Goal: Task Accomplishment & Management: Complete application form

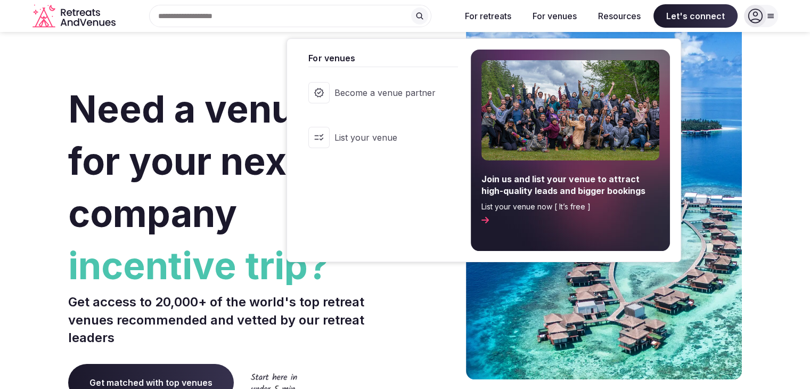
click at [559, 15] on button "For venues" at bounding box center [554, 15] width 61 height 23
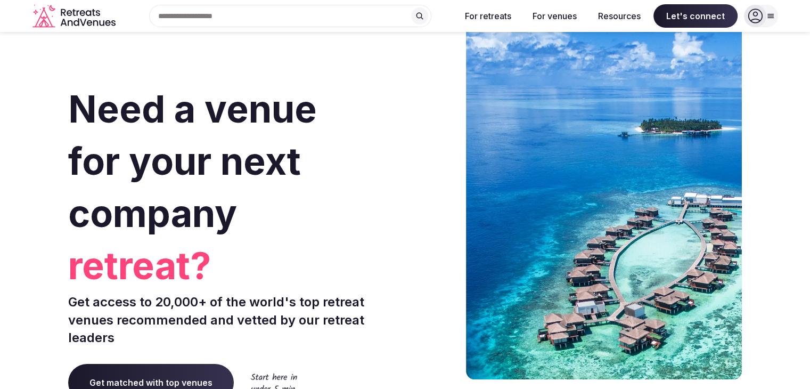
click at [555, 19] on button "For venues" at bounding box center [554, 15] width 61 height 23
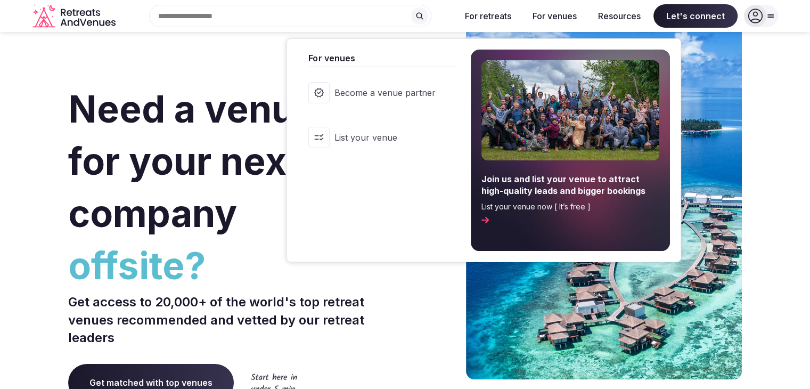
click at [422, 95] on span "Become a venue partner" at bounding box center [384, 93] width 101 height 12
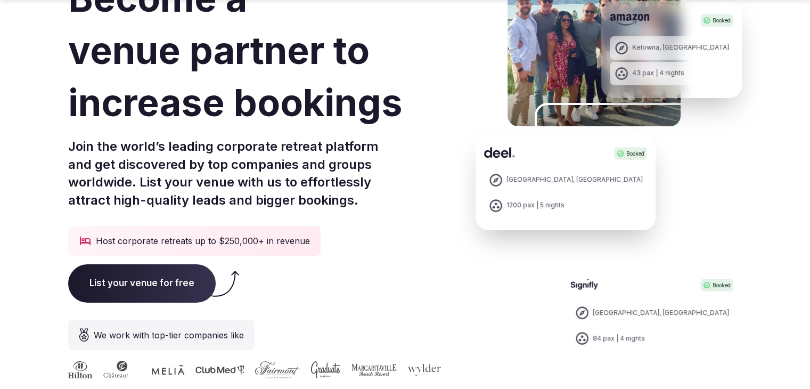
scroll to position [99, 0]
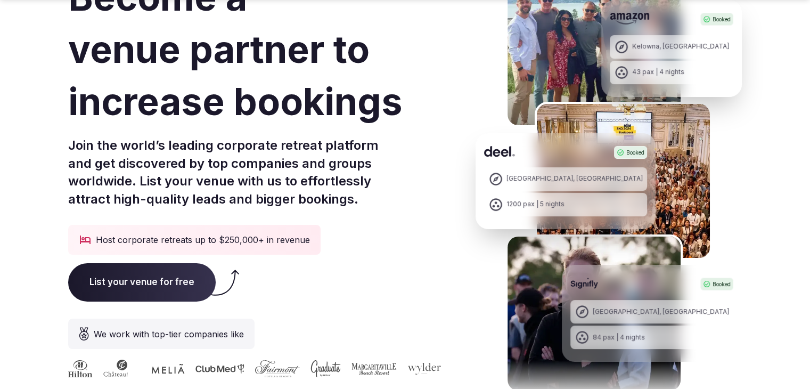
click at [153, 280] on span "List your venue for free" at bounding box center [141, 282] width 147 height 38
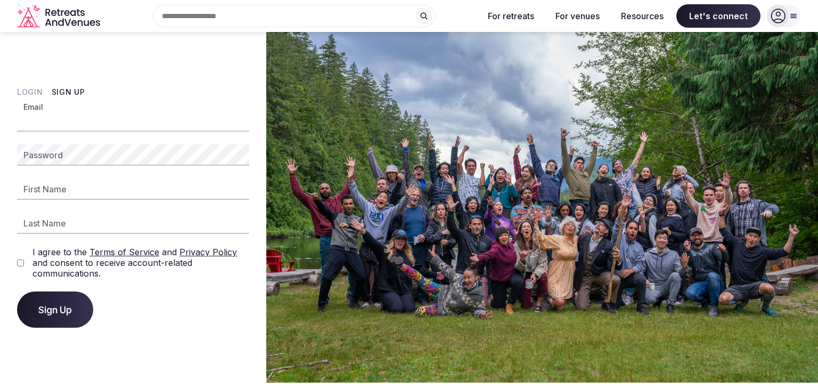
click at [89, 124] on input "Email" at bounding box center [133, 120] width 232 height 21
type input "**********"
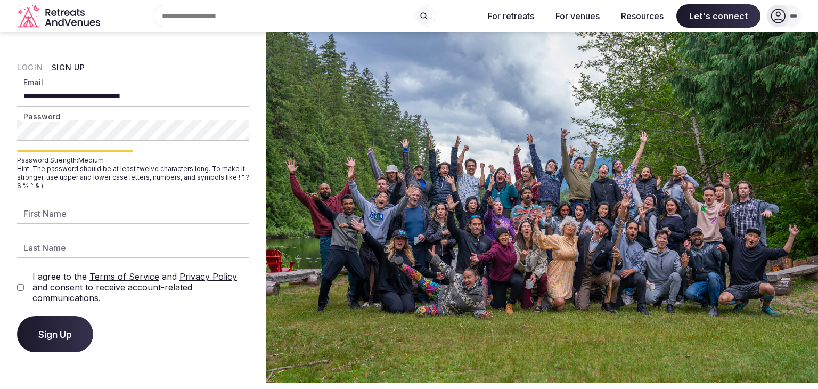
click at [80, 219] on input "First Name" at bounding box center [133, 213] width 232 height 21
type input "******"
click at [62, 249] on input "Last Name" at bounding box center [133, 247] width 232 height 21
type input "******"
click at [53, 325] on button "Sign Up" at bounding box center [55, 334] width 76 height 36
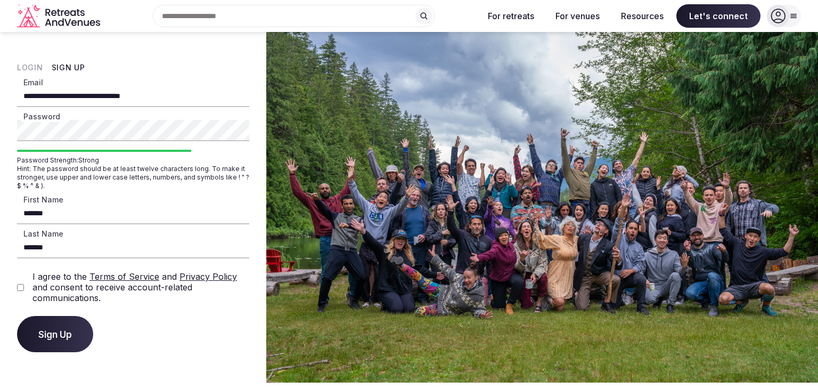
click at [56, 330] on span "Sign Up" at bounding box center [55, 333] width 34 height 11
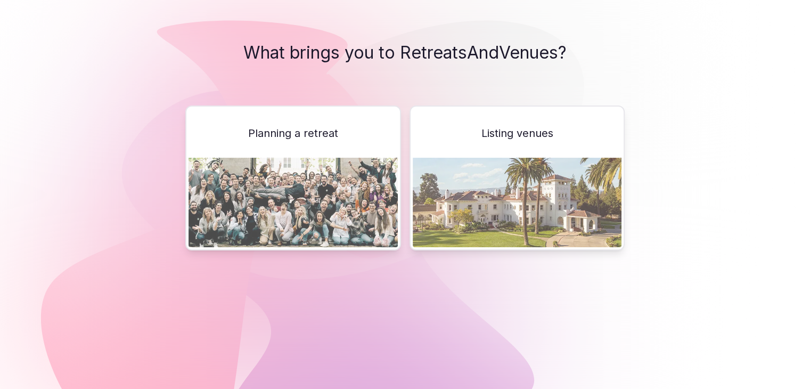
click at [516, 173] on img at bounding box center [517, 202] width 209 height 89
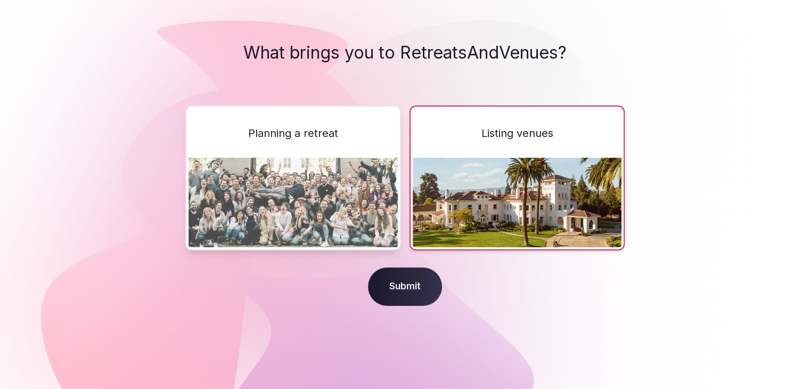
click at [414, 292] on span "Submit" at bounding box center [405, 286] width 74 height 38
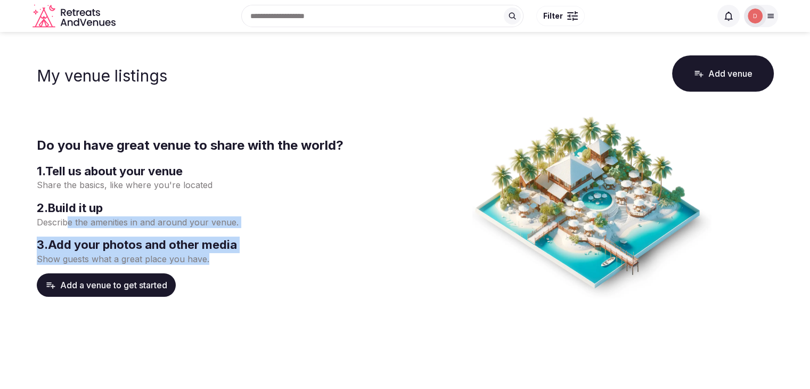
drag, startPoint x: 219, startPoint y: 259, endPoint x: 66, endPoint y: 220, distance: 158.3
click at [66, 220] on div "1 . Tell us about your venue Share the basics, like where you're located 2 . Bu…" at bounding box center [219, 214] width 364 height 102
click at [66, 220] on p "Describe the amenities in and around your venue." at bounding box center [219, 222] width 364 height 12
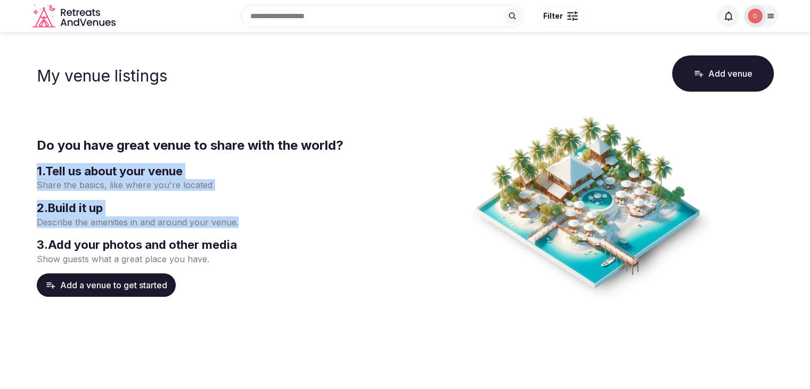
drag, startPoint x: 241, startPoint y: 226, endPoint x: 26, endPoint y: 155, distance: 226.4
click at [26, 155] on main "My venue listings Add venue Do you have great venue to share with the world? 1 …" at bounding box center [405, 226] width 810 height 388
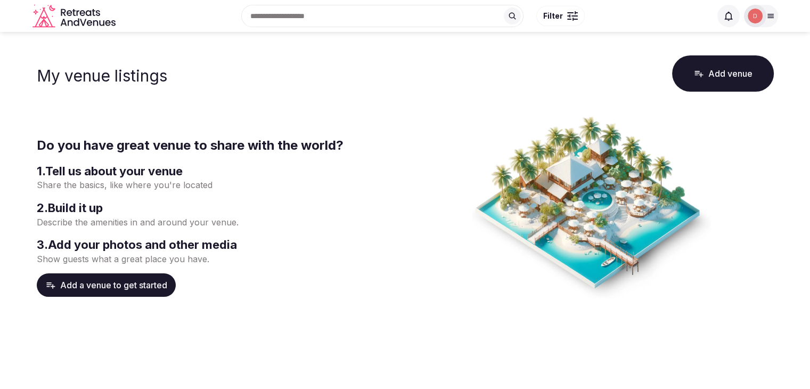
click at [34, 126] on div "My venue listings Add venue Do you have great venue to share with the world? 1 …" at bounding box center [404, 185] width 745 height 265
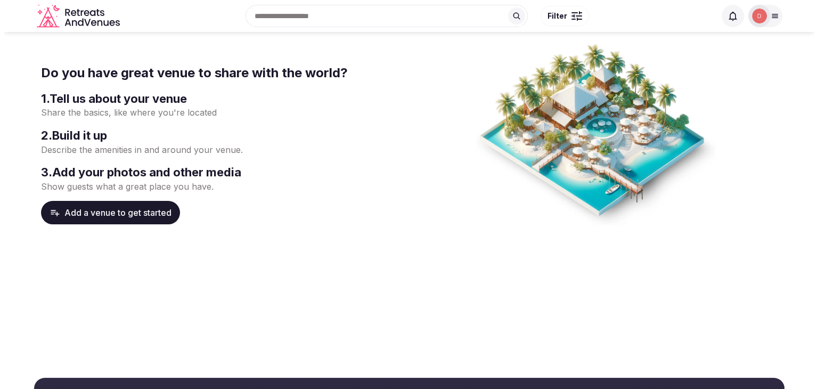
scroll to position [65, 0]
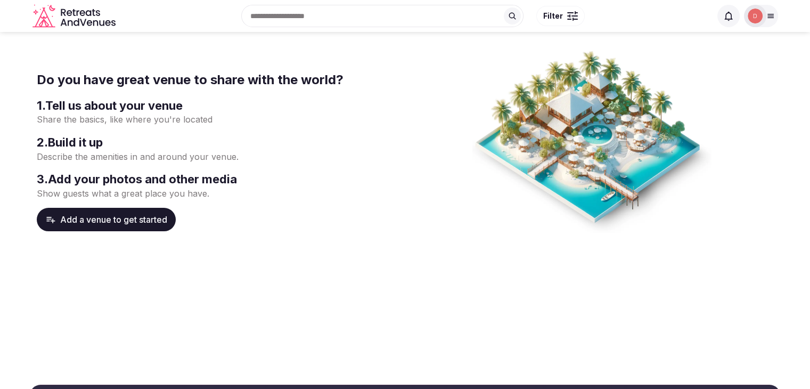
click at [130, 215] on button "Add a venue to get started" at bounding box center [106, 219] width 139 height 23
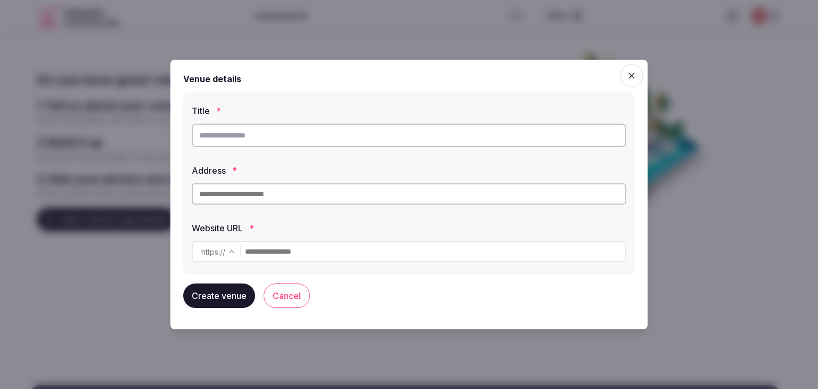
click at [248, 135] on input "text" at bounding box center [409, 135] width 434 height 23
click at [252, 135] on input "text" at bounding box center [409, 135] width 434 height 23
paste input "**********"
type input "**********"
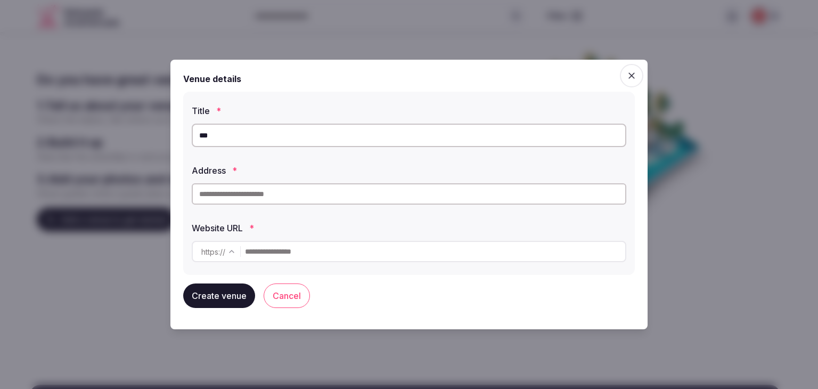
click at [312, 141] on input "***" at bounding box center [409, 135] width 434 height 23
paste input "**********"
type input "**********"
click at [277, 194] on input "text" at bounding box center [409, 193] width 434 height 21
click at [264, 195] on input "text" at bounding box center [409, 193] width 434 height 21
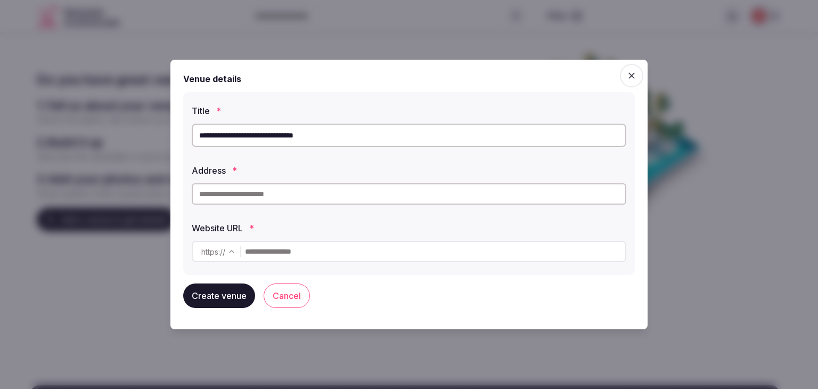
paste input "**********"
click at [330, 193] on input "**********" at bounding box center [409, 193] width 434 height 21
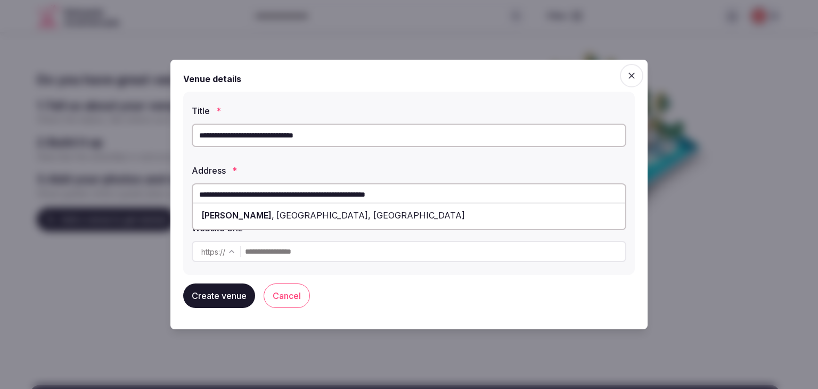
click at [449, 196] on input "**********" at bounding box center [409, 193] width 434 height 21
click at [467, 193] on input "**********" at bounding box center [409, 193] width 434 height 21
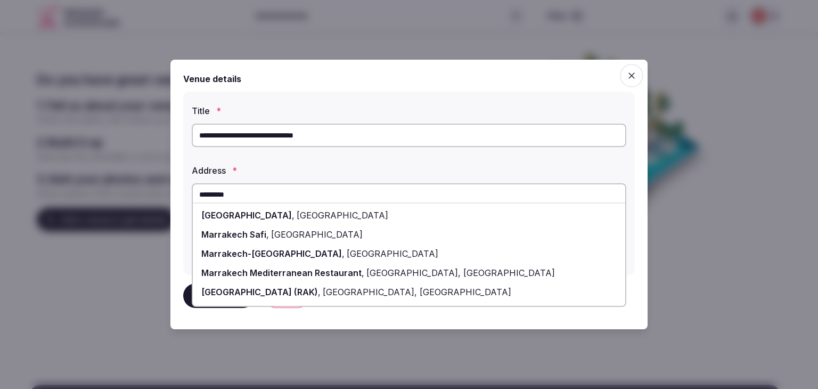
click at [301, 220] on div "Marrakech , Morocco" at bounding box center [409, 214] width 432 height 19
type input "**********"
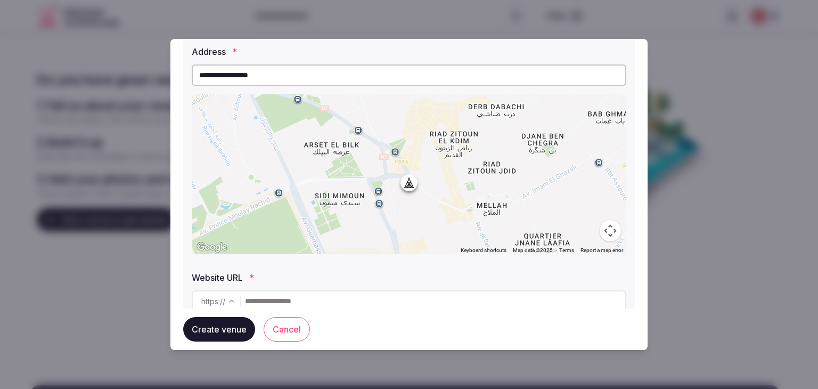
scroll to position [100, 0]
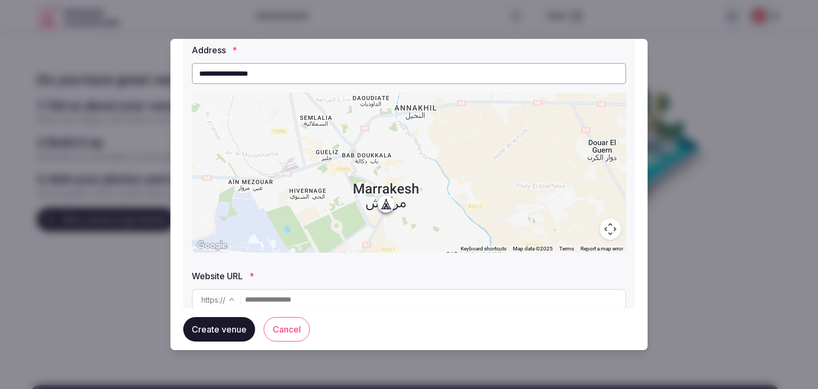
drag, startPoint x: 471, startPoint y: 199, endPoint x: 382, endPoint y: 202, distance: 88.4
click at [382, 202] on div at bounding box center [409, 173] width 434 height 160
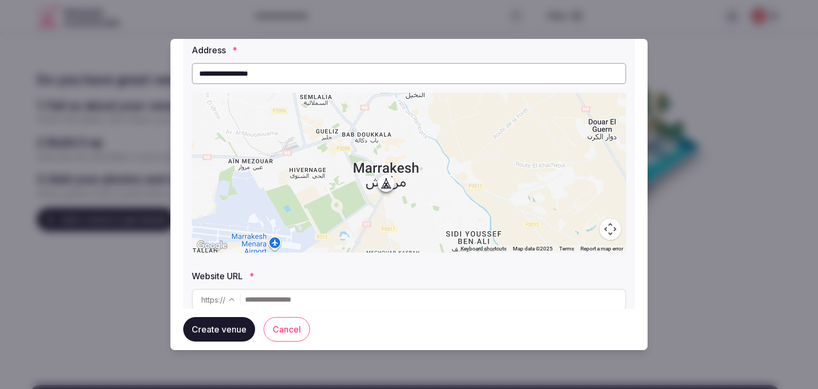
drag, startPoint x: 383, startPoint y: 211, endPoint x: 383, endPoint y: 188, distance: 22.4
click at [383, 188] on div at bounding box center [409, 173] width 434 height 160
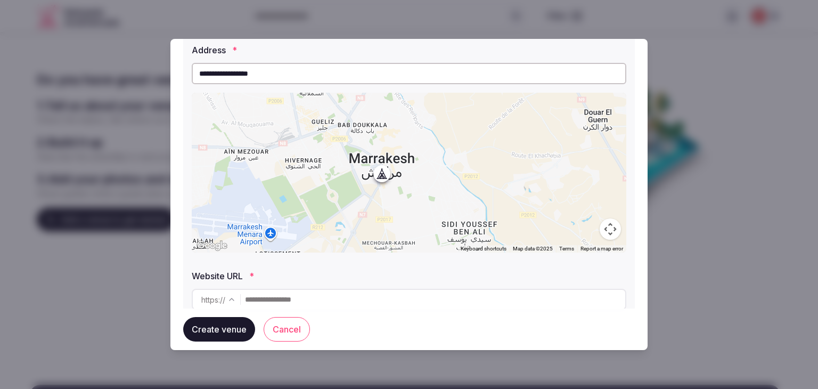
drag, startPoint x: 383, startPoint y: 188, endPoint x: 379, endPoint y: 178, distance: 11.5
click at [379, 178] on div at bounding box center [409, 173] width 434 height 160
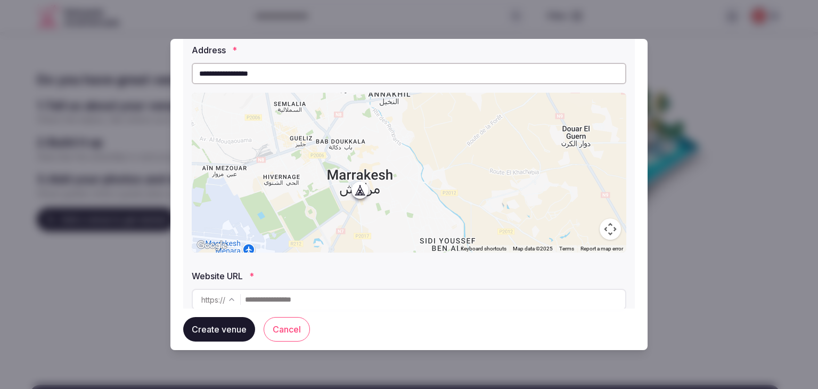
drag, startPoint x: 379, startPoint y: 178, endPoint x: 357, endPoint y: 193, distance: 27.2
click at [357, 193] on div at bounding box center [409, 173] width 434 height 160
click at [372, 144] on div at bounding box center [409, 173] width 434 height 160
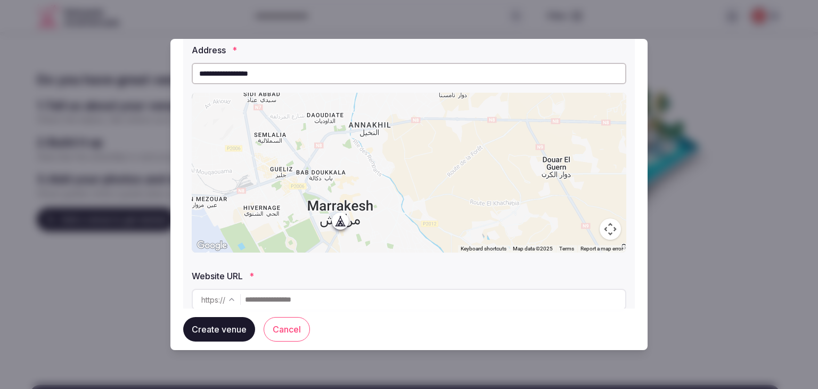
drag, startPoint x: 356, startPoint y: 192, endPoint x: 336, endPoint y: 219, distance: 34.0
click at [336, 219] on div at bounding box center [409, 173] width 434 height 160
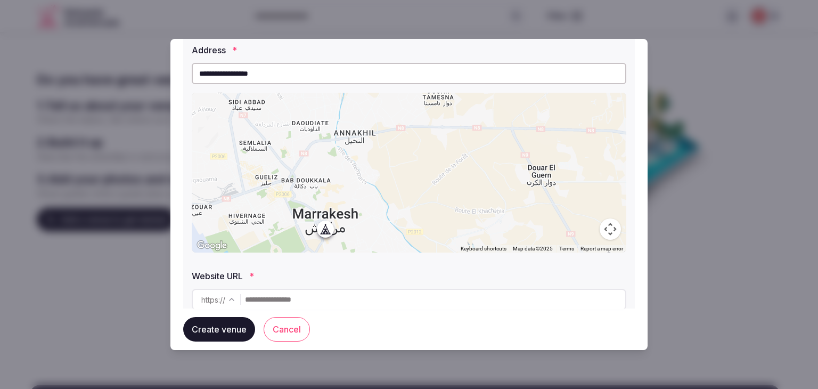
drag, startPoint x: 336, startPoint y: 225, endPoint x: 319, endPoint y: 233, distance: 18.8
click at [319, 233] on div at bounding box center [409, 173] width 434 height 160
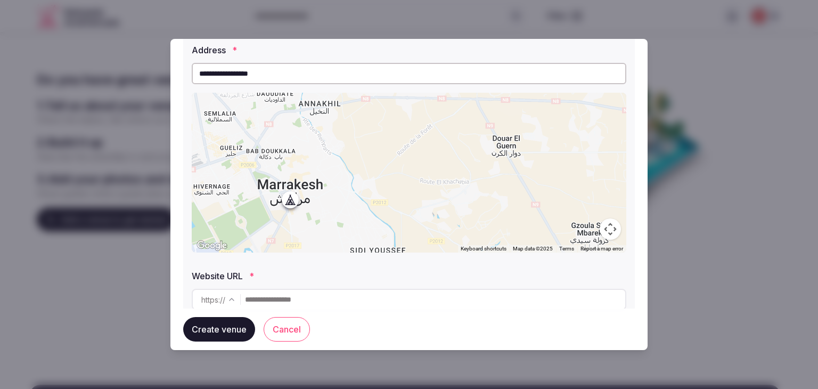
drag, startPoint x: 319, startPoint y: 233, endPoint x: 279, endPoint y: 203, distance: 49.5
click at [279, 203] on div at bounding box center [409, 173] width 434 height 160
click at [285, 203] on div at bounding box center [409, 173] width 434 height 160
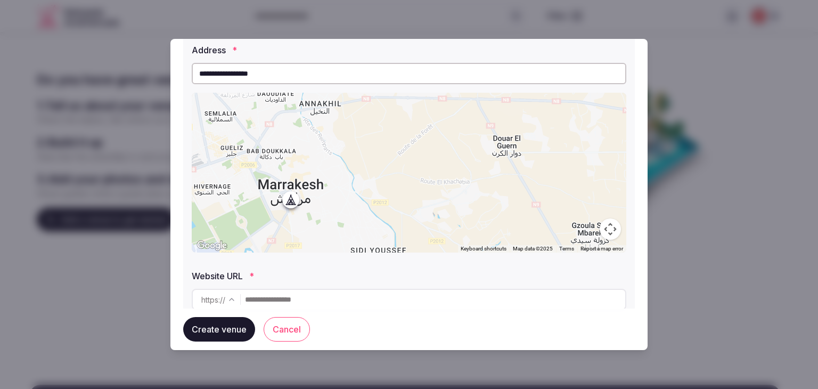
click at [308, 301] on input "text" at bounding box center [435, 299] width 380 height 21
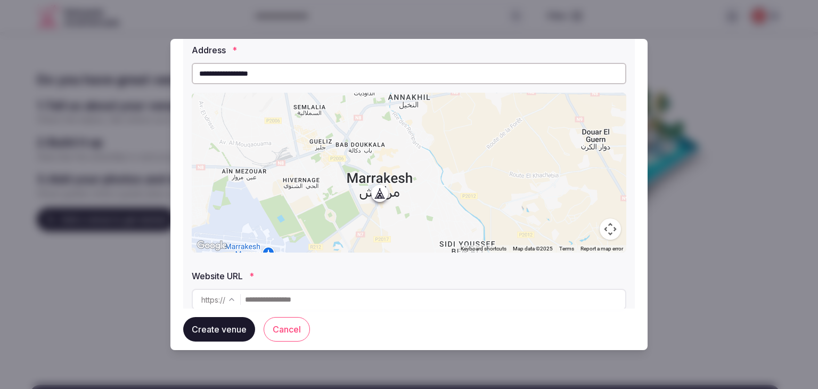
drag, startPoint x: 290, startPoint y: 202, endPoint x: 379, endPoint y: 194, distance: 89.3
click at [379, 194] on div at bounding box center [409, 173] width 434 height 160
click at [290, 307] on input "text" at bounding box center [435, 299] width 380 height 21
type input "**********"
click at [234, 335] on button "Create venue" at bounding box center [219, 329] width 72 height 24
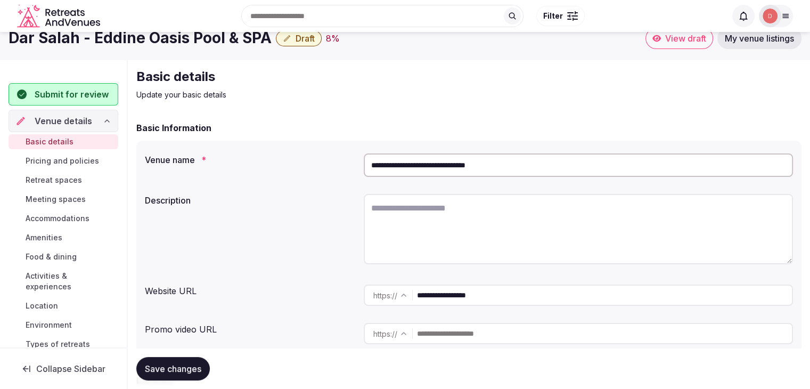
scroll to position [16, 0]
click at [400, 252] on textarea at bounding box center [578, 228] width 429 height 70
click at [451, 232] on textarea at bounding box center [578, 228] width 429 height 70
paste textarea "**********"
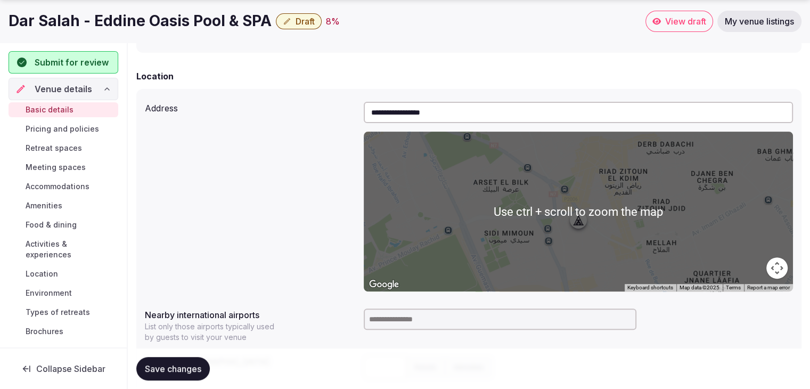
scroll to position [319, 0]
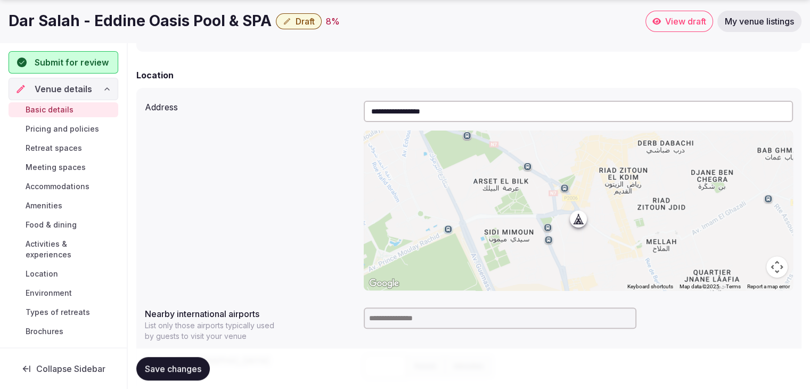
type textarea "**********"
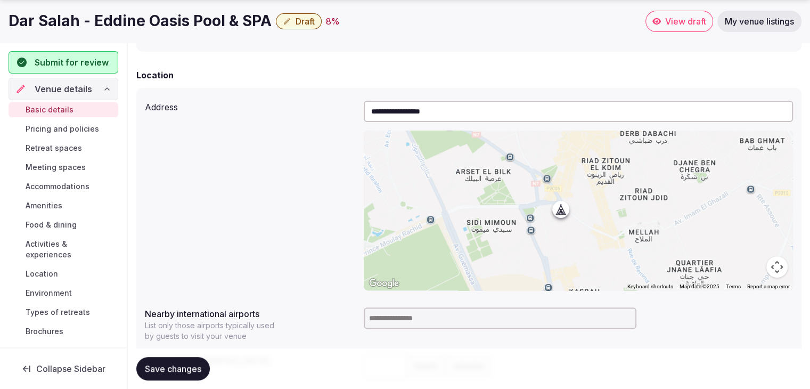
drag, startPoint x: 584, startPoint y: 223, endPoint x: 566, endPoint y: 209, distance: 22.4
click at [566, 209] on div at bounding box center [578, 210] width 429 height 160
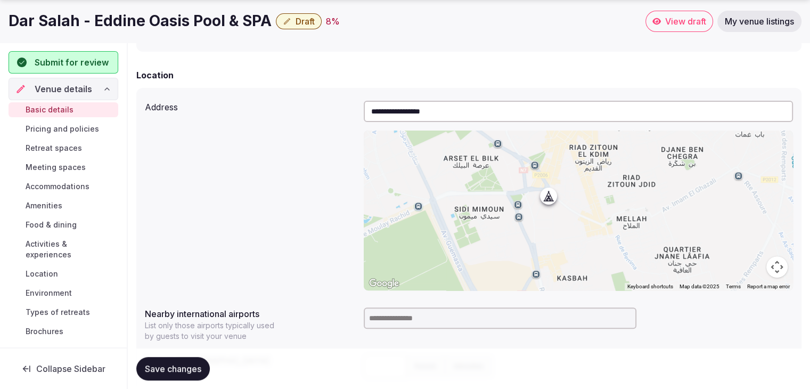
drag, startPoint x: 559, startPoint y: 216, endPoint x: 547, endPoint y: 200, distance: 19.7
click at [547, 200] on div at bounding box center [578, 210] width 429 height 160
click at [571, 210] on div at bounding box center [578, 210] width 429 height 160
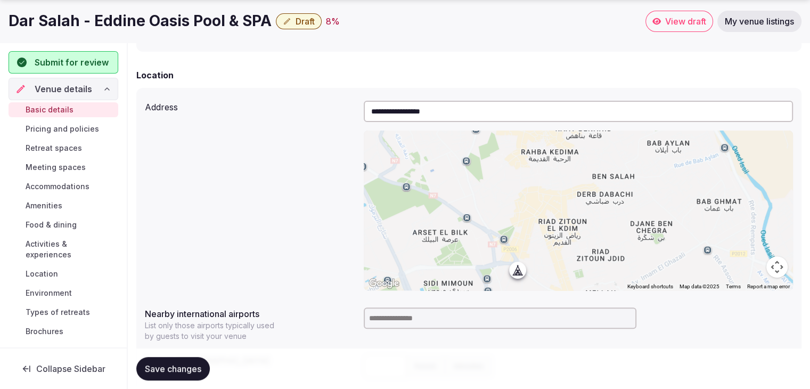
drag, startPoint x: 571, startPoint y: 210, endPoint x: 540, endPoint y: 287, distance: 83.3
click at [540, 287] on div at bounding box center [578, 210] width 429 height 160
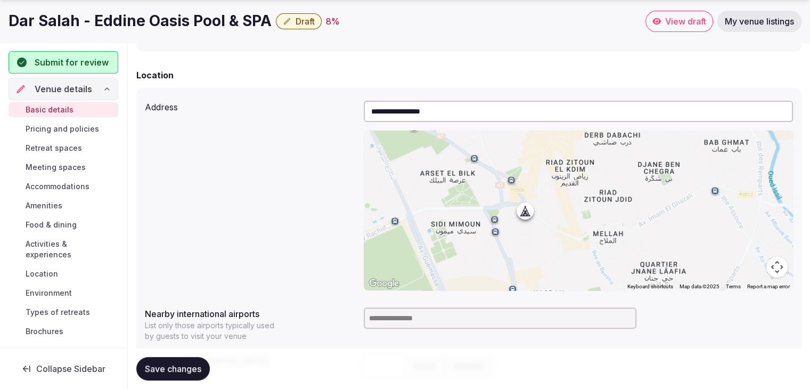
drag, startPoint x: 522, startPoint y: 269, endPoint x: 528, endPoint y: 209, distance: 60.0
click at [528, 209] on div at bounding box center [578, 210] width 429 height 160
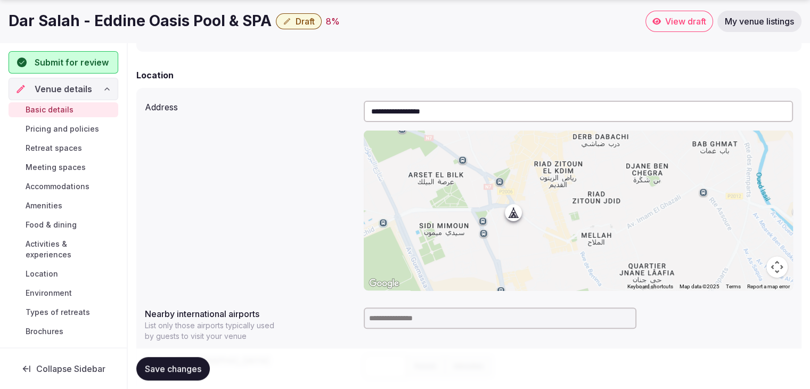
drag, startPoint x: 524, startPoint y: 216, endPoint x: 513, endPoint y: 216, distance: 10.7
click at [513, 216] on div at bounding box center [578, 210] width 429 height 160
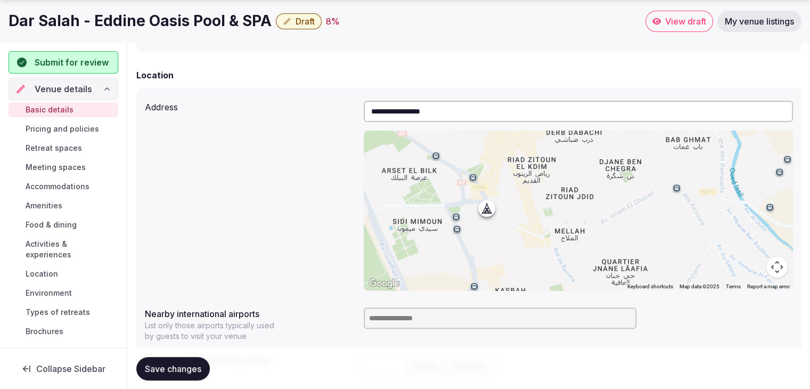
drag, startPoint x: 513, startPoint y: 216, endPoint x: 485, endPoint y: 212, distance: 27.9
click at [485, 212] on div at bounding box center [578, 210] width 429 height 160
click at [390, 325] on input at bounding box center [500, 317] width 273 height 21
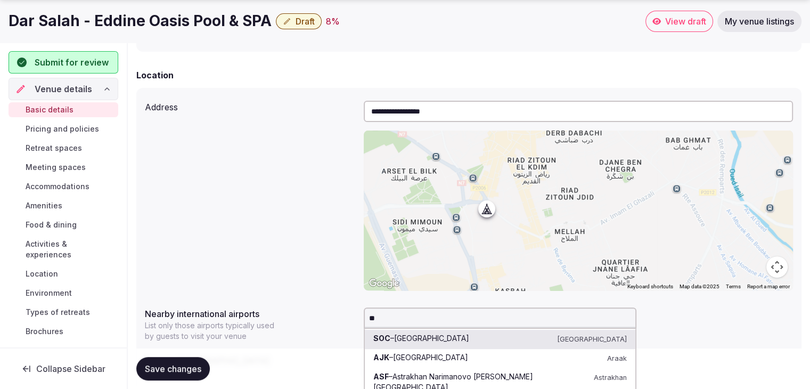
type input "*"
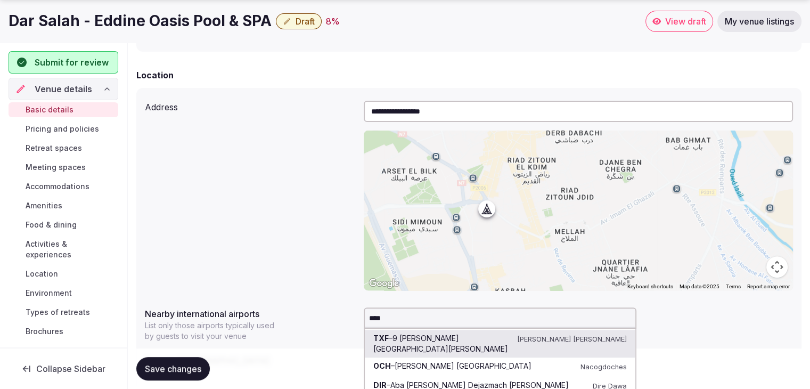
type input "*****"
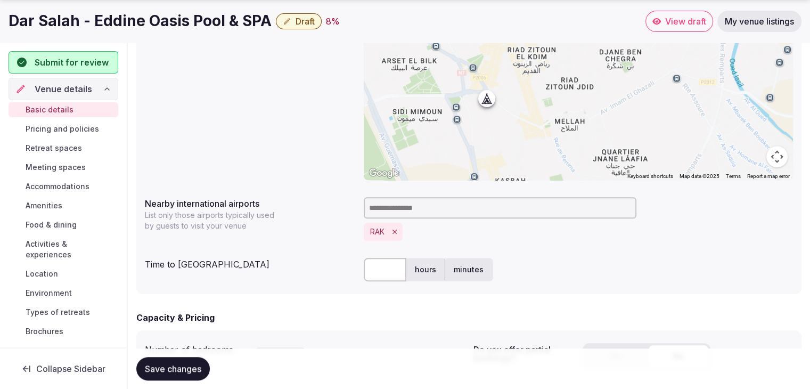
scroll to position [432, 0]
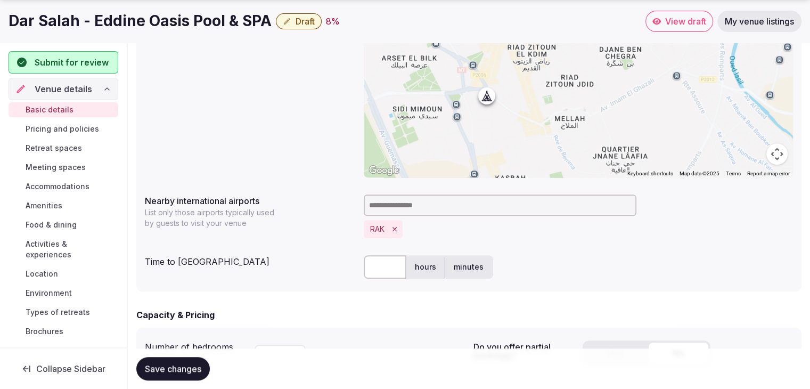
click at [391, 266] on input "text" at bounding box center [385, 266] width 43 height 23
type input "**"
click at [349, 247] on div "**********" at bounding box center [468, 133] width 665 height 316
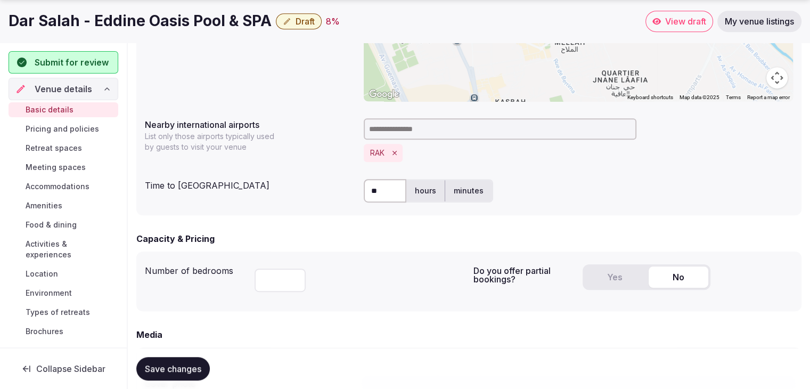
scroll to position [512, 0]
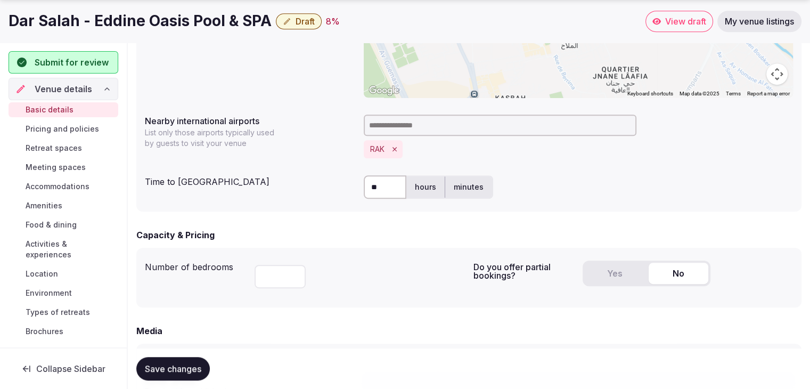
click at [266, 277] on input "number" at bounding box center [279, 276] width 51 height 23
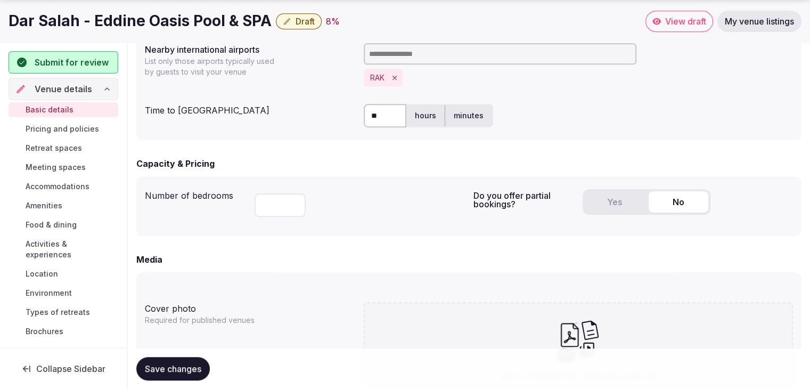
scroll to position [585, 0]
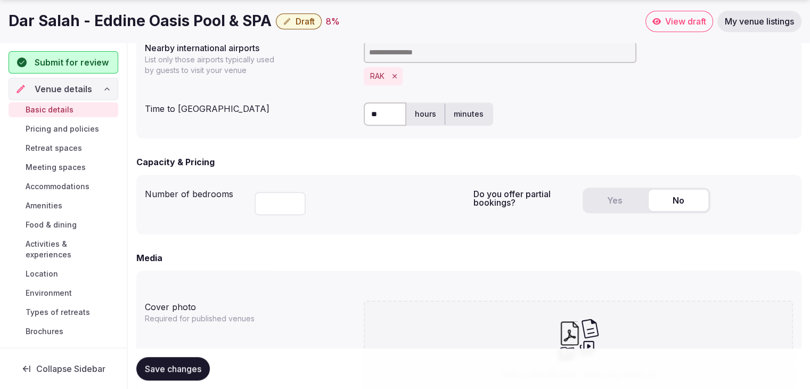
type input "**"
click at [524, 175] on div "Number of bedrooms ** Do you offer partial bookings? Yes No" at bounding box center [468, 205] width 665 height 60
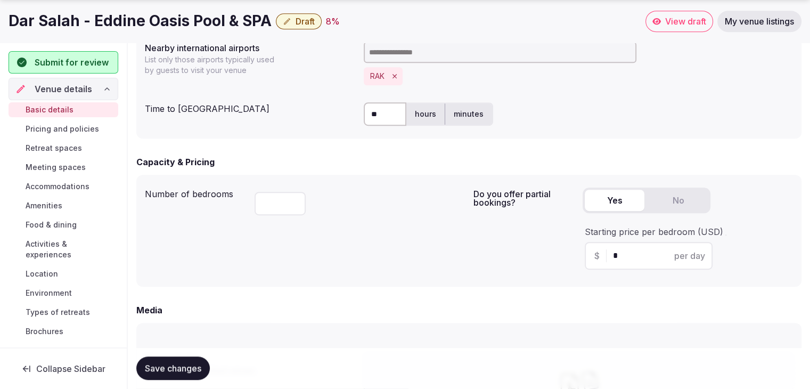
click at [604, 203] on button "Yes" at bounding box center [614, 200] width 60 height 21
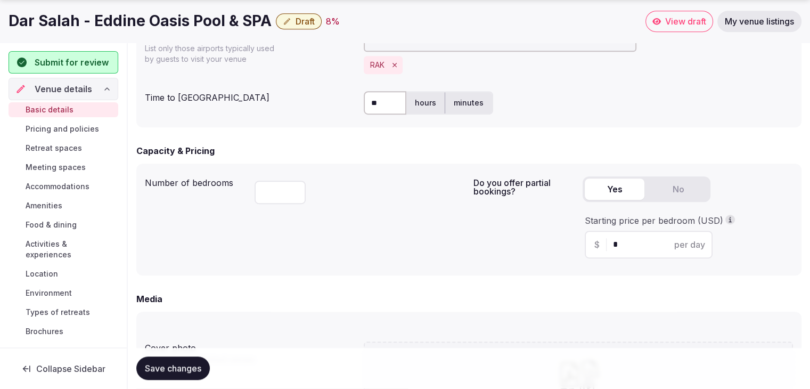
click at [643, 243] on input "*" at bounding box center [658, 244] width 90 height 13
click at [597, 248] on span "$" at bounding box center [596, 244] width 5 height 13
click at [613, 247] on input "**" at bounding box center [658, 244] width 90 height 13
click at [630, 243] on input "**" at bounding box center [658, 244] width 90 height 13
type input "**"
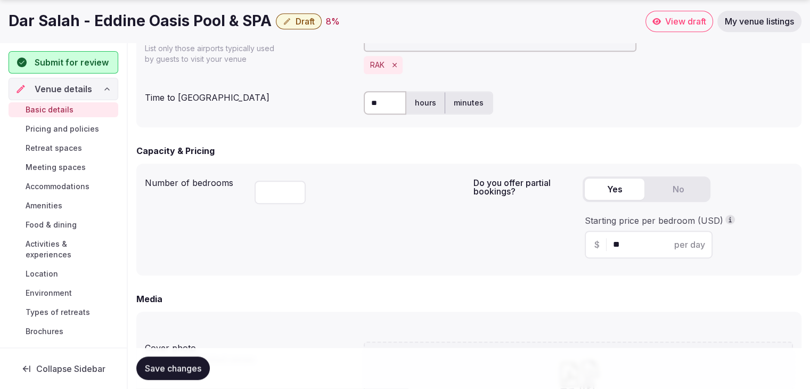
click at [524, 265] on div "Do you offer partial bookings? Yes No Starting price per bedroom (USD) $ ** per…" at bounding box center [633, 219] width 320 height 95
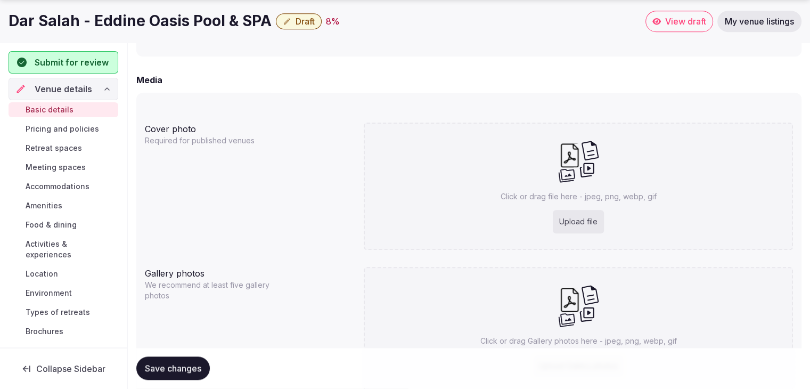
scroll to position [816, 0]
click at [577, 217] on div "Upload file" at bounding box center [578, 220] width 51 height 23
type input "**********"
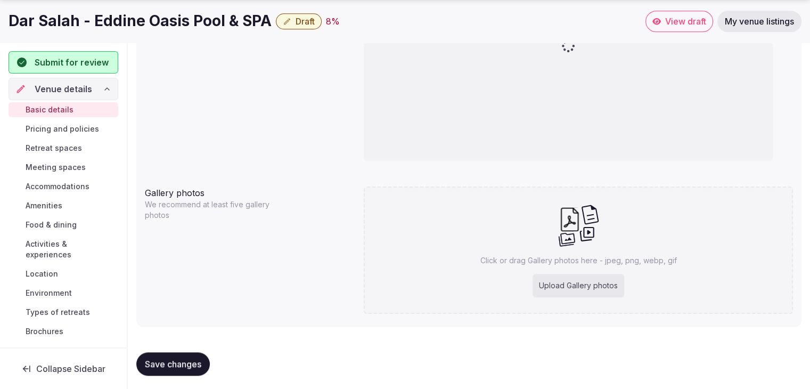
scroll to position [1011, 0]
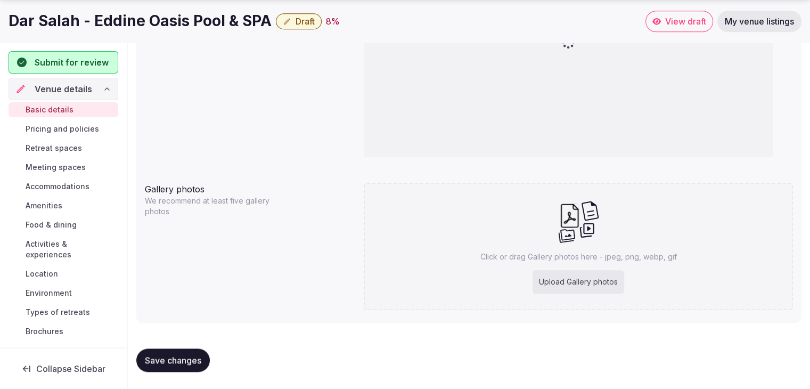
click at [565, 281] on div "Upload Gallery photos" at bounding box center [578, 281] width 92 height 23
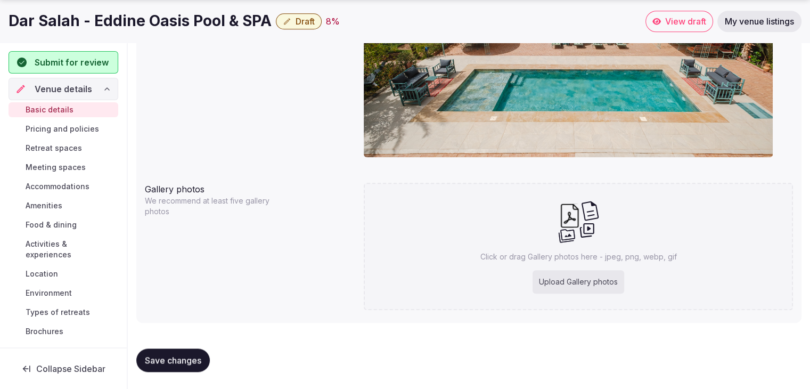
type input "**********"
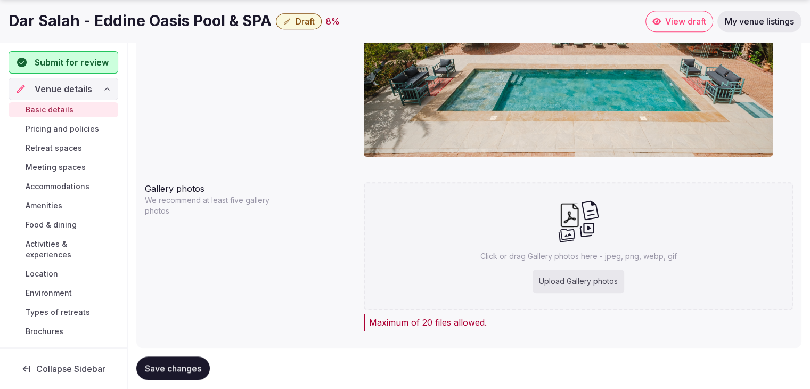
scroll to position [1036, 0]
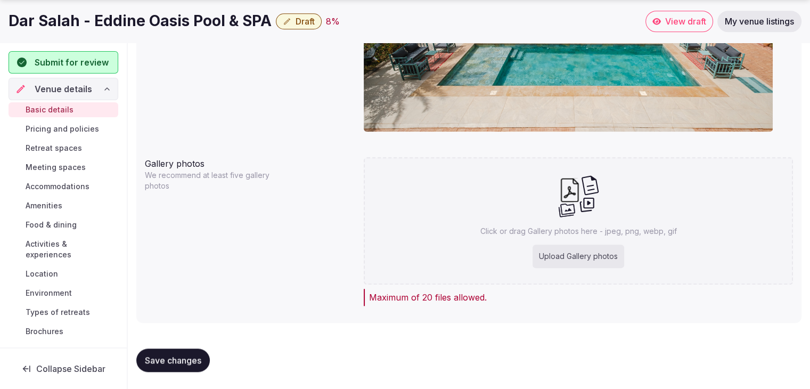
click at [570, 258] on div "Upload Gallery photos" at bounding box center [578, 255] width 92 height 23
type input "**********"
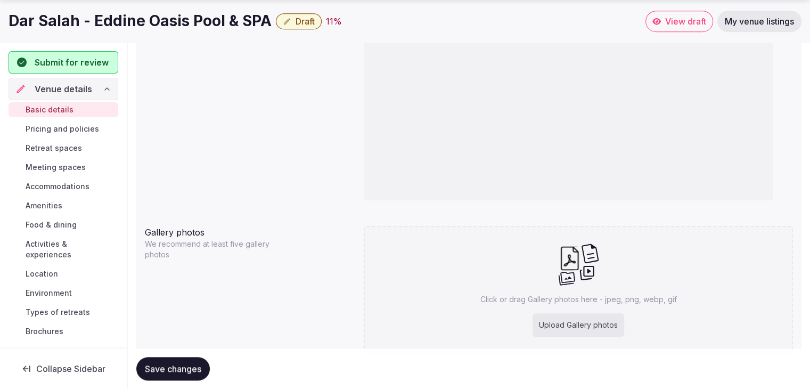
scroll to position [945, 0]
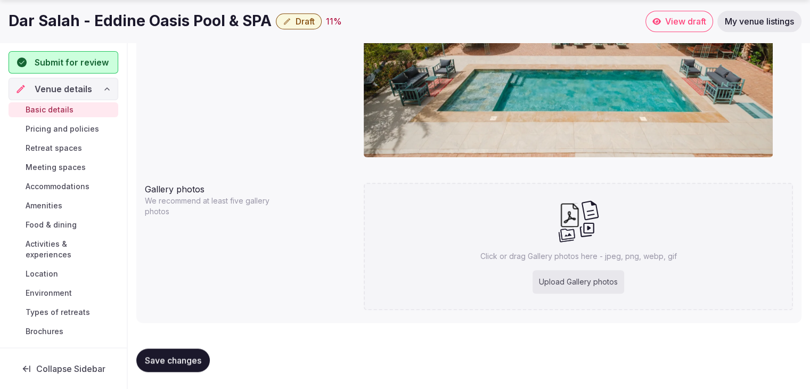
click at [564, 283] on div "Upload Gallery photos" at bounding box center [578, 281] width 92 height 23
type input "**********"
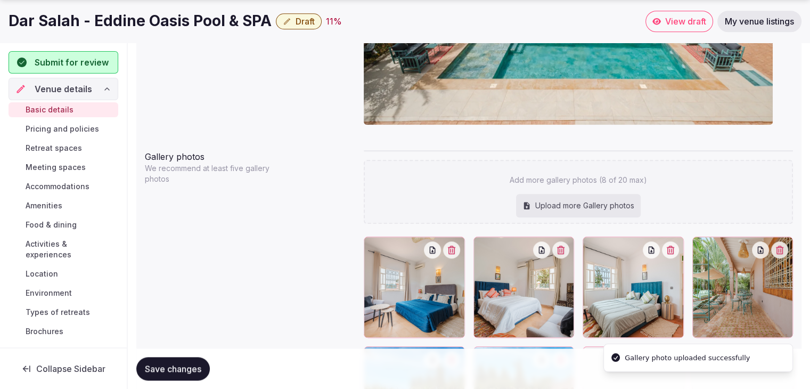
scroll to position [989, 0]
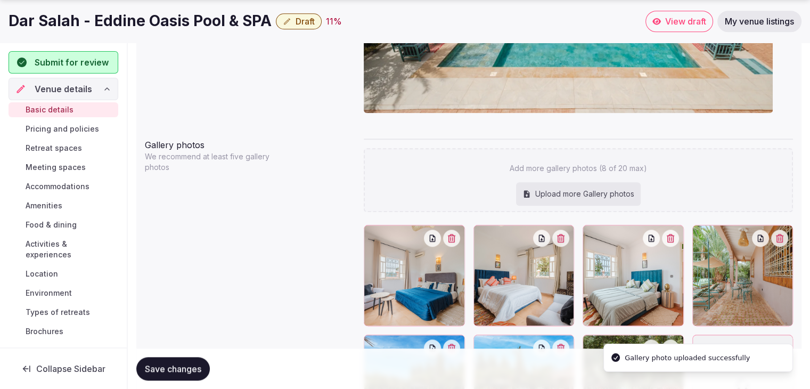
click at [596, 204] on div "Upload more Gallery photos" at bounding box center [578, 193] width 125 height 23
click at [586, 196] on div "Upload more Gallery photos" at bounding box center [578, 193] width 125 height 23
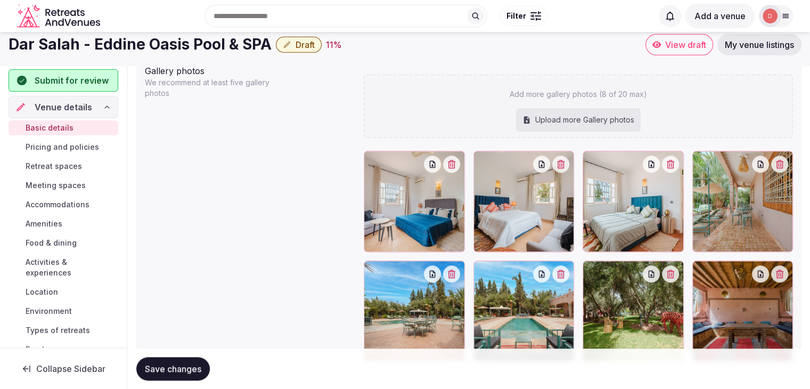
scroll to position [1027, 0]
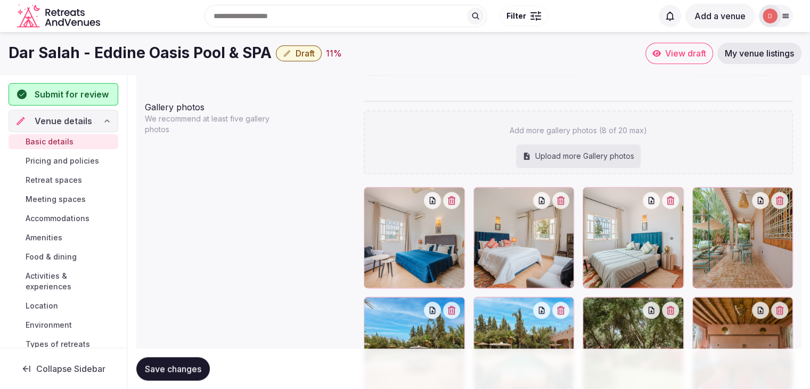
click at [590, 153] on div "Upload more Gallery photos" at bounding box center [578, 155] width 125 height 23
type input "**********"
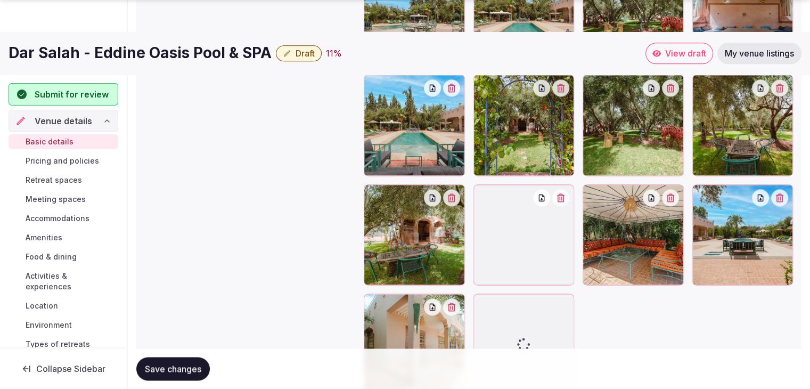
scroll to position [1430, 0]
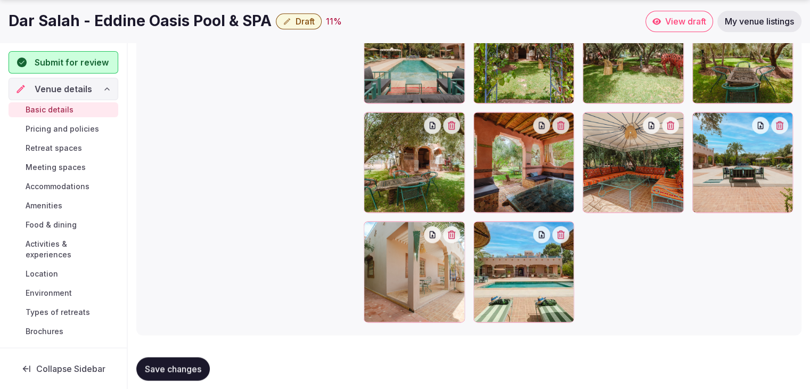
click at [166, 368] on span "Save changes" at bounding box center [173, 368] width 56 height 11
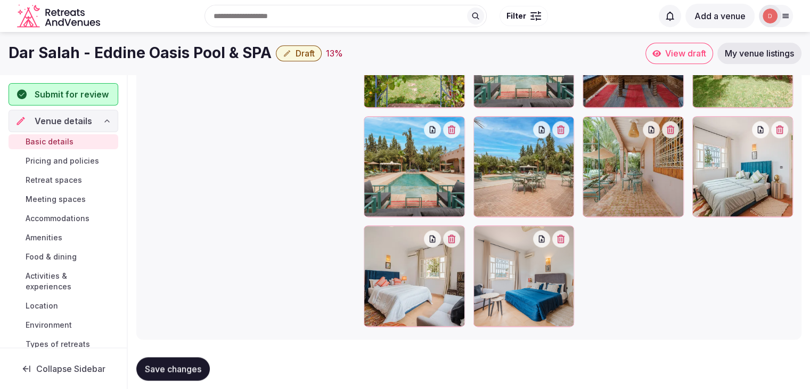
scroll to position [1442, 0]
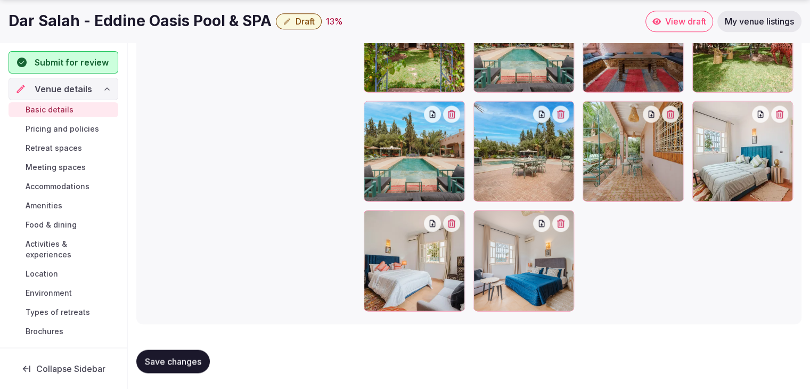
click at [59, 109] on span "Basic details" at bounding box center [50, 109] width 48 height 11
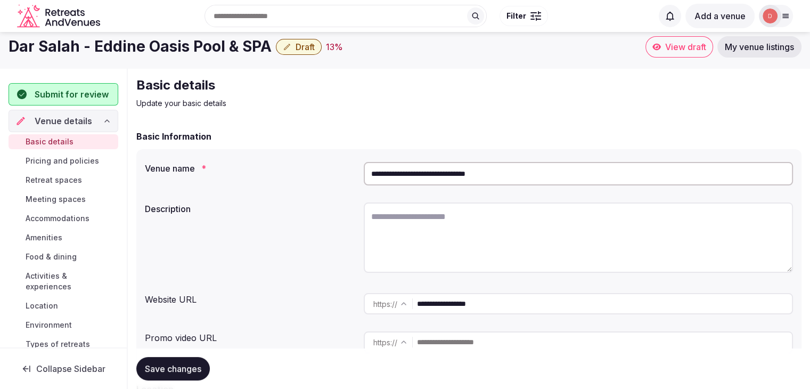
scroll to position [7, 0]
click at [430, 216] on textarea at bounding box center [578, 236] width 429 height 70
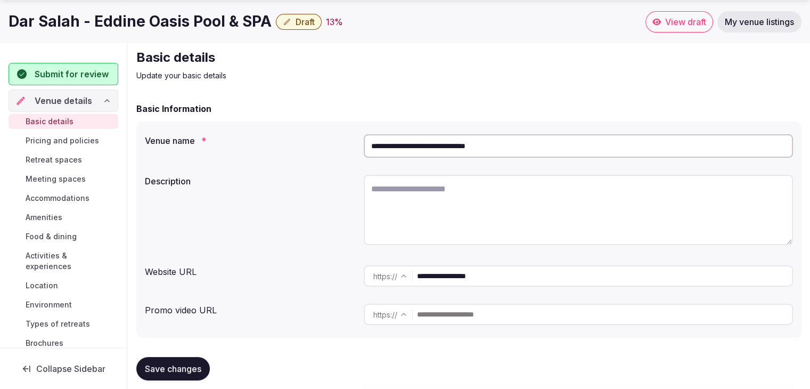
scroll to position [40, 0]
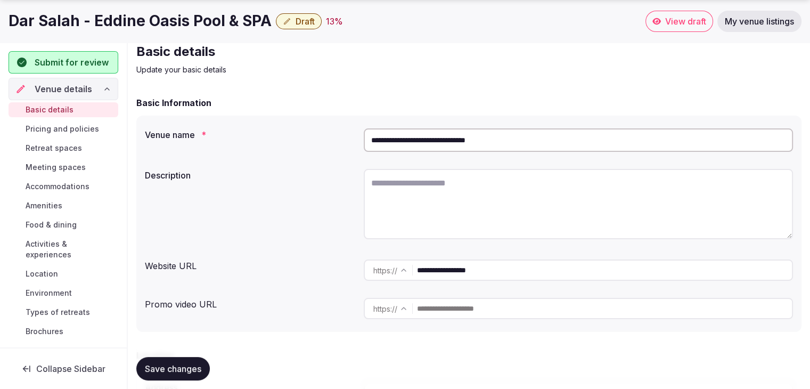
click at [515, 211] on textarea at bounding box center [578, 204] width 429 height 70
paste textarea "**********"
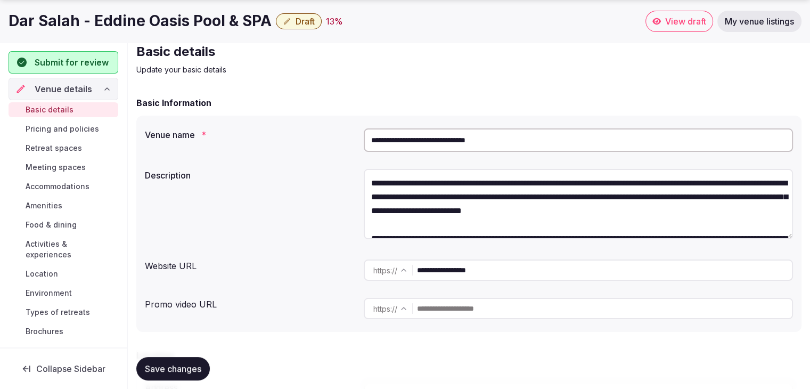
scroll to position [19, 0]
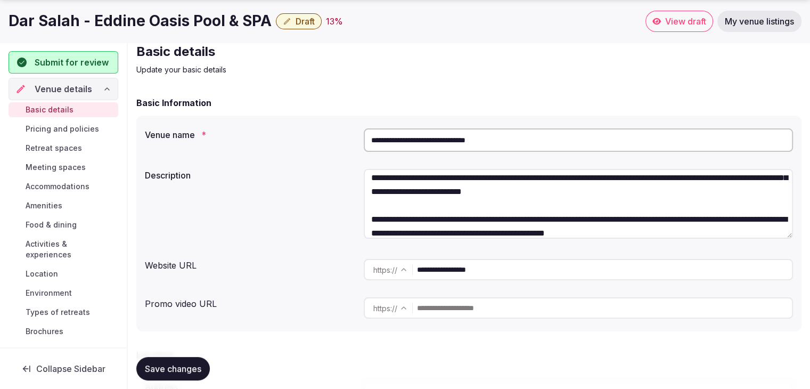
type textarea "**********"
click at [285, 238] on div "**********" at bounding box center [469, 204] width 648 height 81
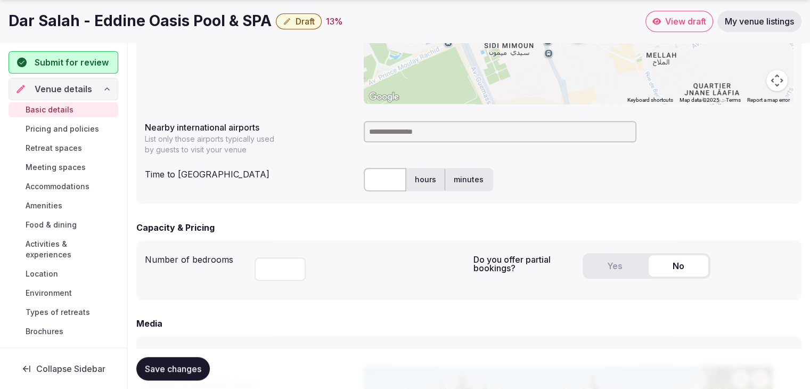
scroll to position [506, 0]
click at [366, 180] on input "text" at bounding box center [385, 178] width 43 height 23
type input "**"
click at [279, 269] on input "number" at bounding box center [279, 268] width 51 height 23
type input "**"
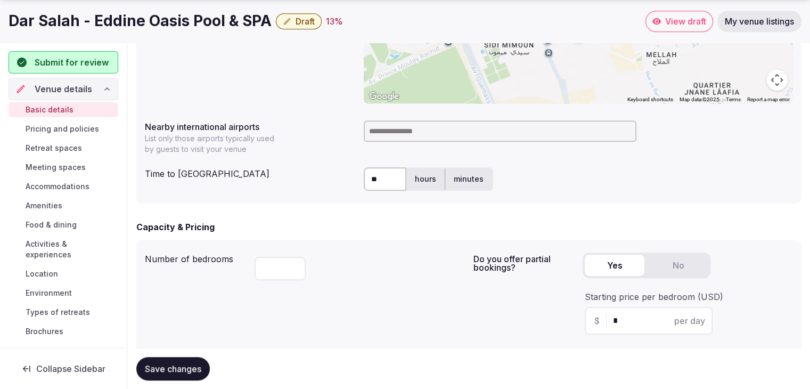
click at [609, 269] on button "Yes" at bounding box center [614, 264] width 60 height 21
click at [626, 322] on input "*" at bounding box center [658, 320] width 90 height 13
type input "**"
click at [544, 316] on div "Do you offer partial bookings? Yes No Starting price per bedroom (USD) $ ** per…" at bounding box center [633, 295] width 320 height 95
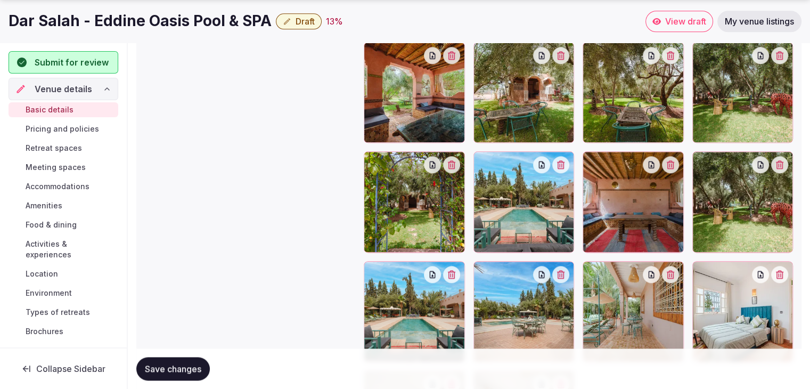
scroll to position [1494, 0]
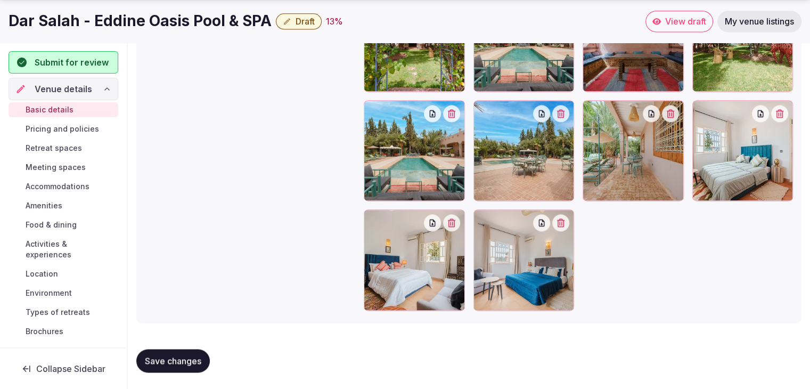
click at [182, 369] on button "Save changes" at bounding box center [172, 360] width 73 height 23
click at [81, 128] on span "Pricing and policies" at bounding box center [62, 129] width 73 height 11
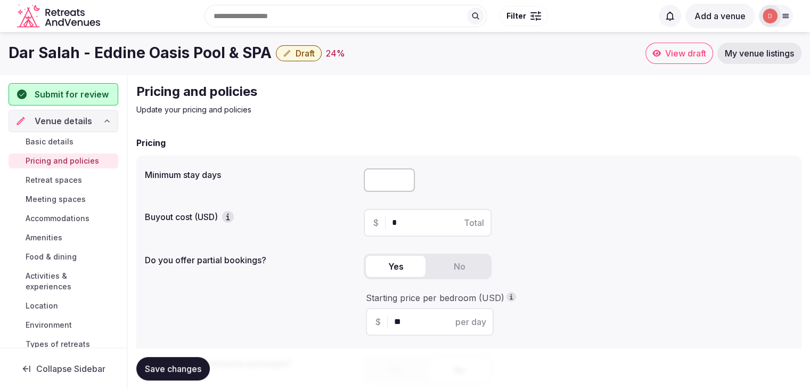
click at [375, 179] on input "number" at bounding box center [389, 179] width 51 height 23
click at [405, 177] on input "*" at bounding box center [389, 179] width 51 height 23
click at [402, 184] on input "*" at bounding box center [389, 179] width 51 height 23
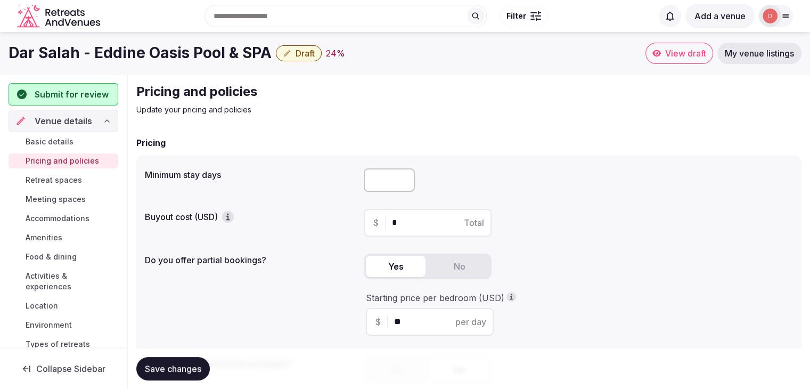
click at [402, 184] on input "*" at bounding box center [389, 179] width 51 height 23
type input "*"
click at [402, 175] on input "*" at bounding box center [389, 179] width 51 height 23
click at [471, 158] on div "Minimum stay days * Buyout cost (USD) $ * Total Do you offer partial bookings? …" at bounding box center [468, 279] width 665 height 248
click at [416, 225] on input "*" at bounding box center [437, 222] width 90 height 13
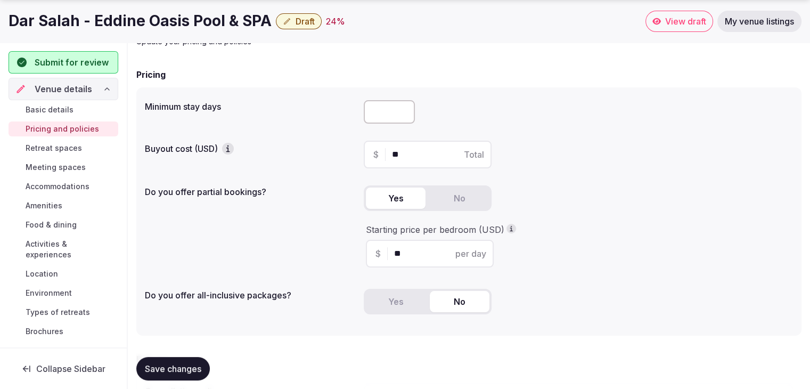
scroll to position [113, 0]
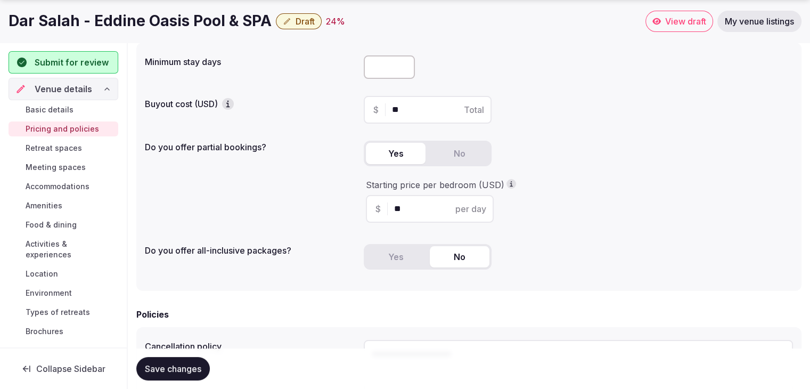
type input "**"
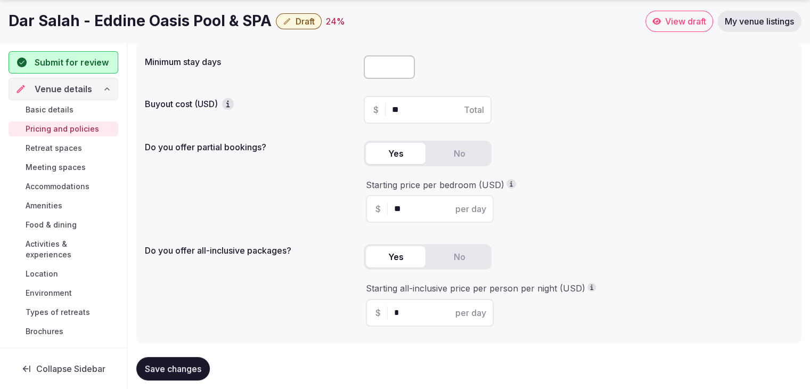
click at [393, 258] on button "Yes" at bounding box center [396, 256] width 60 height 21
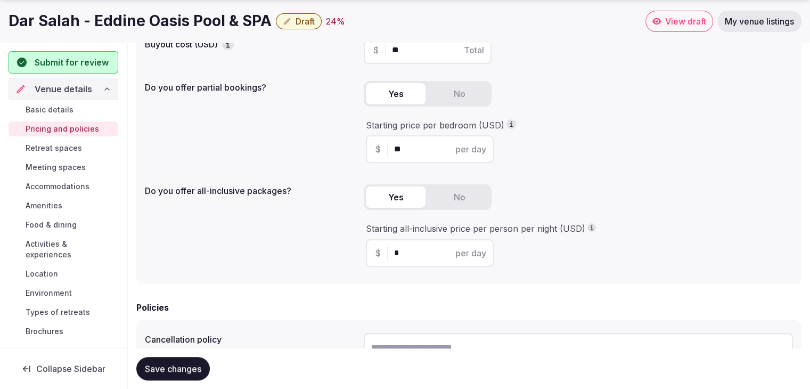
scroll to position [175, 0]
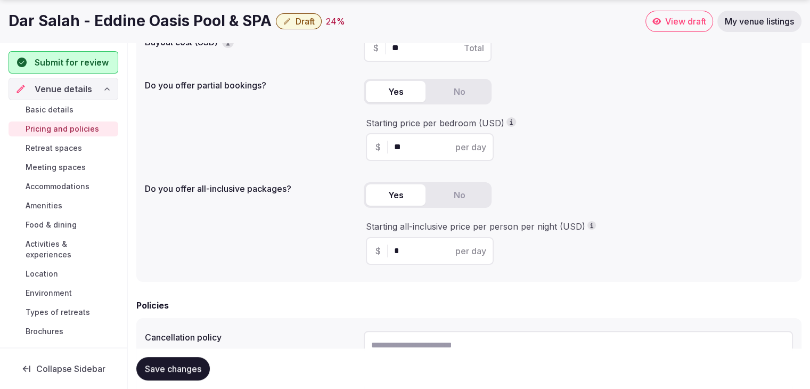
click at [407, 251] on input "*" at bounding box center [439, 250] width 90 height 13
type input "***"
click at [336, 253] on div "Do you offer all-inclusive packages? Yes No Starting all-inclusive price per pe…" at bounding box center [469, 225] width 648 height 95
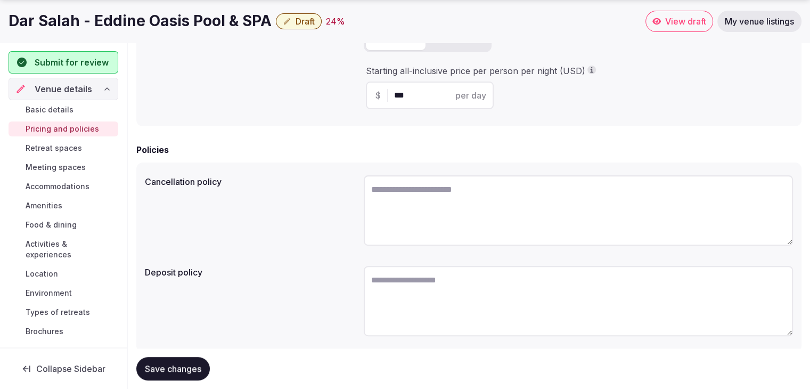
scroll to position [331, 0]
click at [423, 205] on textarea at bounding box center [578, 209] width 429 height 70
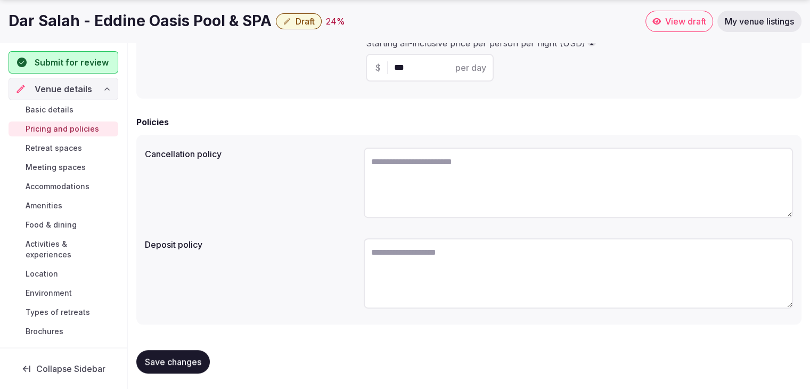
click at [438, 202] on textarea at bounding box center [578, 182] width 429 height 70
type textarea "*"
click at [621, 191] on textarea "**********" at bounding box center [578, 182] width 429 height 70
type textarea "**********"
click at [460, 262] on textarea at bounding box center [578, 272] width 429 height 70
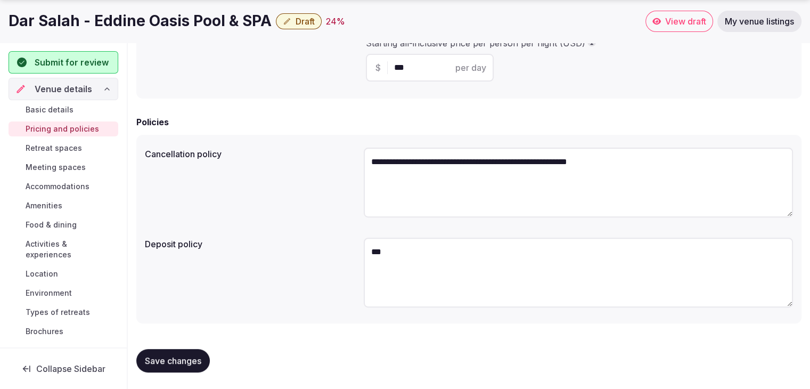
type textarea "***"
click at [326, 218] on div "**********" at bounding box center [469, 183] width 648 height 81
click at [185, 354] on button "Save changes" at bounding box center [172, 360] width 73 height 23
click at [64, 151] on span "Retreat spaces" at bounding box center [54, 148] width 56 height 11
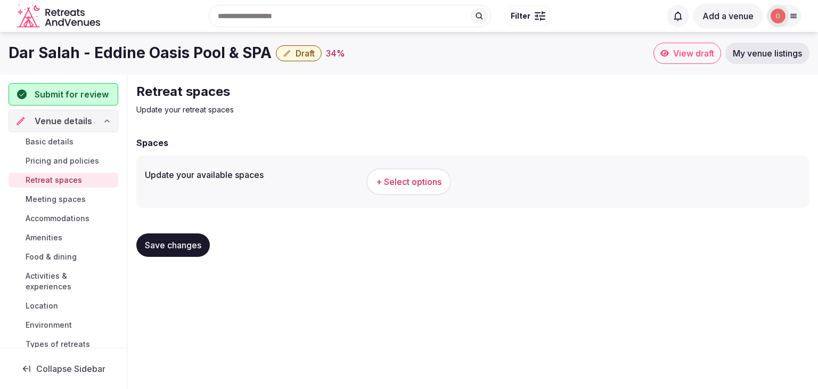
click at [412, 177] on span "+ Select options" at bounding box center [408, 182] width 65 height 12
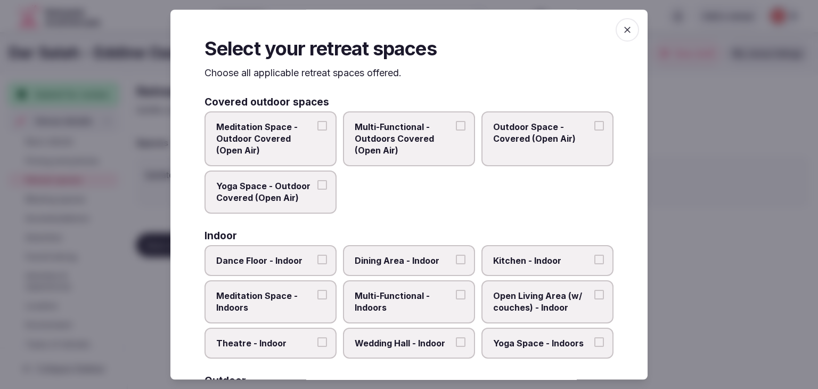
click at [319, 126] on button "Meditation Space - Outdoor Covered (Open Air)" at bounding box center [322, 126] width 10 height 10
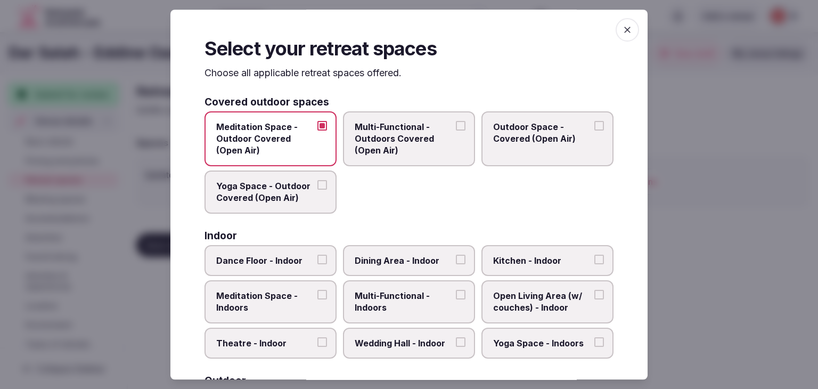
click at [456, 122] on button "Multi-Functional - Outdoors Covered (Open Air)" at bounding box center [461, 126] width 10 height 10
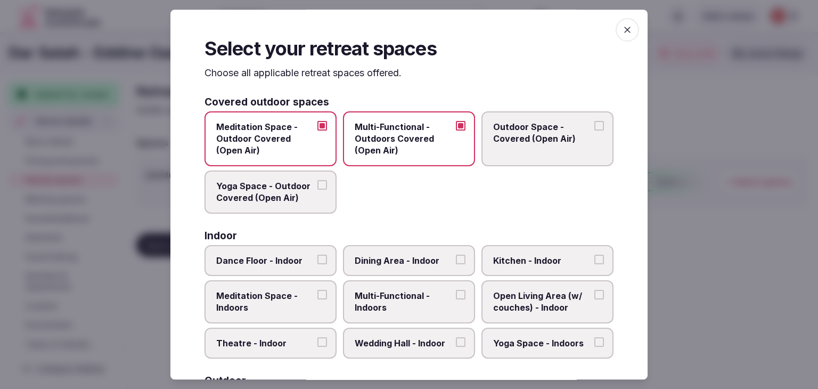
click at [594, 127] on button "Outdoor Space - Covered (Open Air)" at bounding box center [599, 126] width 10 height 10
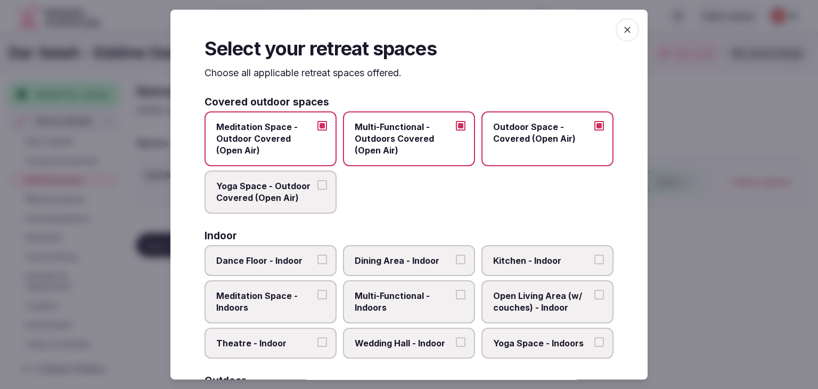
click at [323, 184] on button "Yoga Space - Outdoor Covered (Open Air)" at bounding box center [322, 185] width 10 height 10
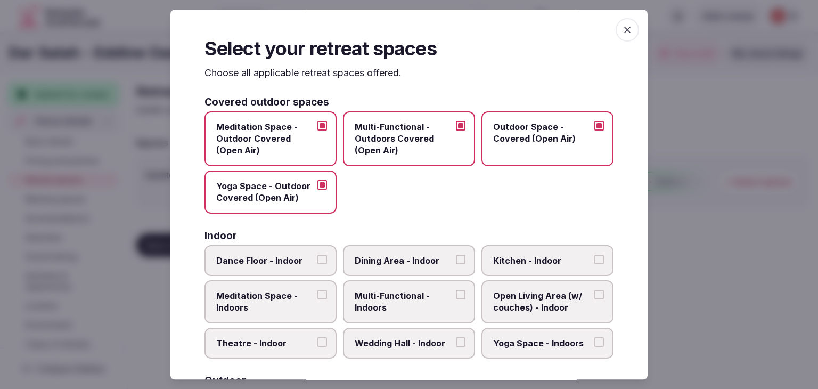
scroll to position [106, 0]
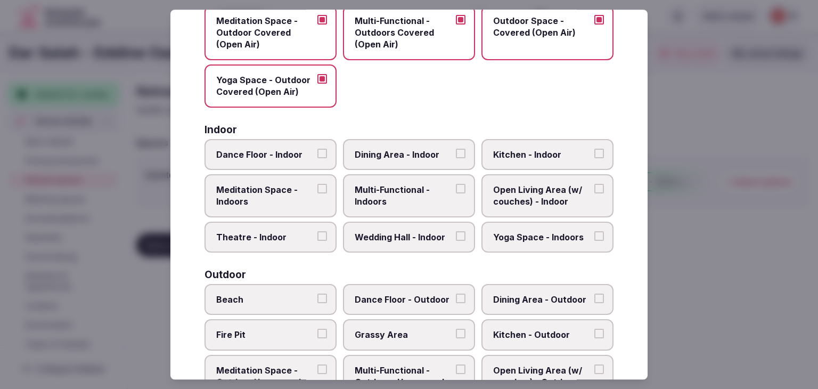
click at [550, 196] on span "Open Living Area (w/ couches) - Indoor" at bounding box center [542, 196] width 98 height 24
click at [594, 193] on button "Open Living Area (w/ couches) - Indoor" at bounding box center [599, 189] width 10 height 10
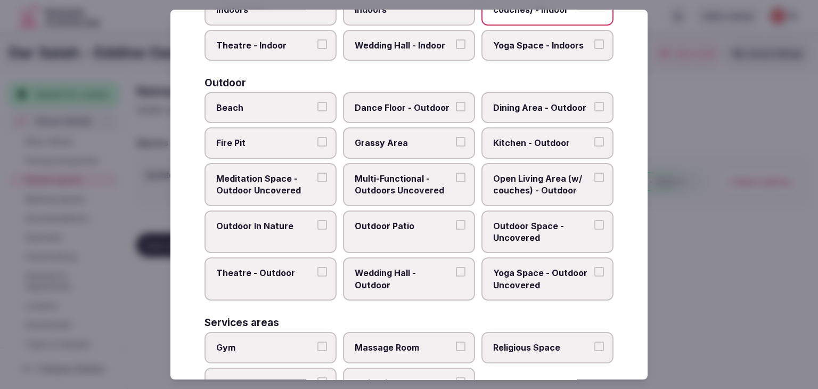
scroll to position [296, 0]
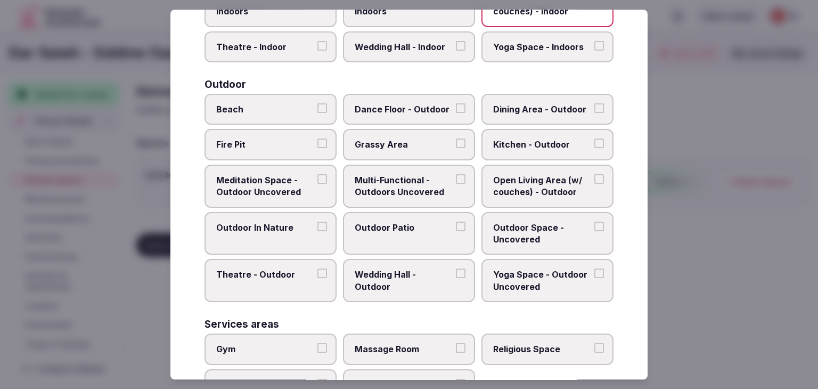
click at [320, 226] on button "Outdoor In Nature" at bounding box center [322, 226] width 10 height 10
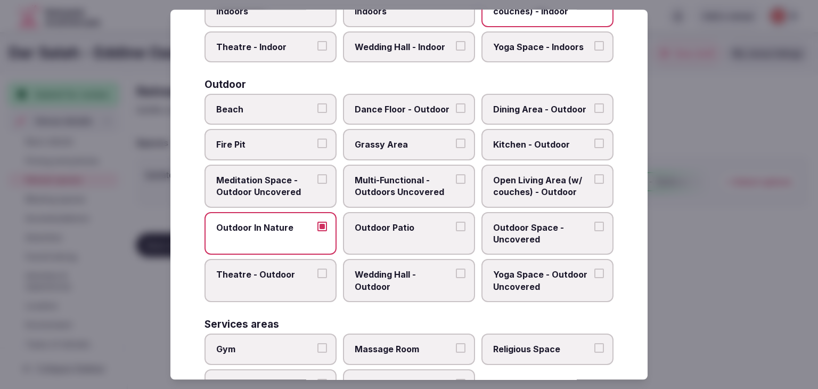
click at [414, 237] on label "Outdoor Patio" at bounding box center [409, 233] width 132 height 43
click at [456, 231] on button "Outdoor Patio" at bounding box center [461, 226] width 10 height 10
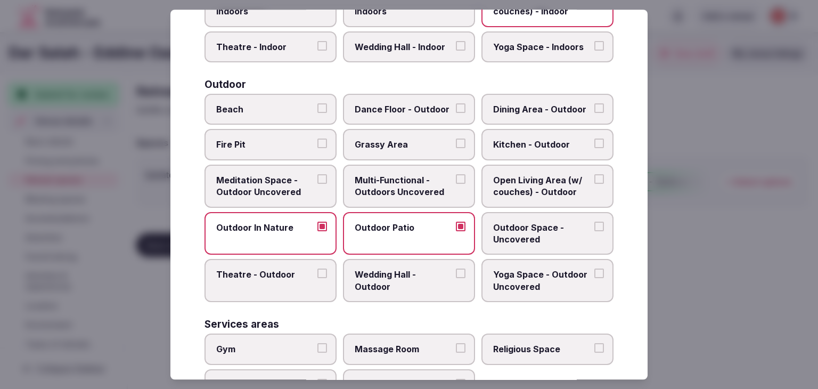
click at [522, 235] on span "Outdoor Space - Uncovered" at bounding box center [542, 233] width 98 height 24
click at [594, 231] on button "Outdoor Space - Uncovered" at bounding box center [599, 226] width 10 height 10
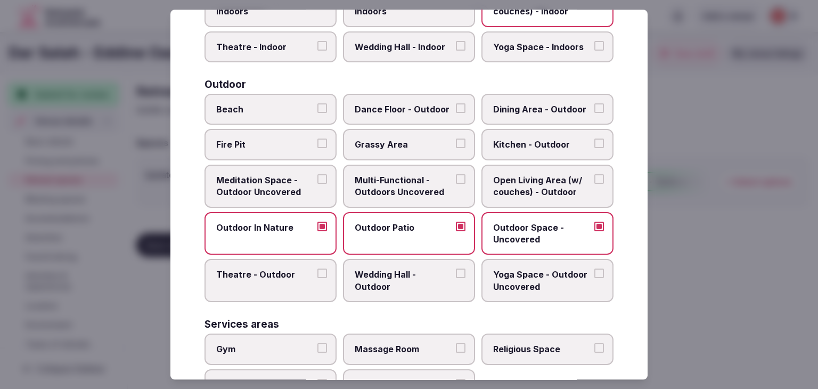
click at [545, 289] on label "Yoga Space - Outdoor Uncovered" at bounding box center [547, 280] width 132 height 43
click at [594, 278] on button "Yoga Space - Outdoor Uncovered" at bounding box center [599, 274] width 10 height 10
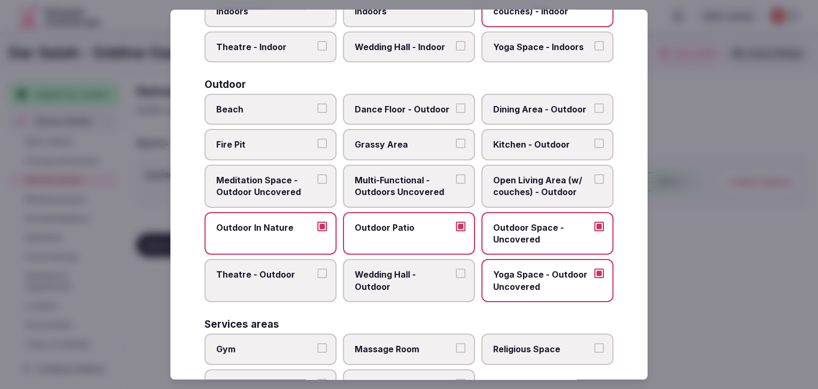
click at [304, 269] on span "Theatre - Outdoor" at bounding box center [265, 275] width 98 height 12
click at [317, 269] on button "Theatre - Outdoor" at bounding box center [322, 274] width 10 height 10
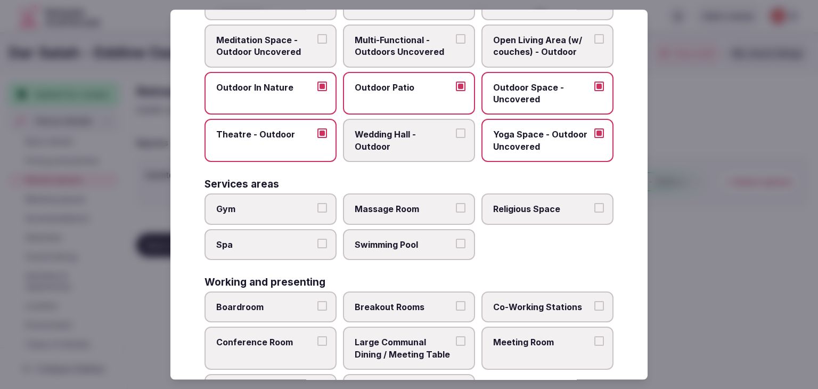
scroll to position [437, 0]
click at [421, 248] on label "Swimming Pool" at bounding box center [409, 243] width 132 height 31
click at [456, 248] on button "Swimming Pool" at bounding box center [461, 243] width 10 height 10
click at [283, 245] on label "Spa" at bounding box center [270, 243] width 132 height 31
click at [317, 245] on button "Spa" at bounding box center [322, 243] width 10 height 10
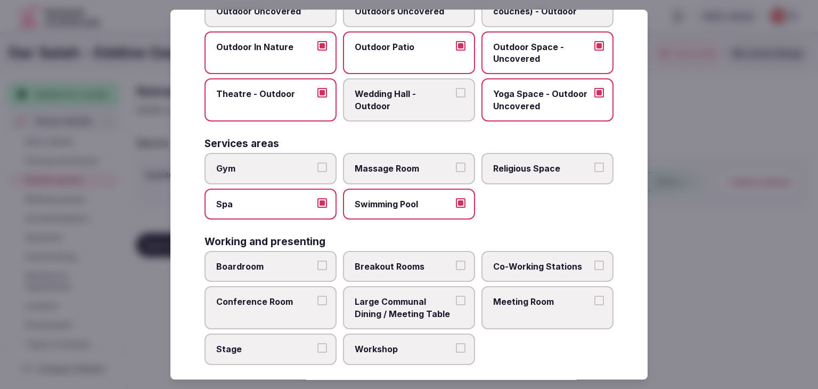
scroll to position [481, 0]
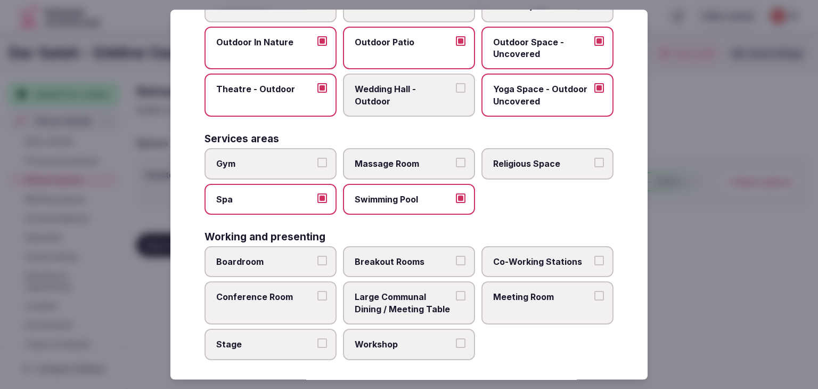
click at [541, 295] on span "Meeting Room" at bounding box center [542, 297] width 98 height 12
click at [594, 295] on button "Meeting Room" at bounding box center [599, 296] width 10 height 10
click at [285, 303] on label "Conference Room" at bounding box center [270, 303] width 132 height 43
click at [317, 301] on button "Conference Room" at bounding box center [322, 296] width 10 height 10
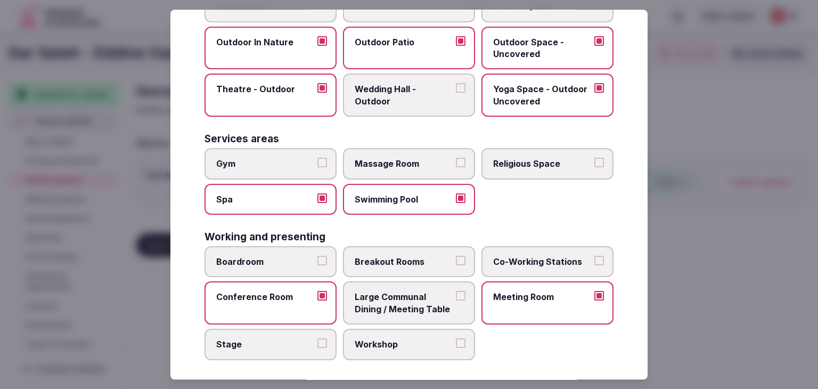
click at [418, 342] on span "Workshop" at bounding box center [404, 344] width 98 height 12
click at [456, 342] on button "Workshop" at bounding box center [461, 343] width 10 height 10
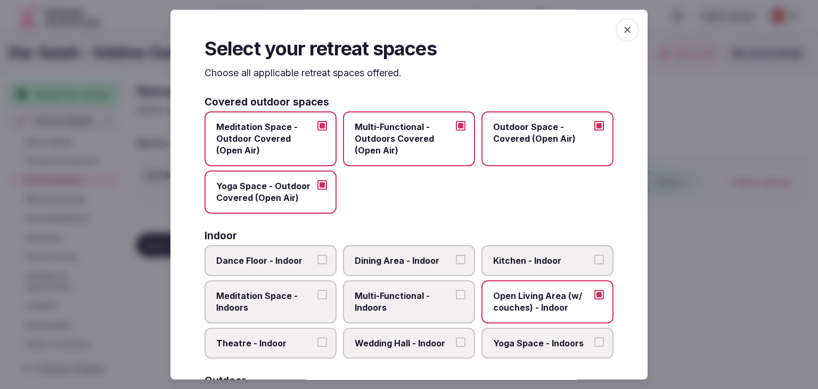
click at [622, 27] on icon "button" at bounding box center [627, 29] width 11 height 11
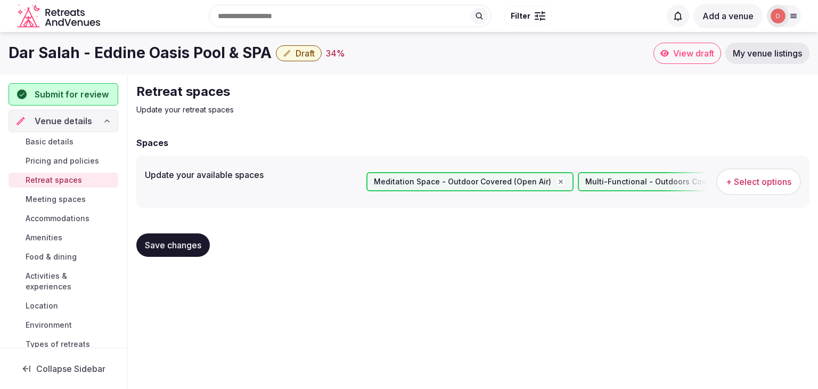
click at [177, 244] on span "Save changes" at bounding box center [173, 245] width 56 height 11
click at [78, 202] on span "Meeting spaces" at bounding box center [56, 199] width 60 height 11
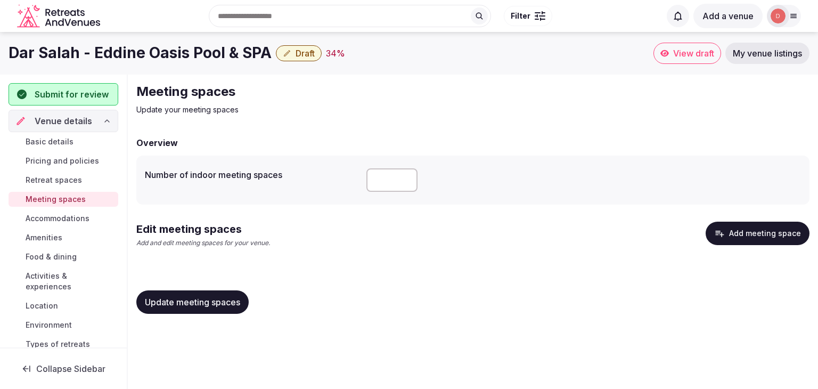
click at [374, 175] on input "number" at bounding box center [391, 179] width 51 height 23
type input "*"
click at [205, 303] on span "Update meeting spaces" at bounding box center [192, 302] width 95 height 11
click at [68, 213] on span "Accommodations" at bounding box center [58, 218] width 64 height 11
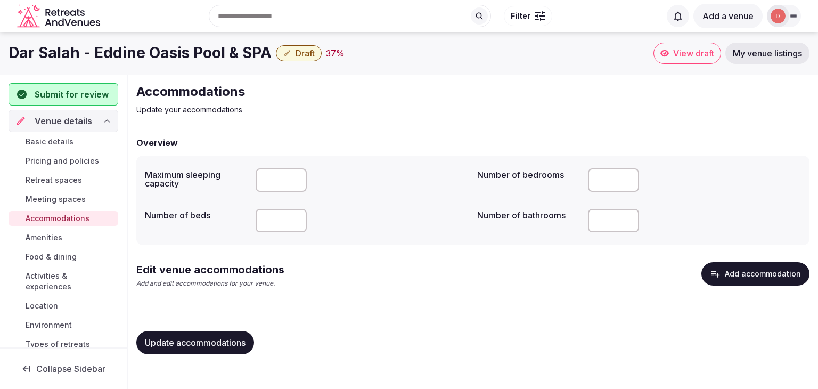
click at [261, 186] on input "number" at bounding box center [281, 179] width 51 height 23
click at [605, 181] on input "**" at bounding box center [613, 179] width 51 height 23
type input "*"
click at [271, 177] on input "number" at bounding box center [281, 179] width 51 height 23
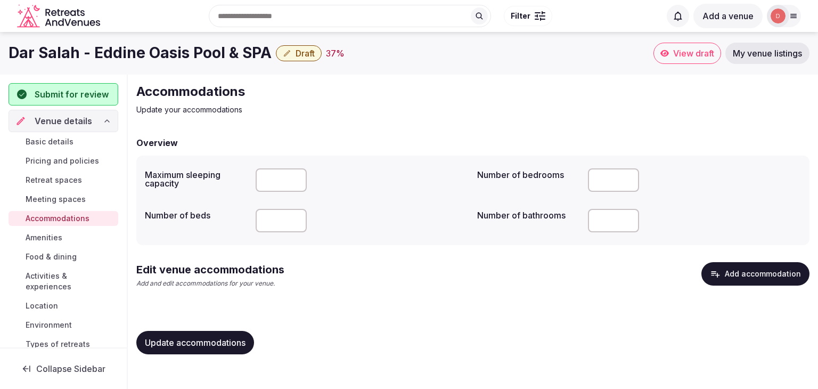
type input "**"
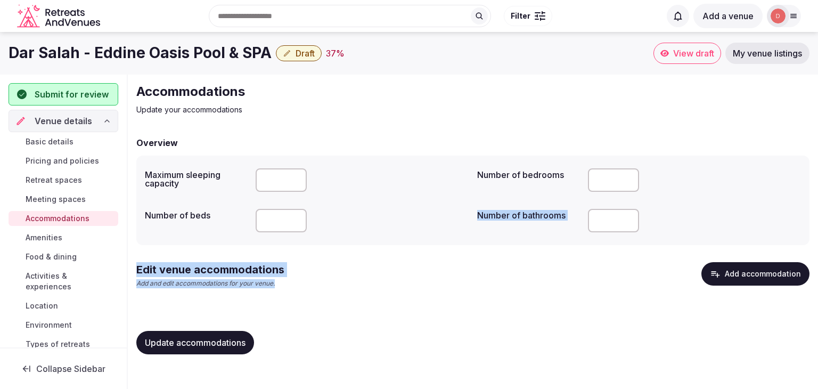
drag, startPoint x: 341, startPoint y: 301, endPoint x: 287, endPoint y: 227, distance: 90.7
click at [287, 227] on div "Overview Maximum sleeping capacity ** Number of bedrooms * Number of beds Numbe…" at bounding box center [472, 249] width 673 height 226
click at [287, 227] on input "number" at bounding box center [281, 220] width 51 height 23
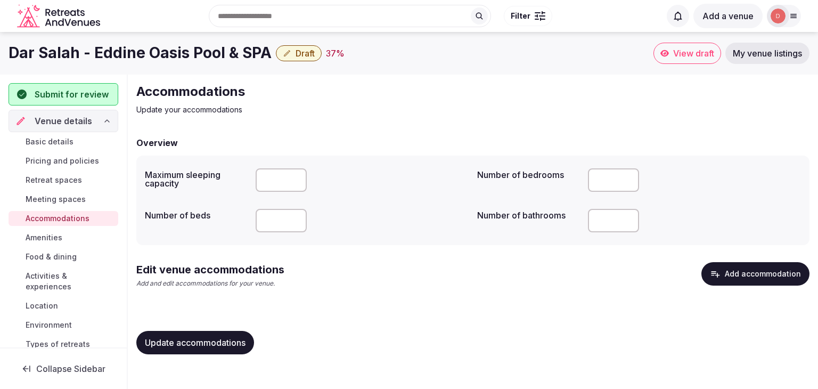
type input "*"
click at [605, 226] on input "number" at bounding box center [613, 220] width 51 height 23
type input "*"
click at [445, 297] on div "Edit venue accommodations Add and edit accommodations for your venue. Add accom…" at bounding box center [472, 283] width 673 height 43
click at [218, 337] on span "Update accommodations" at bounding box center [195, 342] width 101 height 11
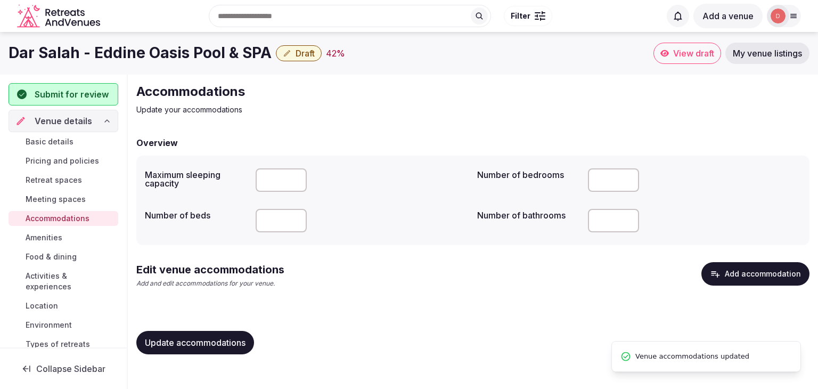
click at [48, 241] on span "Amenities" at bounding box center [44, 237] width 37 height 11
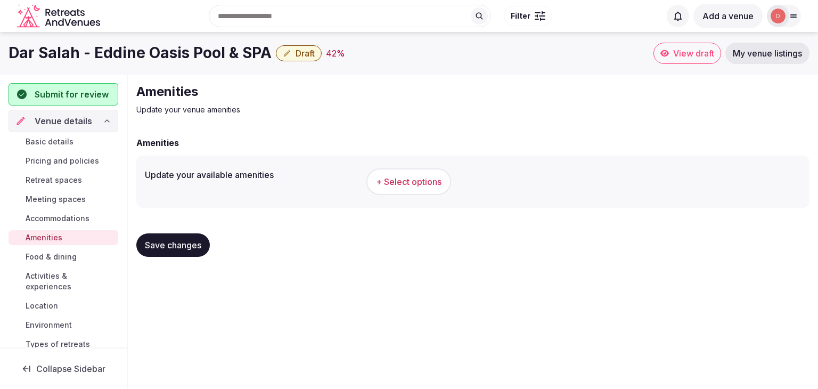
click at [411, 185] on span "+ Select options" at bounding box center [408, 182] width 65 height 12
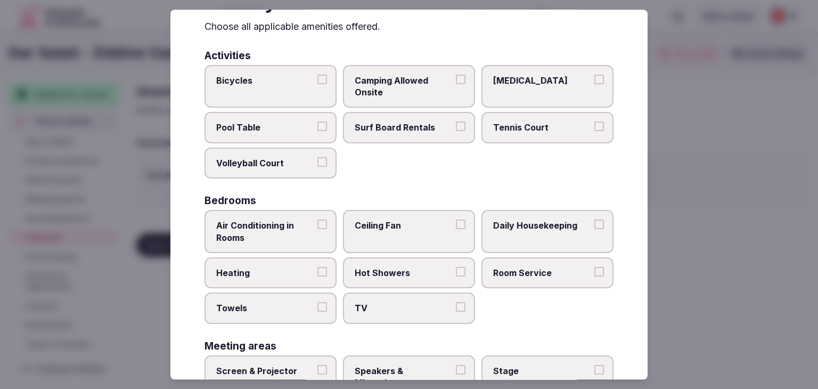
scroll to position [47, 0]
click at [304, 232] on span "Air Conditioning in Rooms" at bounding box center [265, 231] width 98 height 24
click at [317, 228] on button "Air Conditioning in Rooms" at bounding box center [322, 224] width 10 height 10
click at [532, 229] on span "Daily Housekeeping" at bounding box center [542, 225] width 98 height 12
click at [594, 228] on button "Daily Housekeeping" at bounding box center [599, 224] width 10 height 10
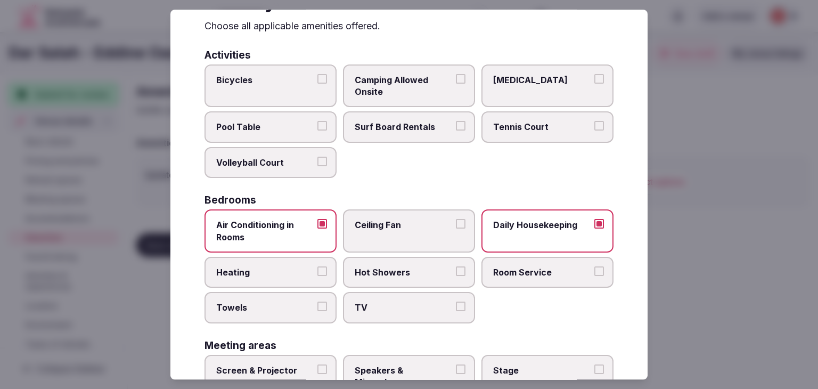
click at [366, 302] on span "TV" at bounding box center [404, 308] width 98 height 12
click at [456, 302] on button "TV" at bounding box center [461, 307] width 10 height 10
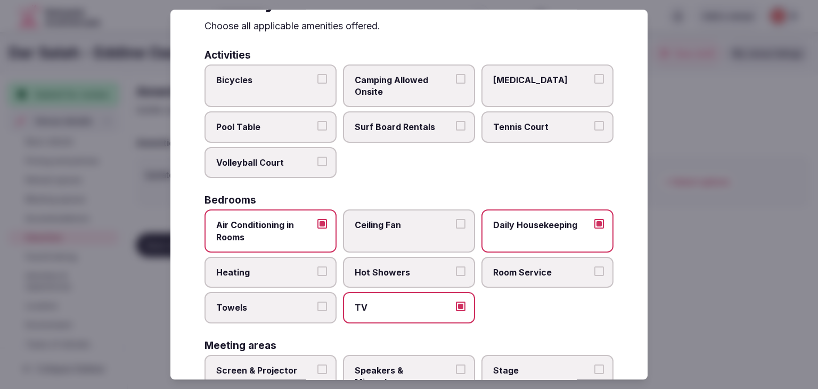
click at [283, 305] on span "Towels" at bounding box center [265, 308] width 98 height 12
click at [317, 305] on button "Towels" at bounding box center [322, 307] width 10 height 10
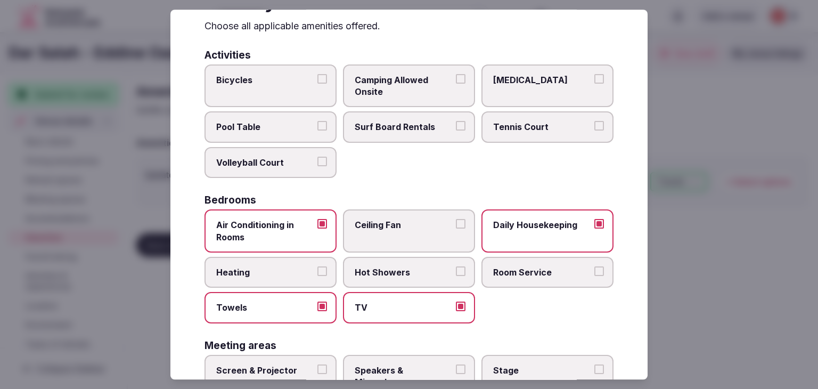
click at [274, 279] on label "Heating" at bounding box center [270, 272] width 132 height 31
click at [317, 276] on button "Heating" at bounding box center [322, 271] width 10 height 10
click at [398, 280] on label "Hot Showers" at bounding box center [409, 272] width 132 height 31
click at [456, 276] on button "Hot Showers" at bounding box center [461, 271] width 10 height 10
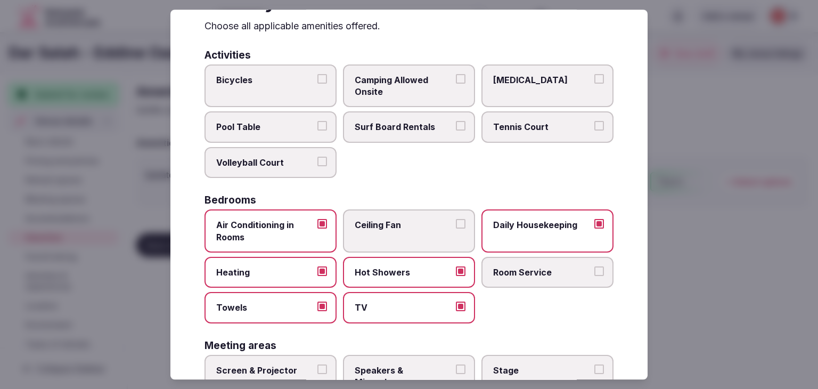
click at [509, 278] on label "Room Service" at bounding box center [547, 272] width 132 height 31
click at [594, 276] on button "Room Service" at bounding box center [599, 271] width 10 height 10
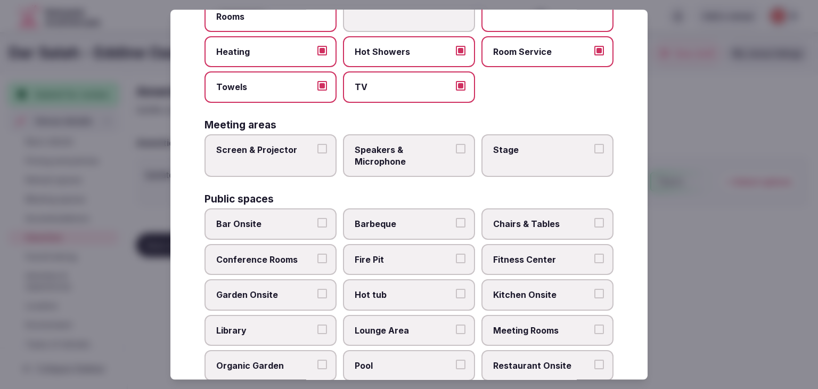
scroll to position [274, 0]
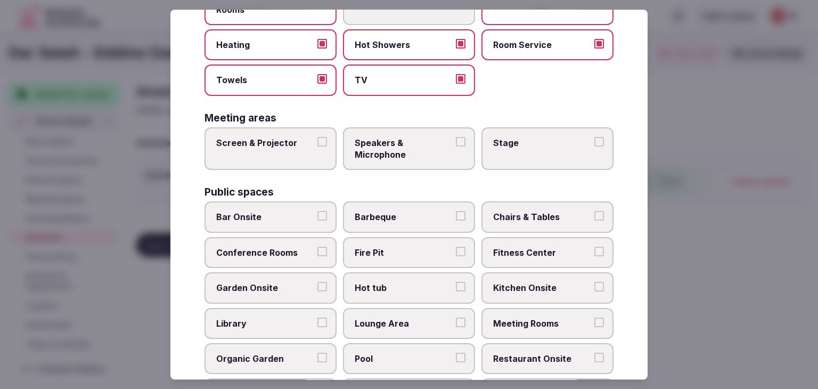
click at [430, 149] on span "Speakers & Microphone" at bounding box center [404, 149] width 98 height 24
click at [456, 146] on button "Speakers & Microphone" at bounding box center [461, 142] width 10 height 10
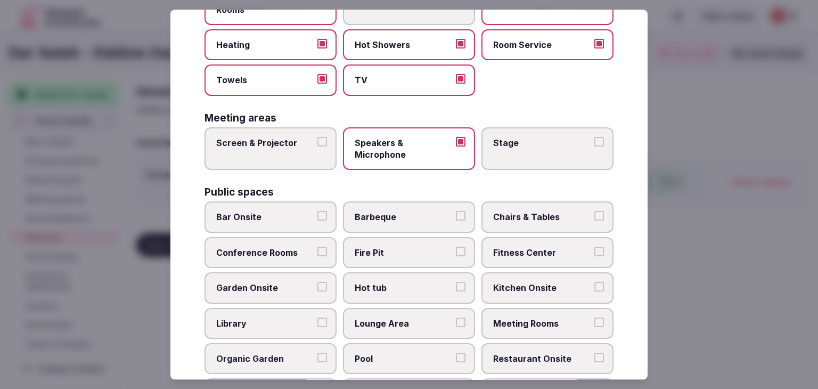
click at [382, 217] on span "Barbeque" at bounding box center [404, 217] width 98 height 12
click at [456, 217] on button "Barbeque" at bounding box center [461, 216] width 10 height 10
click at [532, 220] on label "Chairs & Tables" at bounding box center [547, 217] width 132 height 31
click at [594, 220] on button "Chairs & Tables" at bounding box center [599, 216] width 10 height 10
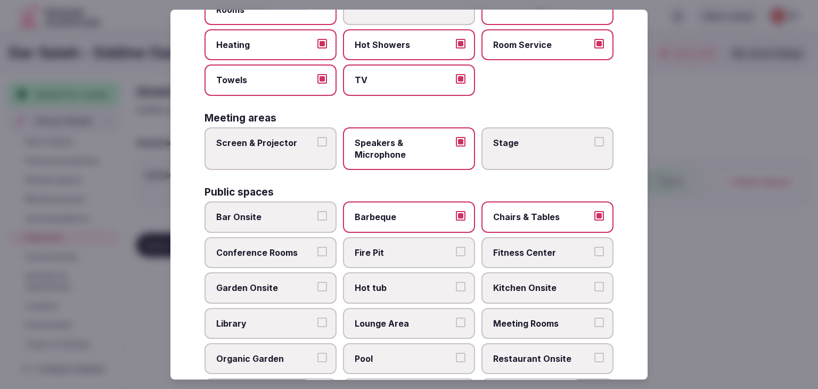
click at [518, 293] on label "Kitchen Onsite" at bounding box center [547, 288] width 132 height 31
click at [594, 292] on button "Kitchen Onsite" at bounding box center [599, 287] width 10 height 10
click at [255, 291] on label "Garden Onsite" at bounding box center [270, 288] width 132 height 31
click at [317, 291] on button "Garden Onsite" at bounding box center [322, 287] width 10 height 10
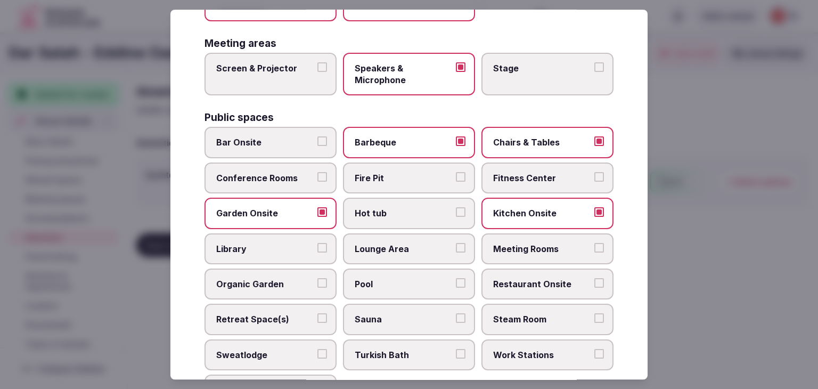
scroll to position [353, 0]
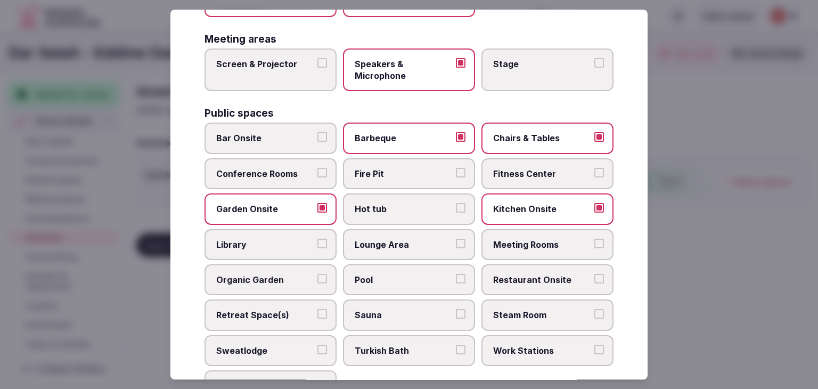
click at [268, 243] on span "Library" at bounding box center [265, 244] width 98 height 12
click at [317, 243] on button "Library" at bounding box center [322, 243] width 10 height 10
click at [311, 250] on label "Library" at bounding box center [270, 244] width 132 height 31
click at [317, 248] on button "Library" at bounding box center [322, 243] width 10 height 10
click at [417, 238] on span "Lounge Area" at bounding box center [404, 244] width 98 height 12
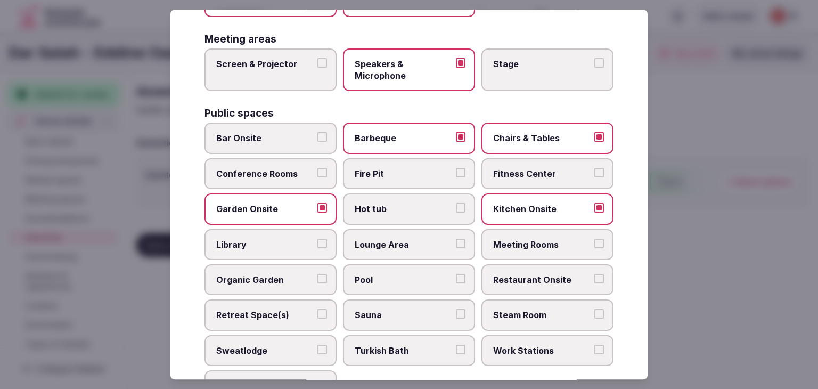
click at [456, 238] on button "Lounge Area" at bounding box center [461, 243] width 10 height 10
click at [312, 311] on label "Retreat Space(s)" at bounding box center [270, 315] width 132 height 31
click at [317, 311] on button "Retreat Space(s)" at bounding box center [322, 314] width 10 height 10
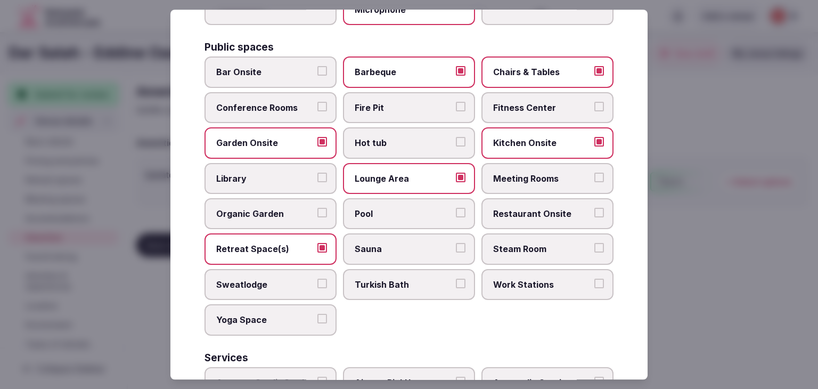
scroll to position [419, 0]
click at [520, 243] on span "Steam Room" at bounding box center [542, 249] width 98 height 12
click at [594, 243] on button "Steam Room" at bounding box center [599, 248] width 10 height 10
click at [540, 208] on span "Restaurant Onsite" at bounding box center [542, 214] width 98 height 12
click at [594, 208] on button "Restaurant Onsite" at bounding box center [599, 213] width 10 height 10
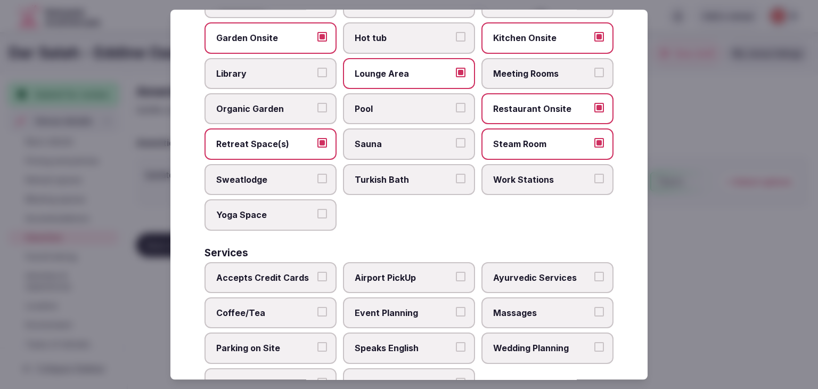
scroll to position [530, 0]
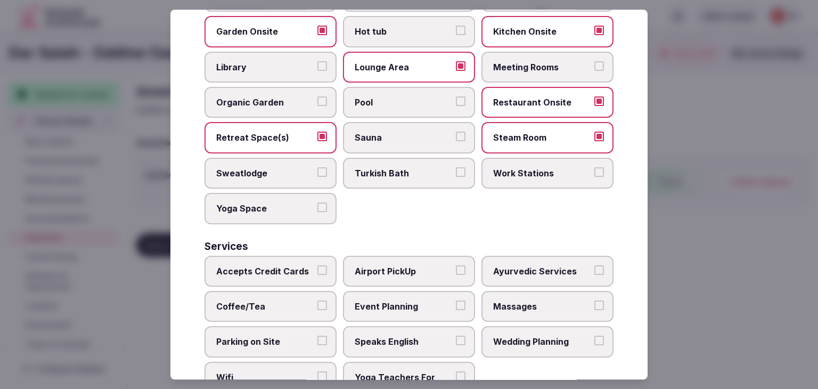
click at [310, 210] on label "Yoga Space" at bounding box center [270, 208] width 132 height 31
click at [317, 210] on button "Yoga Space" at bounding box center [322, 207] width 10 height 10
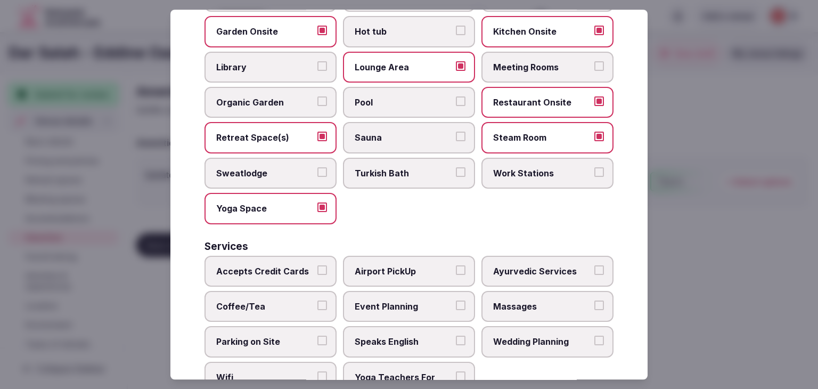
scroll to position [573, 0]
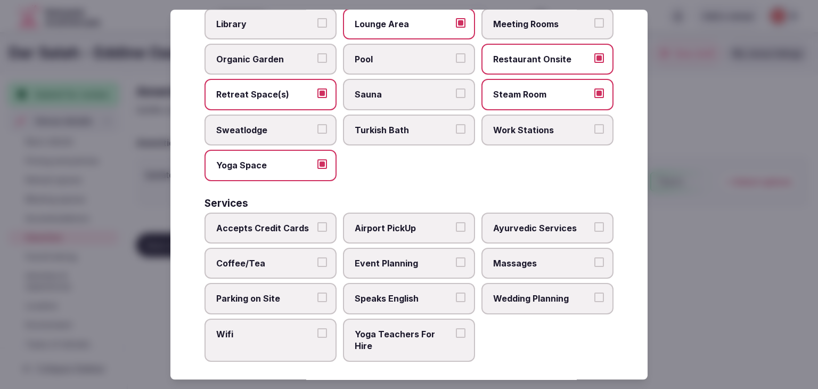
click at [293, 227] on label "Accepts Credit Cards" at bounding box center [270, 227] width 132 height 31
click at [317, 227] on button "Accepts Credit Cards" at bounding box center [322, 227] width 10 height 10
click at [293, 227] on label "Accepts Credit Cards" at bounding box center [270, 227] width 132 height 31
click at [317, 227] on button "Accepts Credit Cards" at bounding box center [322, 227] width 10 height 10
click at [293, 227] on label "Accepts Credit Cards" at bounding box center [270, 227] width 132 height 31
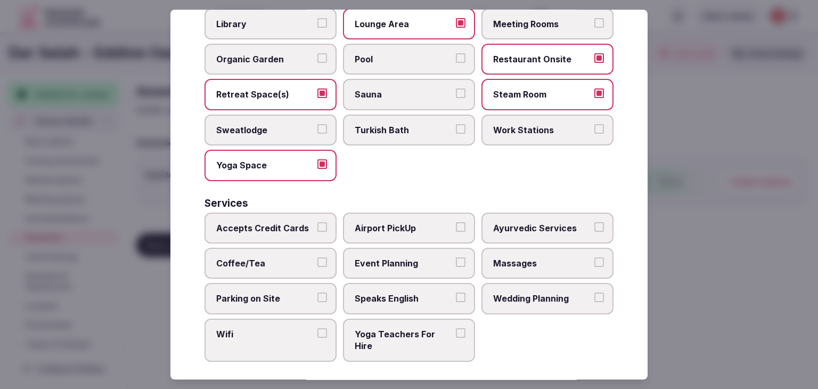
click at [317, 227] on button "Accepts Credit Cards" at bounding box center [322, 227] width 10 height 10
click at [431, 222] on span "Airport PickUp" at bounding box center [404, 228] width 98 height 12
click at [456, 222] on button "Airport PickUp" at bounding box center [461, 227] width 10 height 10
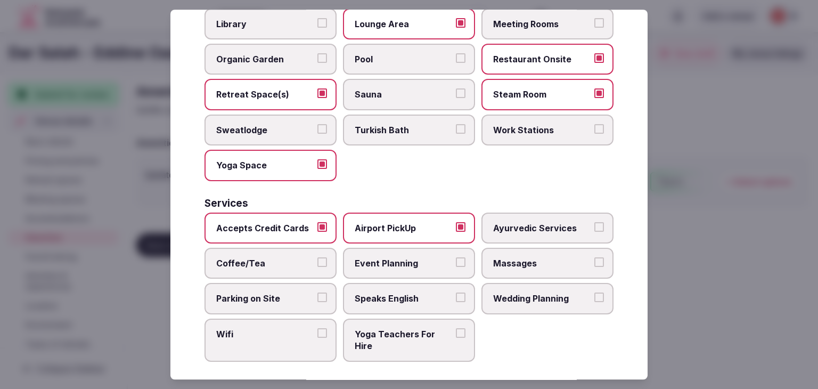
click at [293, 257] on span "Coffee/Tea" at bounding box center [265, 263] width 98 height 12
click at [317, 257] on button "Coffee/Tea" at bounding box center [322, 262] width 10 height 10
click at [537, 262] on label "Massages" at bounding box center [547, 263] width 132 height 31
click at [594, 262] on button "Massages" at bounding box center [599, 262] width 10 height 10
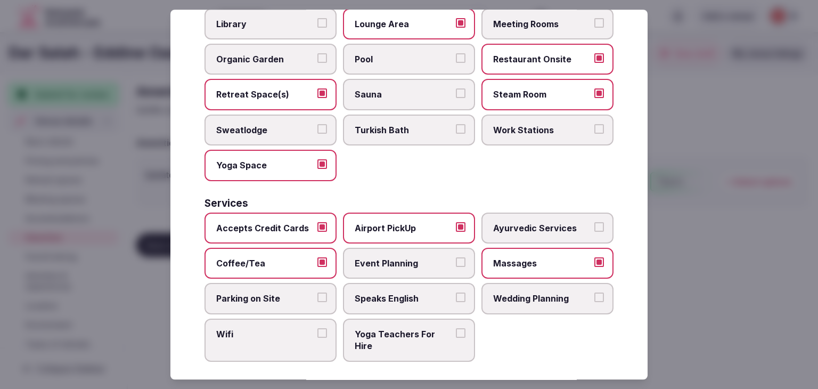
click at [291, 293] on span "Parking on Site" at bounding box center [265, 299] width 98 height 12
click at [317, 293] on button "Parking on Site" at bounding box center [322, 298] width 10 height 10
click at [366, 293] on span "Speaks English" at bounding box center [404, 299] width 98 height 12
click at [456, 293] on button "Speaks English" at bounding box center [461, 298] width 10 height 10
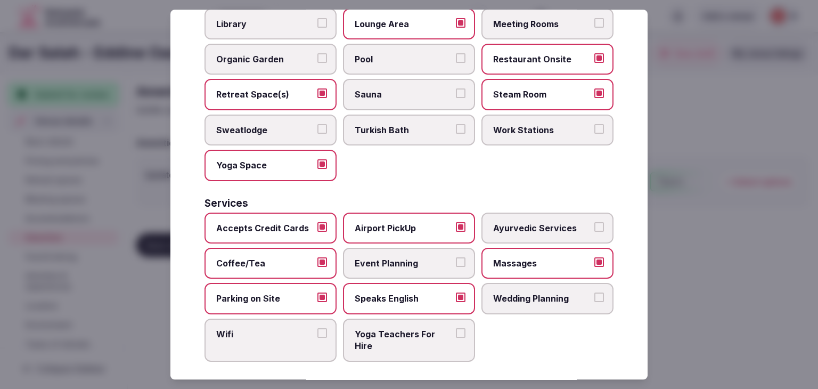
click at [541, 298] on label "Wedding Planning" at bounding box center [547, 298] width 132 height 31
click at [594, 298] on button "Wedding Planning" at bounding box center [599, 298] width 10 height 10
click at [290, 331] on span "Wifi" at bounding box center [265, 334] width 98 height 12
click at [317, 331] on button "Wifi" at bounding box center [322, 333] width 10 height 10
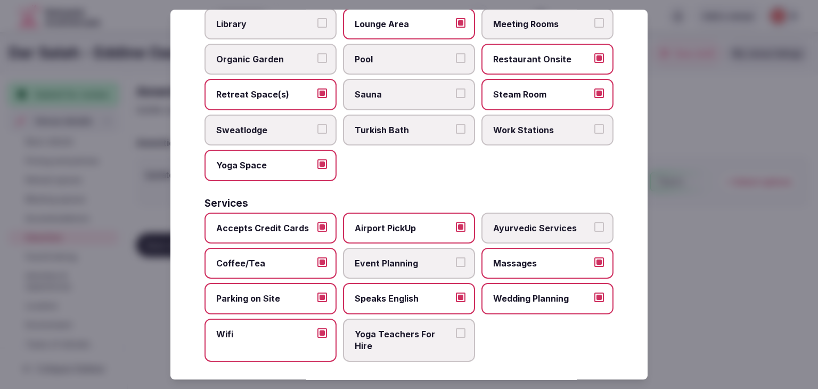
click at [430, 338] on span "Yoga Teachers For Hire" at bounding box center [404, 340] width 98 height 24
click at [456, 337] on button "Yoga Teachers For Hire" at bounding box center [461, 333] width 10 height 10
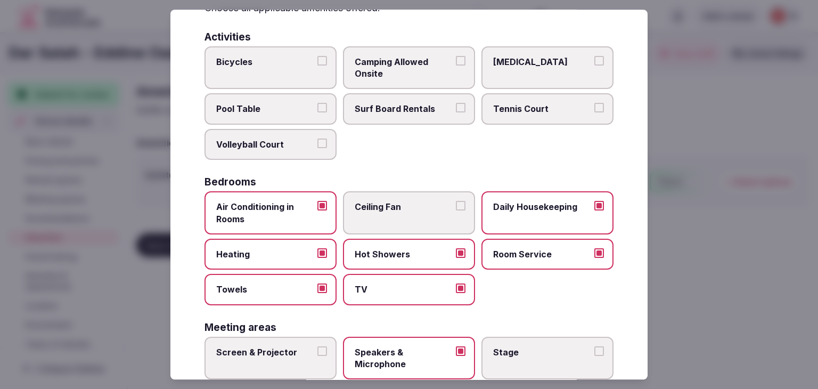
scroll to position [0, 0]
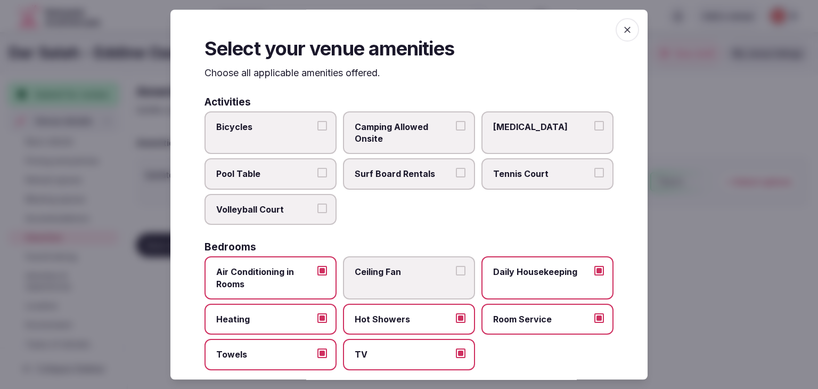
click at [622, 30] on icon "button" at bounding box center [627, 29] width 11 height 11
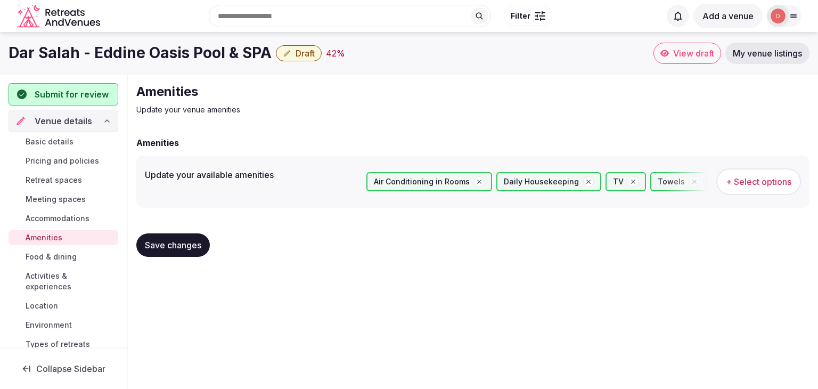
click at [155, 244] on span "Save changes" at bounding box center [173, 245] width 56 height 11
click at [48, 259] on span "Food & dining" at bounding box center [51, 256] width 51 height 11
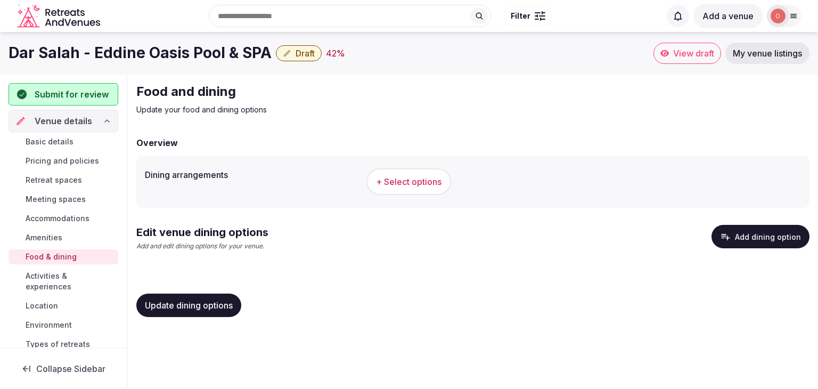
click at [779, 237] on button "Add dining option" at bounding box center [760, 236] width 98 height 23
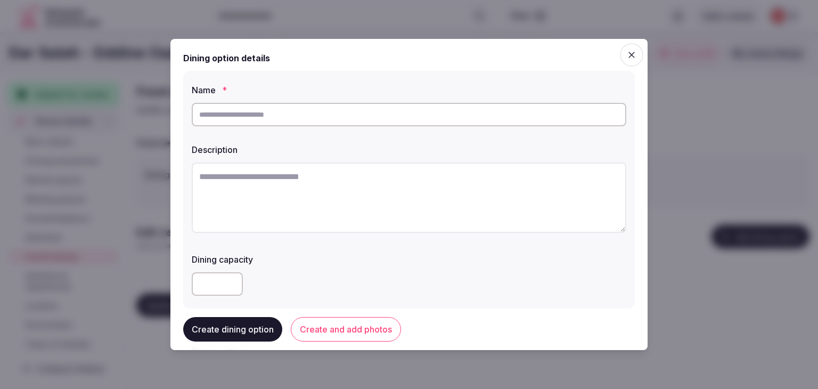
click at [279, 114] on input "text" at bounding box center [409, 114] width 434 height 23
type input "**********"
click at [312, 188] on textarea at bounding box center [409, 197] width 434 height 70
click at [315, 195] on textarea at bounding box center [409, 197] width 434 height 70
paste textarea "**********"
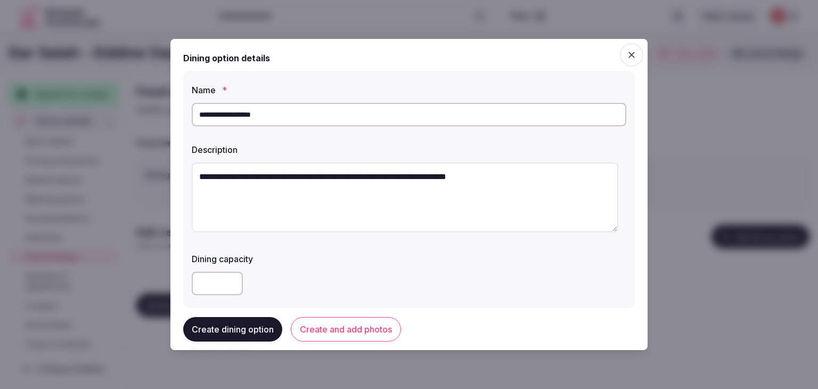
type textarea "**********"
click at [217, 281] on input "number" at bounding box center [217, 282] width 51 height 23
type input "**"
click at [236, 327] on button "Create dining option" at bounding box center [232, 329] width 99 height 24
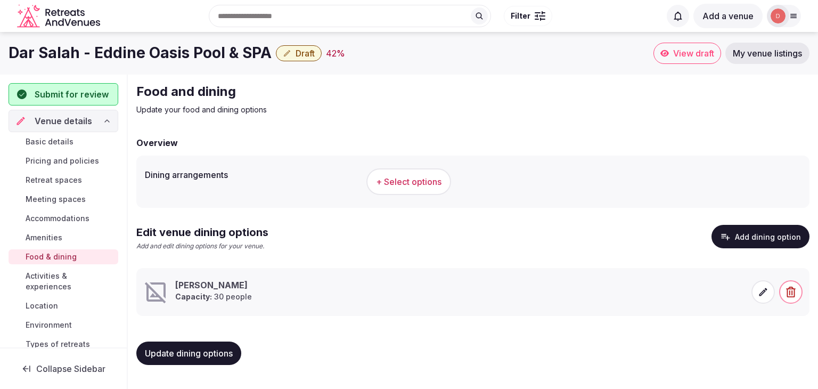
click at [38, 284] on span "Activities & experiences" at bounding box center [70, 280] width 88 height 21
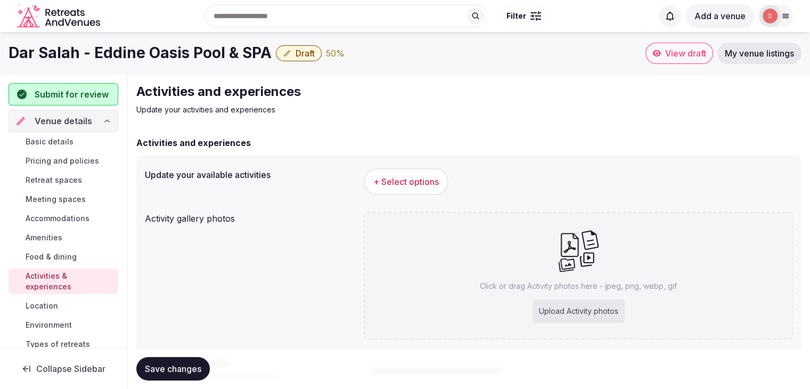
click at [400, 179] on span "+ Select options" at bounding box center [405, 182] width 65 height 12
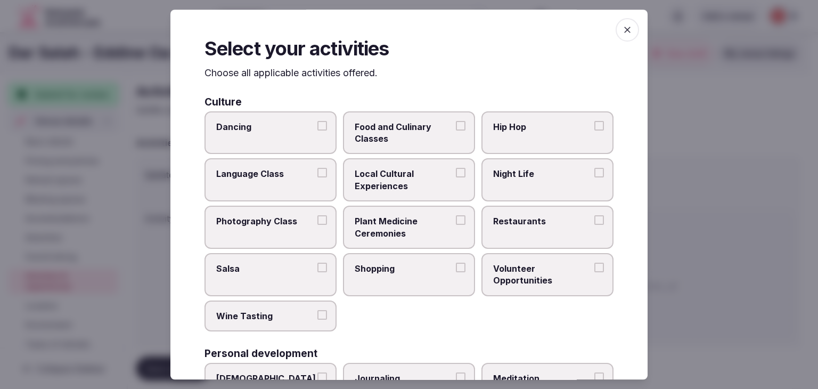
click at [415, 138] on span "Food and Culinary Classes" at bounding box center [404, 133] width 98 height 24
click at [456, 130] on button "Food and Culinary Classes" at bounding box center [461, 126] width 10 height 10
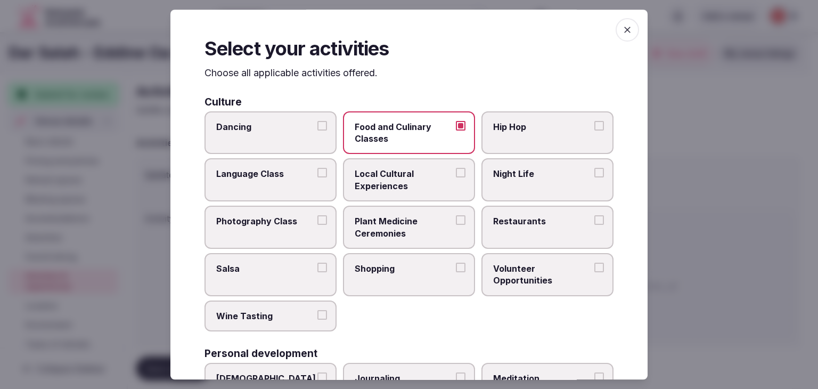
click at [435, 185] on span "Local Cultural Experiences" at bounding box center [404, 180] width 98 height 24
click at [456, 178] on button "Local Cultural Experiences" at bounding box center [461, 173] width 10 height 10
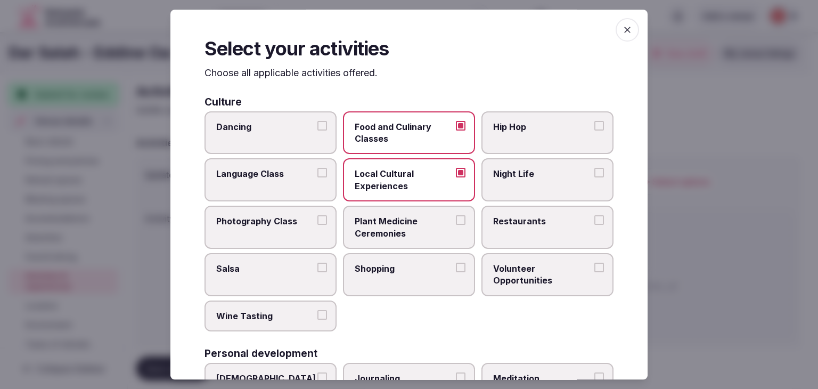
click at [297, 176] on span "Language Class" at bounding box center [265, 174] width 98 height 12
click at [317, 176] on button "Language Class" at bounding box center [322, 173] width 10 height 10
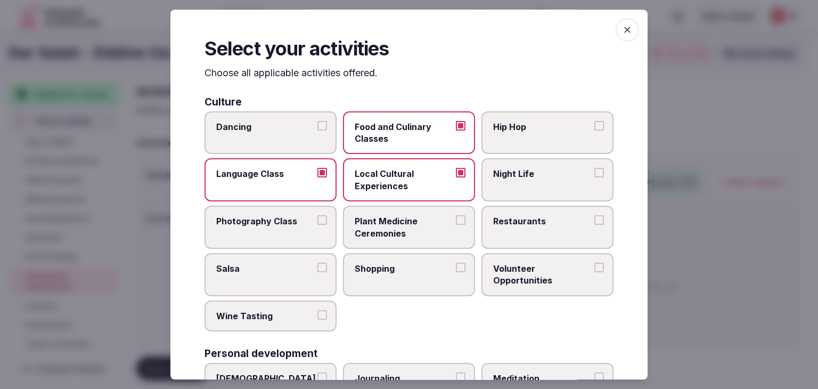
click at [297, 176] on span "Language Class" at bounding box center [265, 174] width 98 height 12
click at [317, 176] on button "Language Class" at bounding box center [322, 173] width 10 height 10
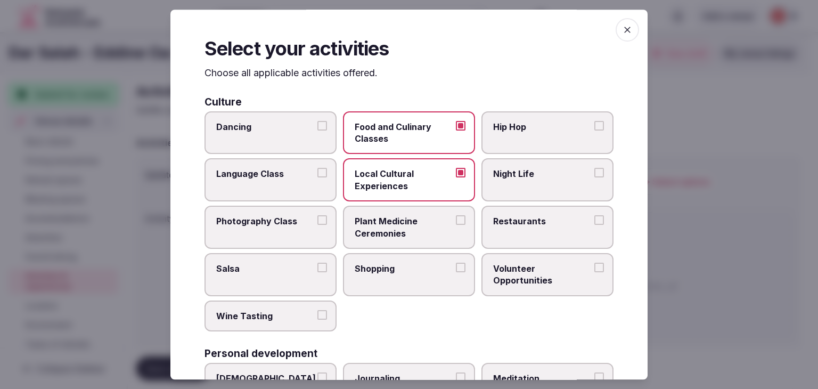
click at [503, 230] on label "Restaurants" at bounding box center [547, 226] width 132 height 43
click at [594, 225] on button "Restaurants" at bounding box center [599, 220] width 10 height 10
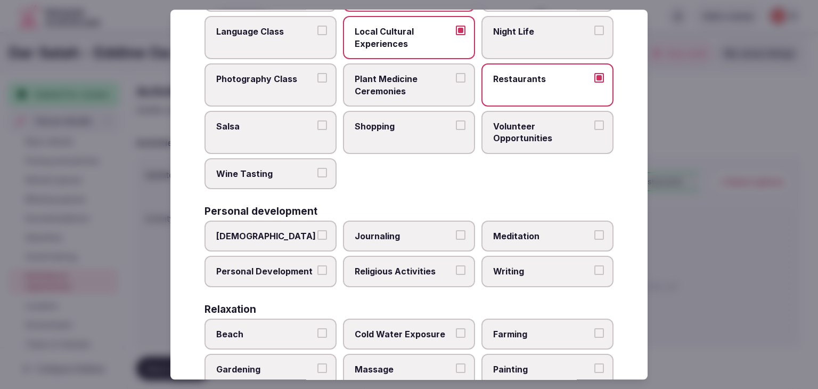
scroll to position [144, 0]
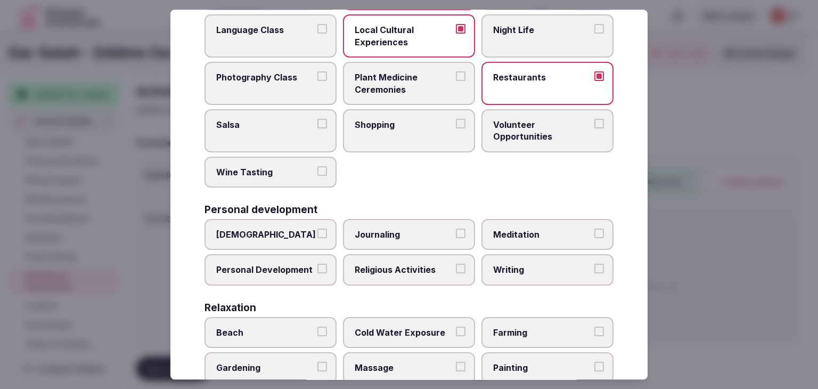
click at [528, 239] on label "Meditation" at bounding box center [547, 234] width 132 height 31
click at [594, 238] on button "Meditation" at bounding box center [599, 233] width 10 height 10
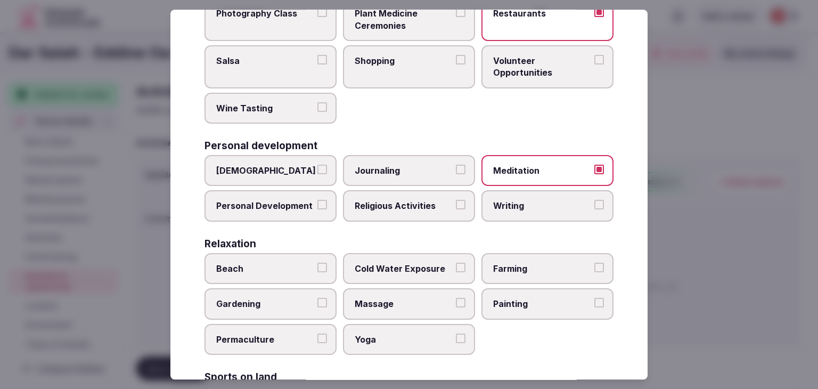
scroll to position [210, 0]
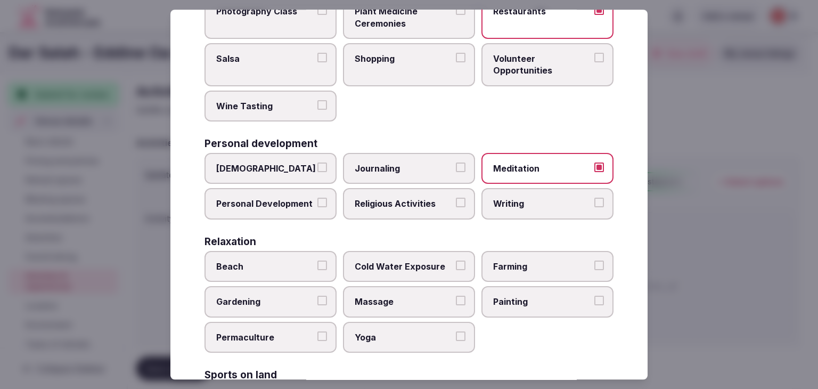
click at [298, 198] on span "Personal Development" at bounding box center [265, 204] width 98 height 12
click at [317, 198] on button "Personal Development" at bounding box center [322, 203] width 10 height 10
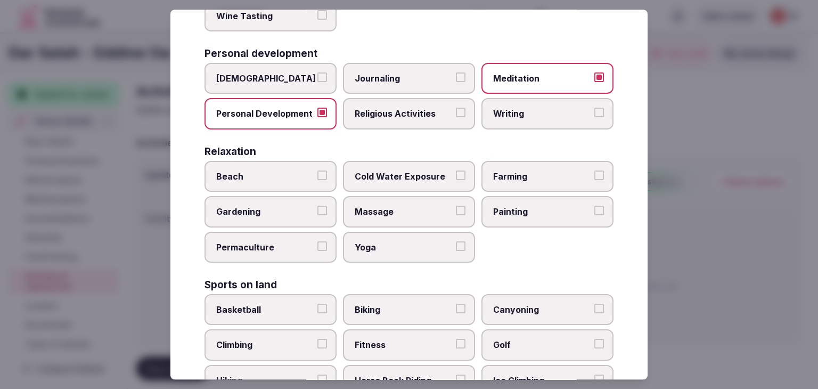
scroll to position [303, 0]
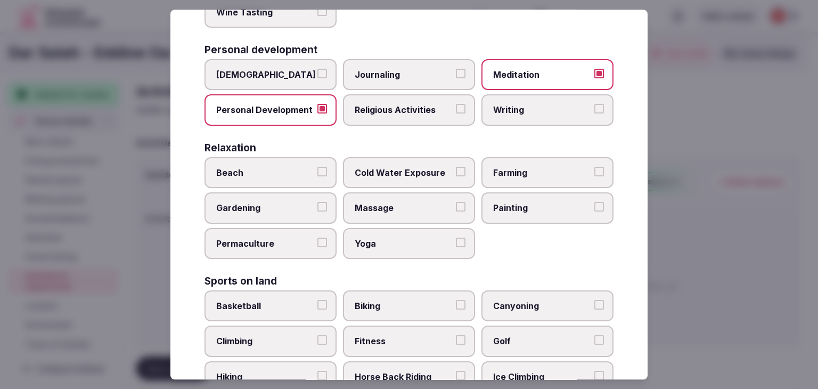
click at [405, 205] on span "Massage" at bounding box center [404, 208] width 98 height 12
click at [456, 205] on button "Massage" at bounding box center [461, 207] width 10 height 10
click at [392, 243] on span "Yoga" at bounding box center [404, 243] width 98 height 12
click at [456, 243] on button "Yoga" at bounding box center [461, 242] width 10 height 10
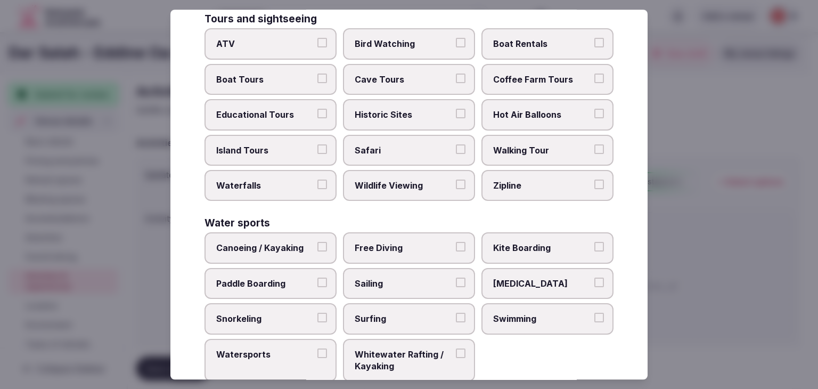
scroll to position [822, 0]
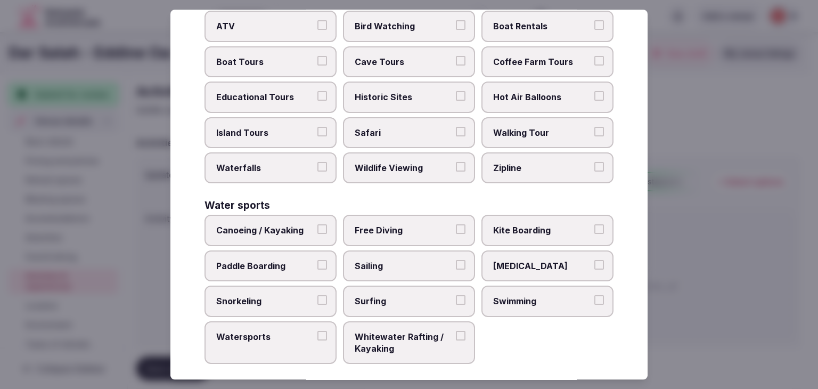
click at [537, 295] on span "Swimming" at bounding box center [542, 301] width 98 height 12
click at [594, 295] on button "Swimming" at bounding box center [599, 300] width 10 height 10
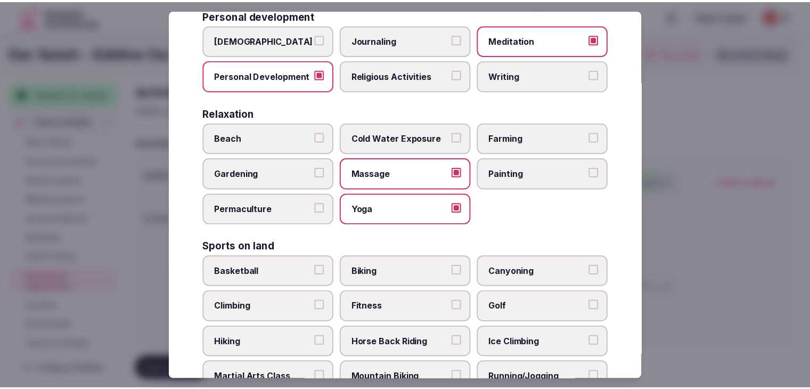
scroll to position [0, 0]
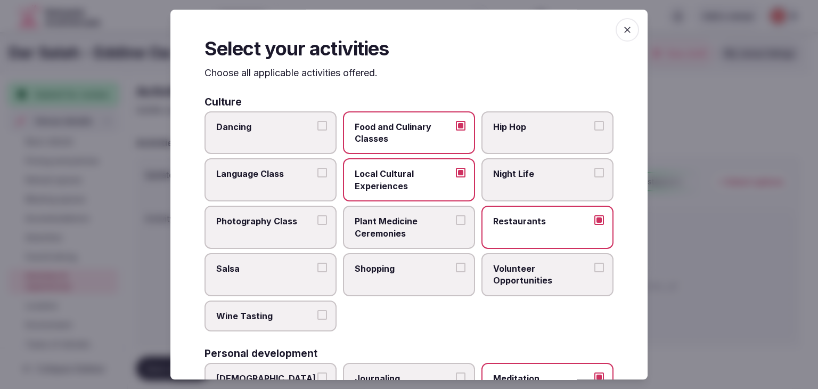
click at [624, 27] on icon "button" at bounding box center [627, 30] width 6 height 6
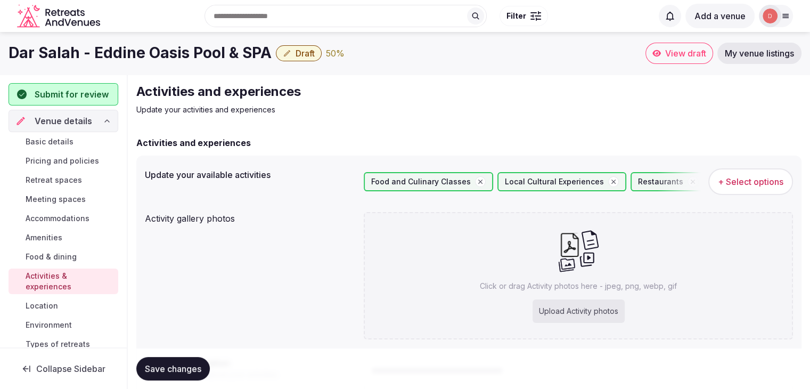
click at [176, 365] on span "Save changes" at bounding box center [173, 368] width 56 height 11
click at [73, 304] on link "Location" at bounding box center [64, 305] width 110 height 15
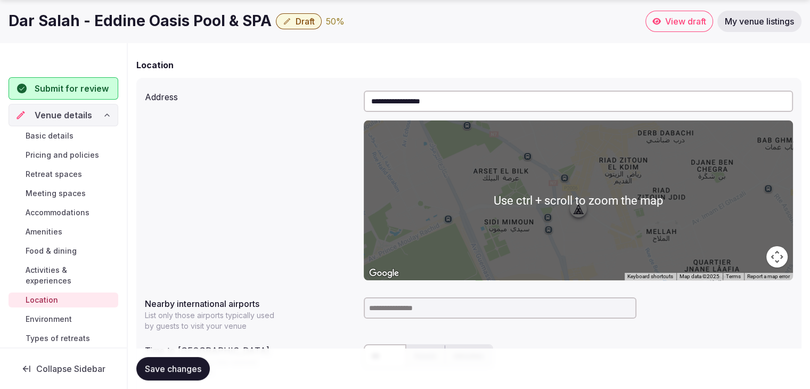
scroll to position [78, 0]
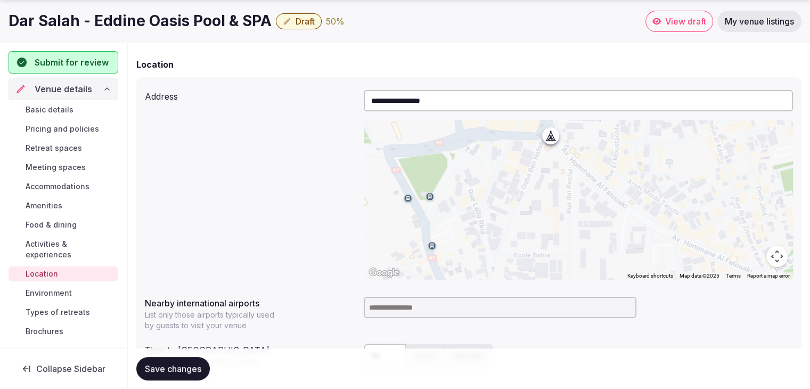
click at [558, 145] on div at bounding box center [578, 200] width 429 height 160
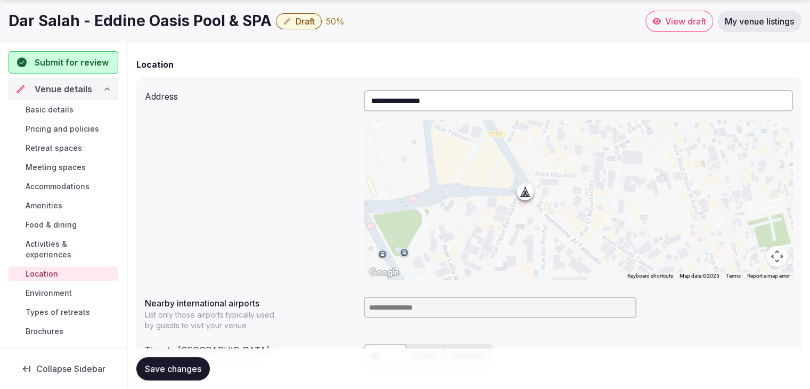
drag, startPoint x: 554, startPoint y: 140, endPoint x: 530, endPoint y: 196, distance: 60.6
click at [530, 196] on div at bounding box center [578, 200] width 429 height 160
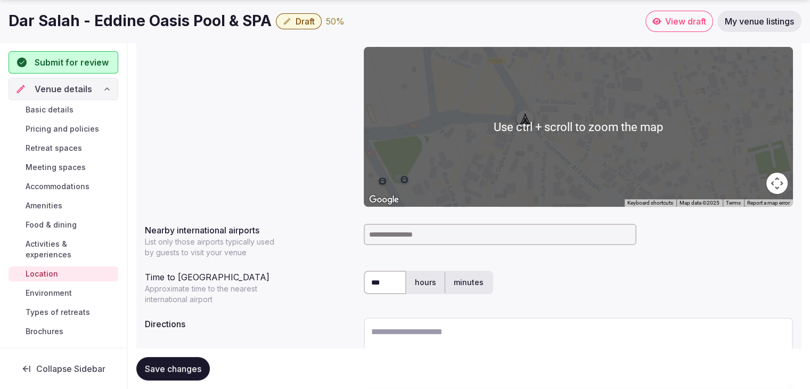
scroll to position [167, 0]
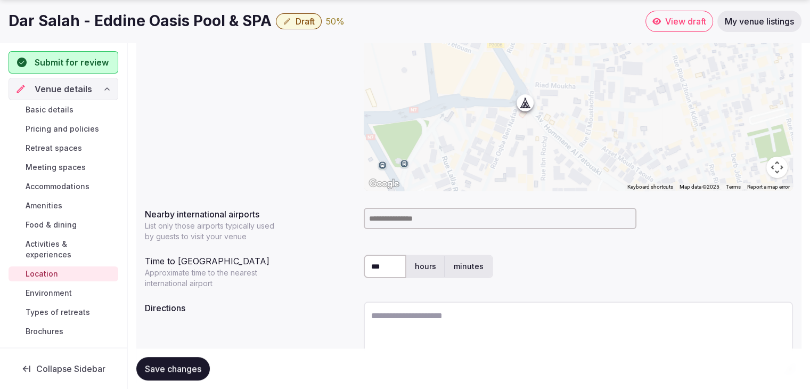
click at [458, 269] on label "minutes" at bounding box center [468, 266] width 47 height 28
click at [419, 224] on input at bounding box center [500, 218] width 273 height 21
type input "*****"
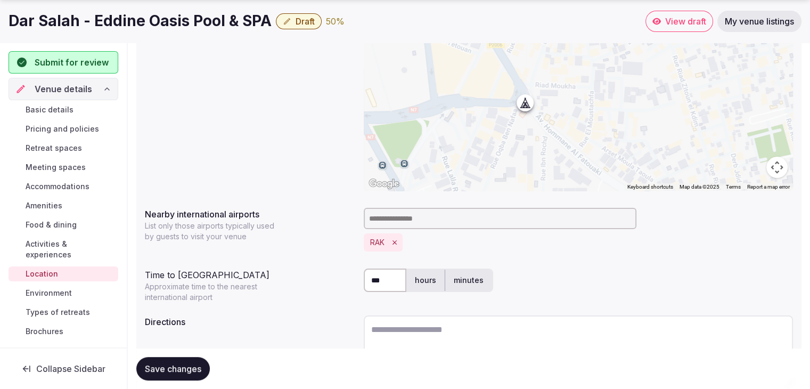
click at [394, 279] on input "***" at bounding box center [385, 279] width 43 height 23
type input "*"
type input "**"
click at [322, 303] on div "**********" at bounding box center [468, 194] width 665 height 413
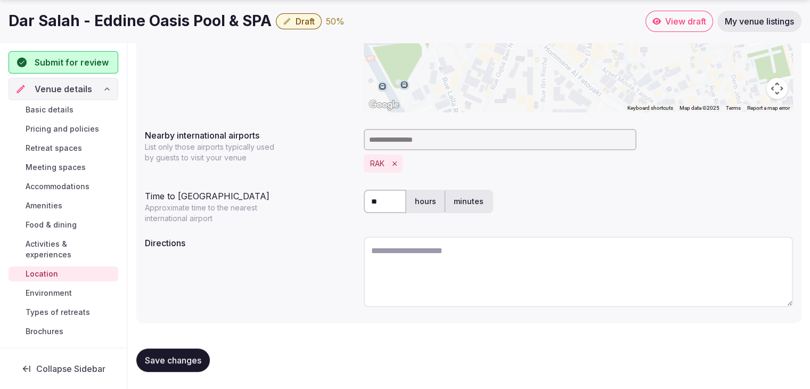
click at [396, 270] on textarea at bounding box center [578, 271] width 429 height 70
click at [411, 269] on textarea at bounding box center [578, 271] width 429 height 70
paste textarea "**********"
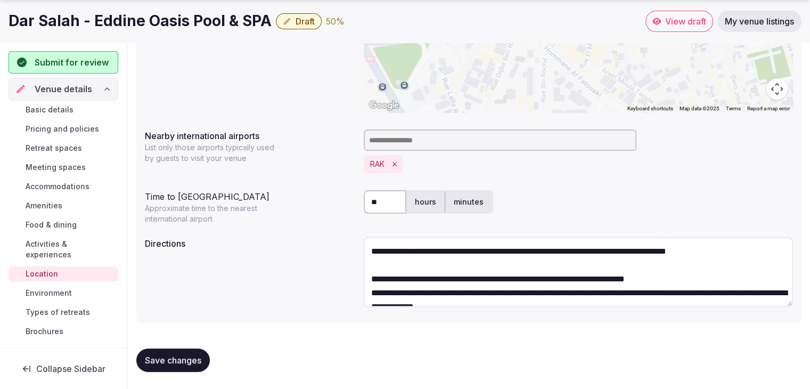
scroll to position [47, 0]
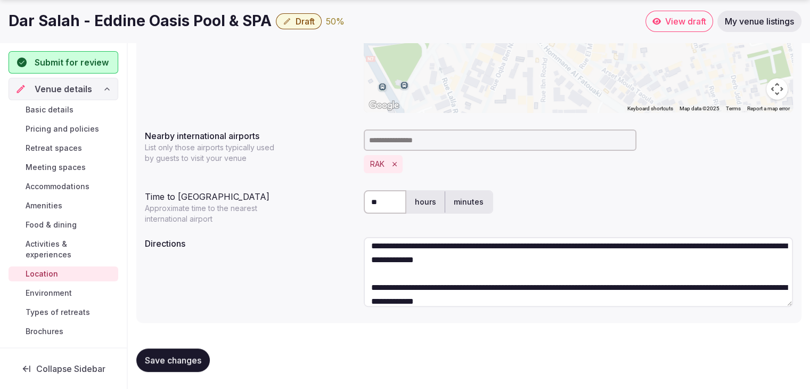
type textarea "**********"
click at [154, 366] on button "Save changes" at bounding box center [172, 359] width 73 height 23
click at [57, 292] on span "Environment" at bounding box center [49, 292] width 46 height 11
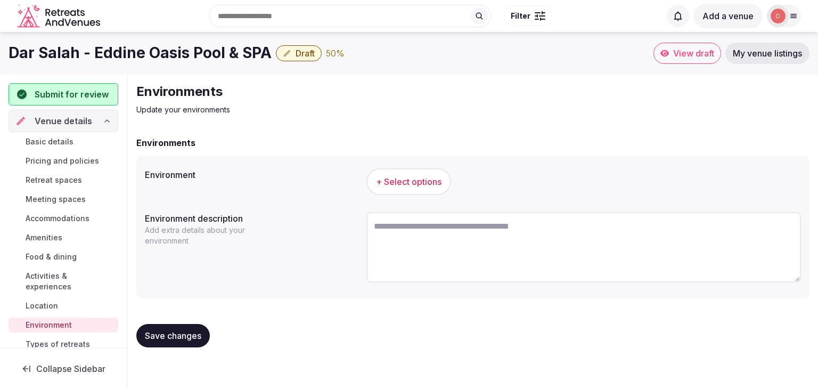
click at [434, 225] on textarea at bounding box center [583, 247] width 434 height 70
paste textarea "**********"
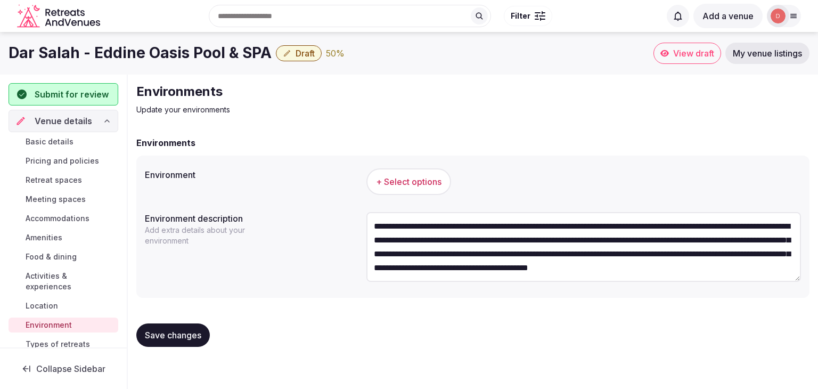
scroll to position [88, 0]
type textarea "**********"
click at [422, 192] on button "+ Select options" at bounding box center [408, 181] width 85 height 27
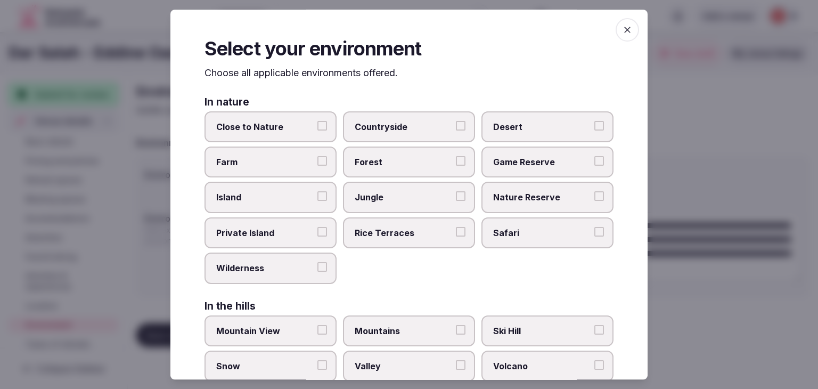
click at [394, 131] on span "Countryside" at bounding box center [404, 127] width 98 height 12
click at [456, 130] on button "Countryside" at bounding box center [461, 126] width 10 height 10
click at [275, 164] on span "Farm" at bounding box center [265, 162] width 98 height 12
click at [317, 164] on button "Farm" at bounding box center [322, 161] width 10 height 10
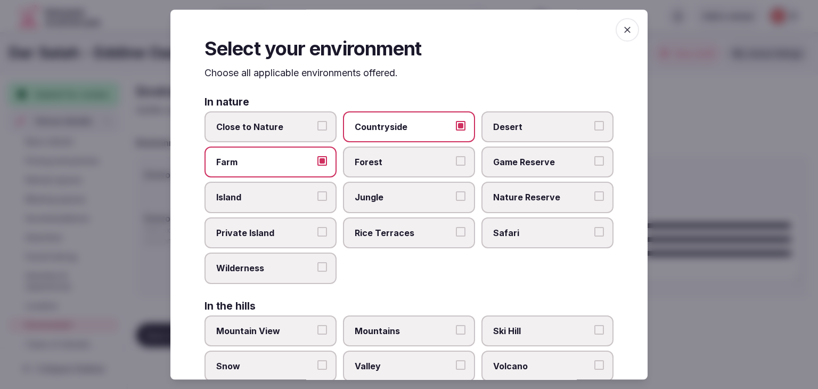
click at [282, 130] on span "Close to Nature" at bounding box center [265, 127] width 98 height 12
click at [317, 130] on button "Close to Nature" at bounding box center [322, 126] width 10 height 10
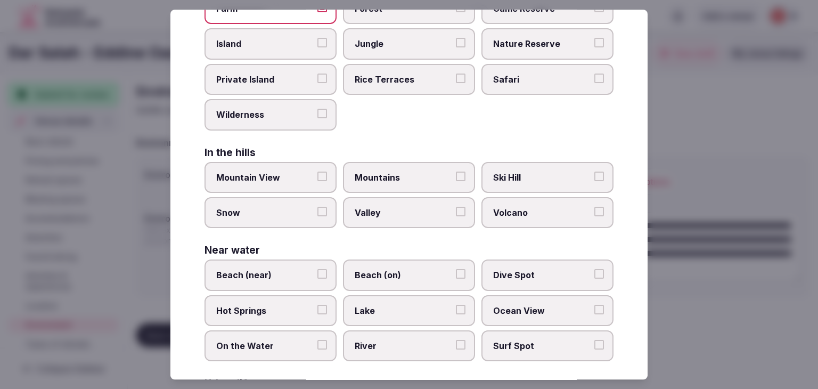
scroll to position [158, 0]
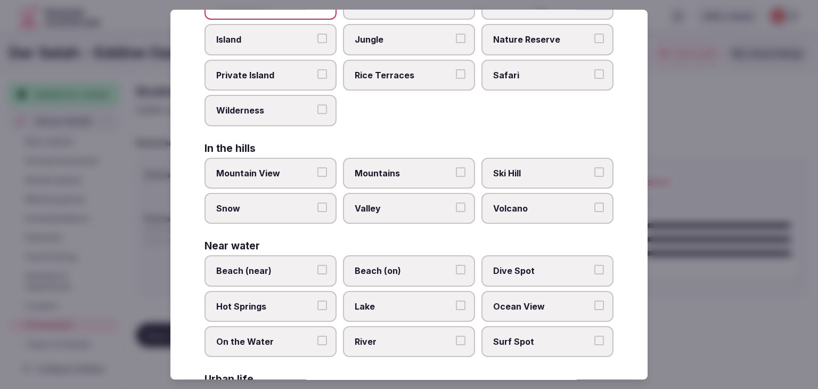
click at [276, 167] on span "Mountain View" at bounding box center [265, 173] width 98 height 12
click at [317, 167] on button "Mountain View" at bounding box center [322, 172] width 10 height 10
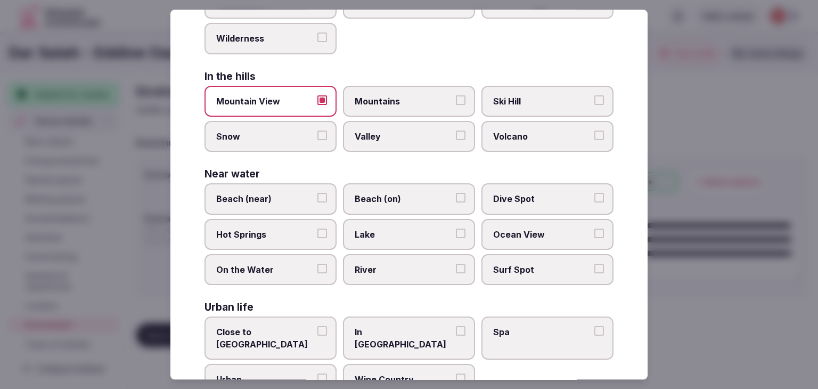
scroll to position [254, 0]
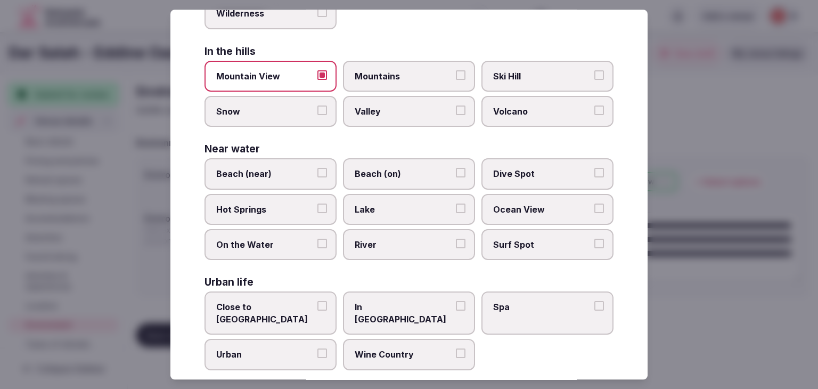
click at [505, 307] on span "Spa" at bounding box center [542, 307] width 98 height 12
click at [594, 307] on button "Spa" at bounding box center [599, 306] width 10 height 10
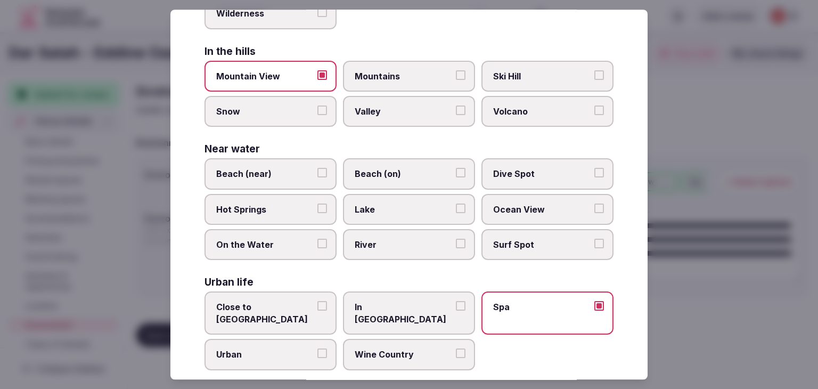
click at [303, 303] on span "Close to [GEOGRAPHIC_DATA]" at bounding box center [265, 313] width 98 height 24
click at [317, 303] on button "Close to [GEOGRAPHIC_DATA]" at bounding box center [322, 306] width 10 height 10
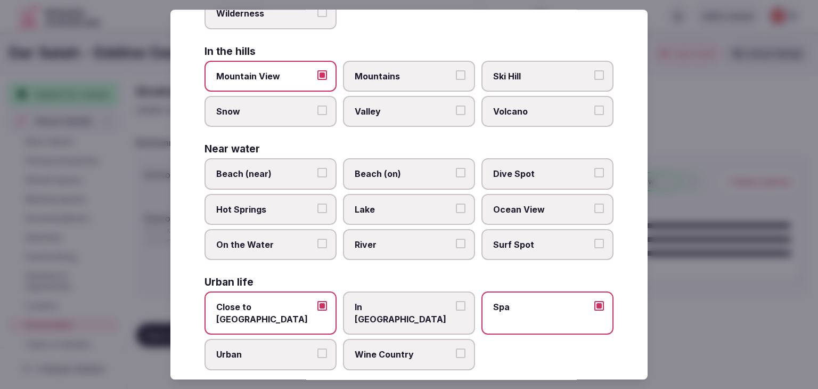
click at [303, 303] on span "Close to [GEOGRAPHIC_DATA]" at bounding box center [265, 313] width 98 height 24
click at [317, 303] on button "Close to [GEOGRAPHIC_DATA]" at bounding box center [322, 306] width 10 height 10
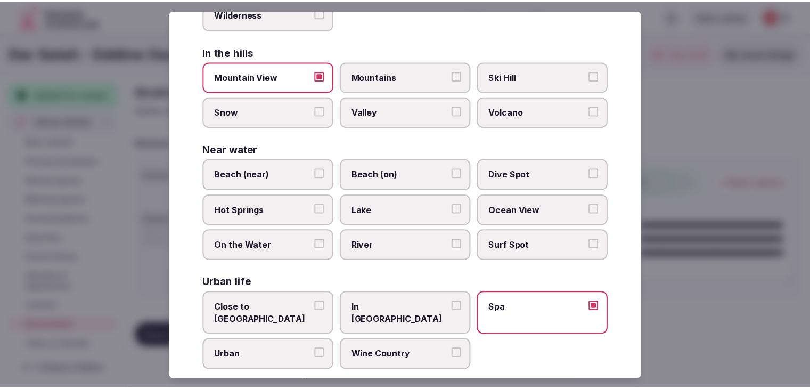
scroll to position [0, 0]
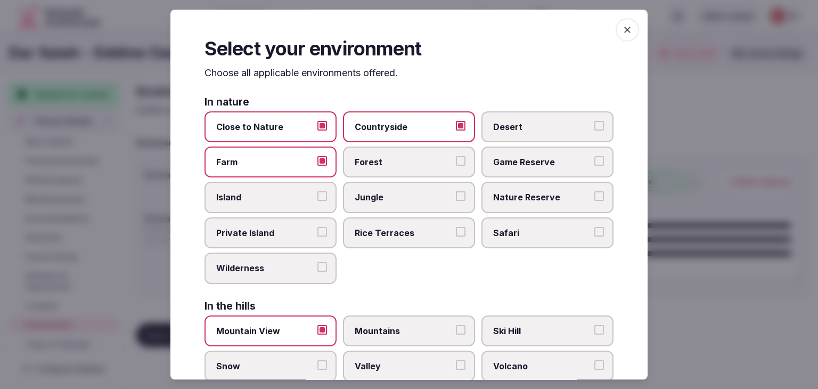
click at [622, 30] on icon "button" at bounding box center [627, 29] width 11 height 11
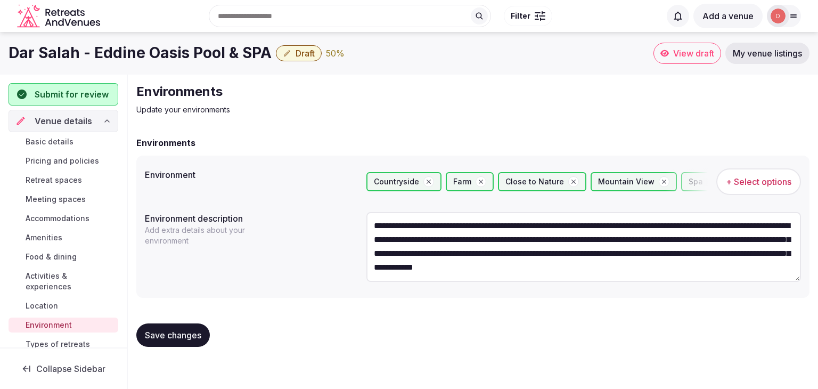
click at [170, 335] on span "Save changes" at bounding box center [173, 335] width 56 height 11
click at [55, 343] on span "Types of retreats" at bounding box center [58, 344] width 64 height 11
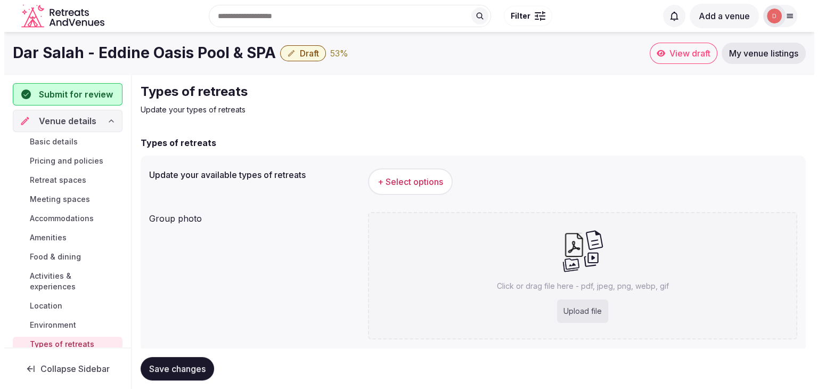
scroll to position [29, 0]
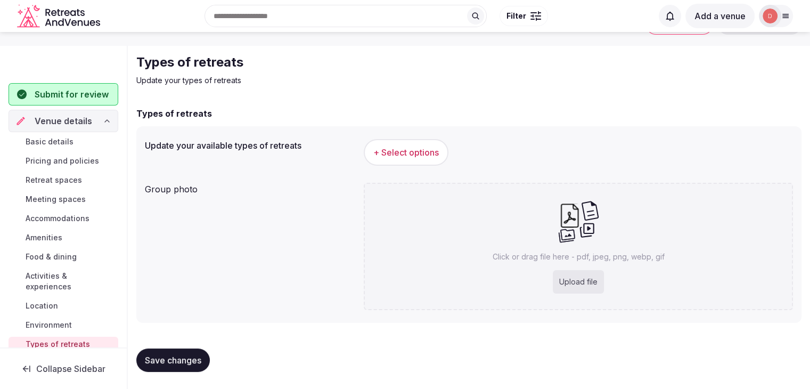
click at [419, 154] on span "+ Select options" at bounding box center [405, 152] width 65 height 12
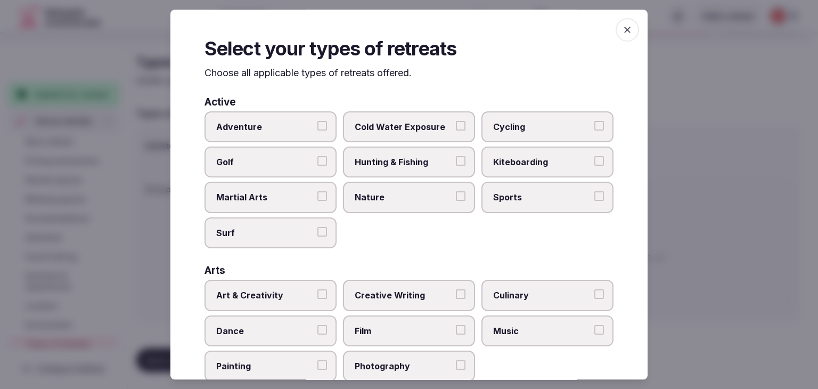
click at [295, 126] on span "Adventure" at bounding box center [265, 127] width 98 height 12
click at [317, 126] on button "Adventure" at bounding box center [322, 126] width 10 height 10
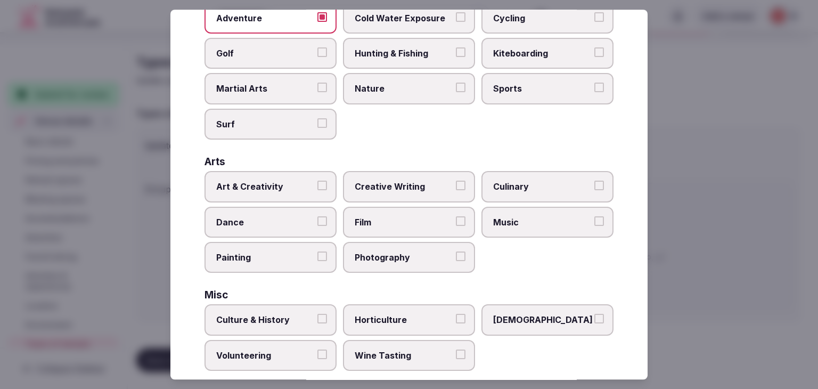
scroll to position [109, 0]
click at [509, 183] on span "Culinary" at bounding box center [542, 186] width 98 height 12
click at [594, 183] on button "Culinary" at bounding box center [599, 185] width 10 height 10
click at [381, 260] on label "Photography" at bounding box center [409, 257] width 132 height 31
click at [456, 260] on button "Photography" at bounding box center [461, 256] width 10 height 10
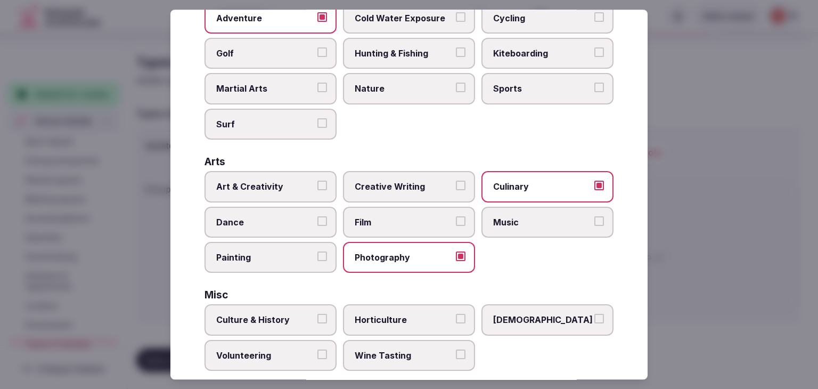
click at [260, 261] on label "Painting" at bounding box center [270, 257] width 132 height 31
click at [317, 261] on button "Painting" at bounding box center [322, 256] width 10 height 10
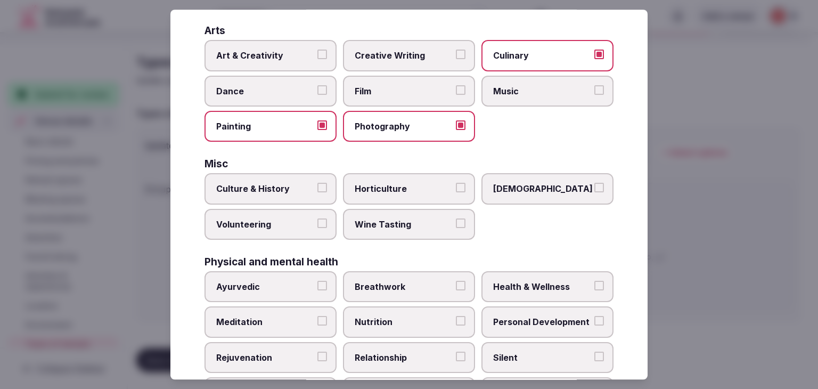
scroll to position [241, 0]
click at [294, 178] on label "Culture & History" at bounding box center [270, 187] width 132 height 31
click at [317, 182] on button "Culture & History" at bounding box center [322, 187] width 10 height 10
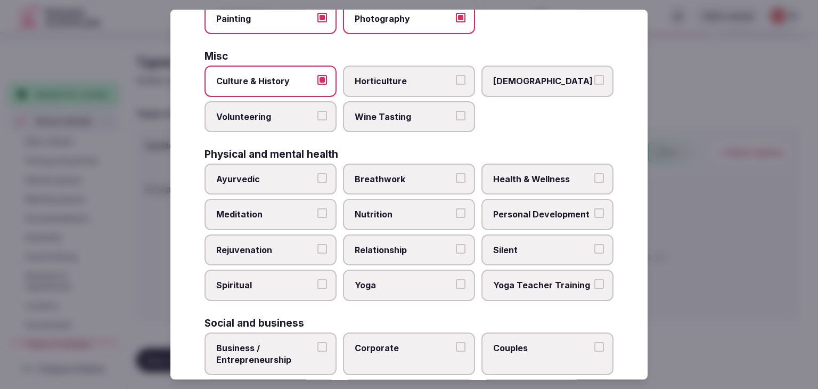
scroll to position [348, 0]
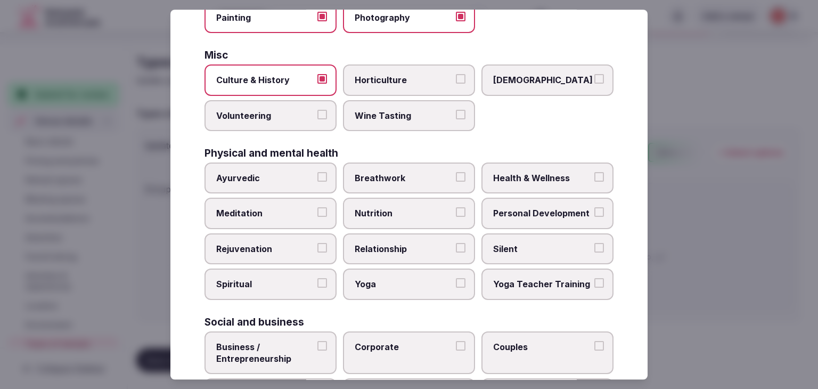
click at [264, 213] on span "Meditation" at bounding box center [265, 214] width 98 height 12
click at [317, 213] on button "Meditation" at bounding box center [322, 213] width 10 height 10
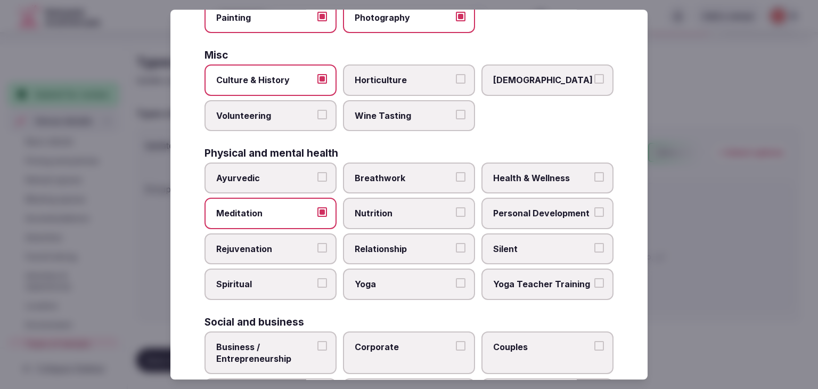
click at [385, 282] on span "Yoga" at bounding box center [404, 284] width 98 height 12
click at [456, 282] on button "Yoga" at bounding box center [461, 283] width 10 height 10
click at [301, 279] on span "Spiritual" at bounding box center [265, 284] width 98 height 12
click at [317, 279] on button "Spiritual" at bounding box center [322, 283] width 10 height 10
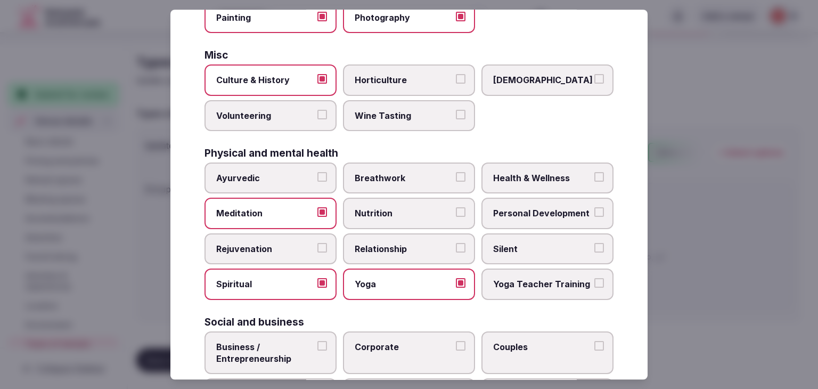
click at [561, 172] on span "Health & Wellness" at bounding box center [542, 178] width 98 height 12
click at [594, 172] on button "Health & Wellness" at bounding box center [599, 177] width 10 height 10
click at [435, 208] on span "Nutrition" at bounding box center [404, 214] width 98 height 12
click at [456, 208] on button "Nutrition" at bounding box center [461, 213] width 10 height 10
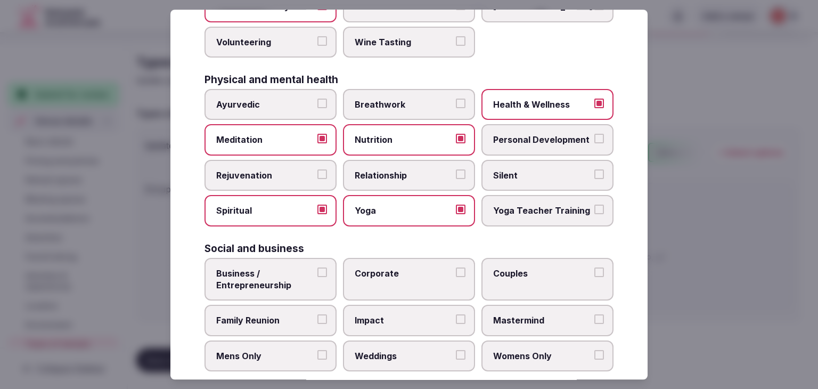
scroll to position [423, 0]
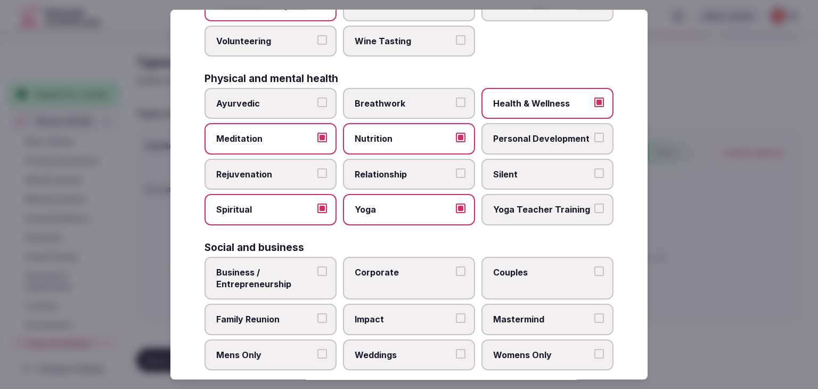
click at [526, 204] on span "Yoga Teacher Training" at bounding box center [542, 210] width 98 height 12
click at [594, 204] on button "Yoga Teacher Training" at bounding box center [599, 209] width 10 height 10
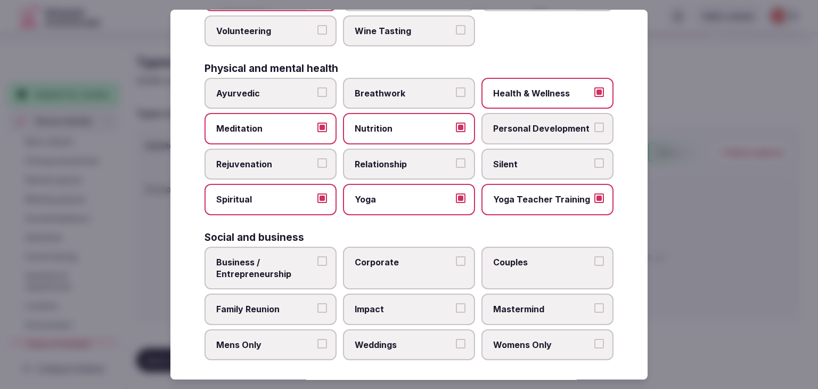
click at [269, 269] on span "Business / Entrepreneurship" at bounding box center [265, 268] width 98 height 24
click at [317, 266] on button "Business / Entrepreneurship" at bounding box center [322, 261] width 10 height 10
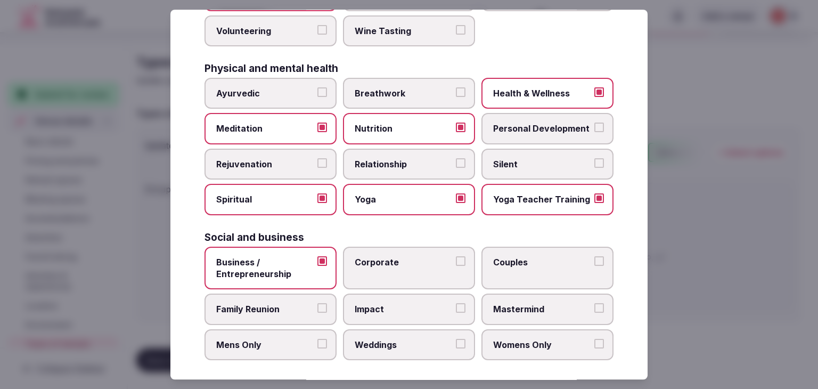
click at [355, 271] on label "Corporate" at bounding box center [409, 267] width 132 height 43
click at [456, 266] on button "Corporate" at bounding box center [461, 261] width 10 height 10
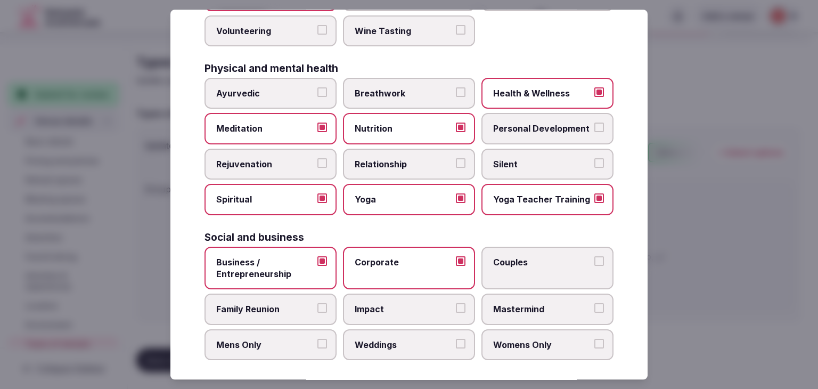
click at [270, 310] on label "Family Reunion" at bounding box center [270, 309] width 132 height 31
click at [317, 310] on button "Family Reunion" at bounding box center [322, 308] width 10 height 10
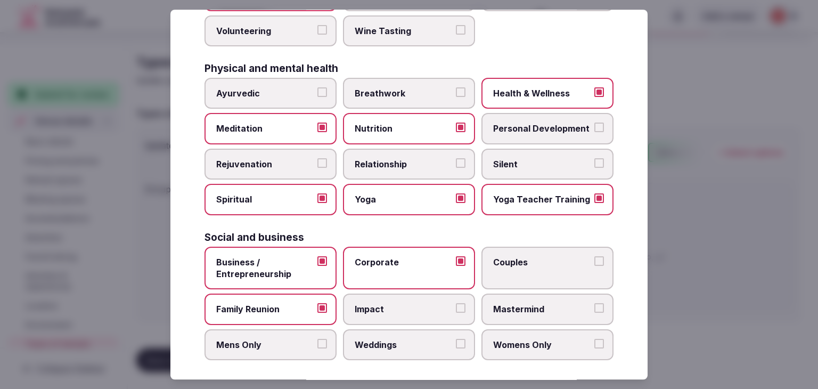
click at [525, 306] on span "Mastermind" at bounding box center [542, 309] width 98 height 12
click at [594, 306] on button "Mastermind" at bounding box center [599, 308] width 10 height 10
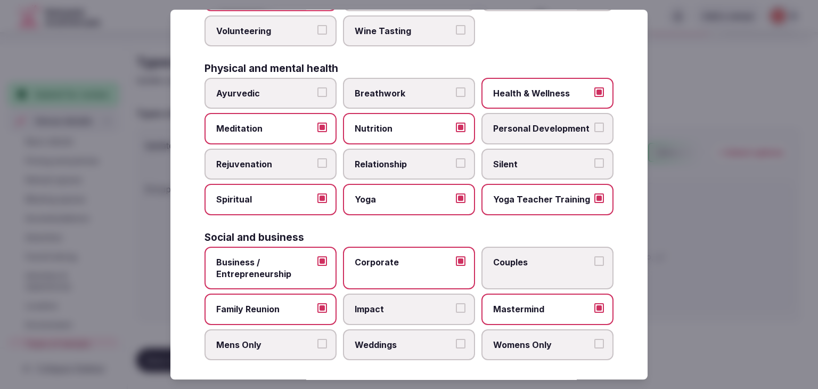
scroll to position [432, 0]
click at [540, 339] on span "Womens Only" at bounding box center [542, 345] width 98 height 12
click at [594, 339] on button "Womens Only" at bounding box center [599, 344] width 10 height 10
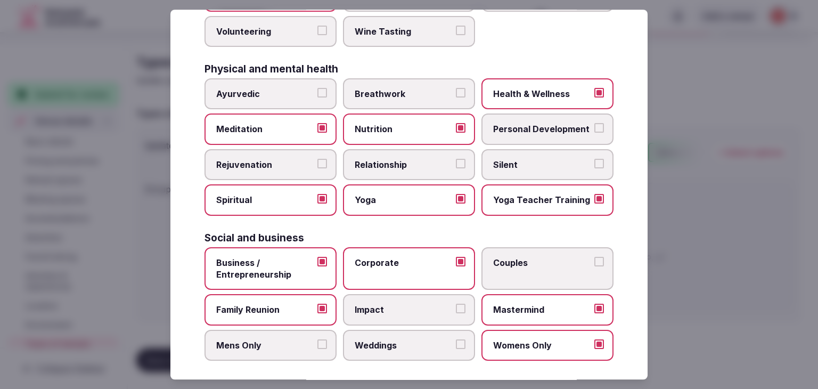
click at [540, 339] on span "Womens Only" at bounding box center [542, 345] width 98 height 12
click at [594, 339] on button "Womens Only" at bounding box center [599, 344] width 10 height 10
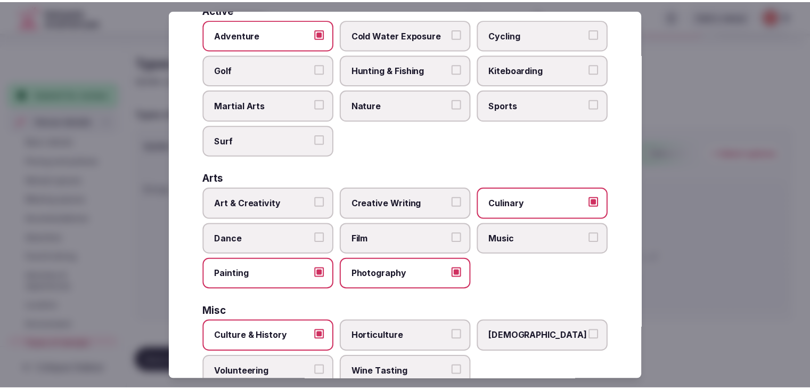
scroll to position [0, 0]
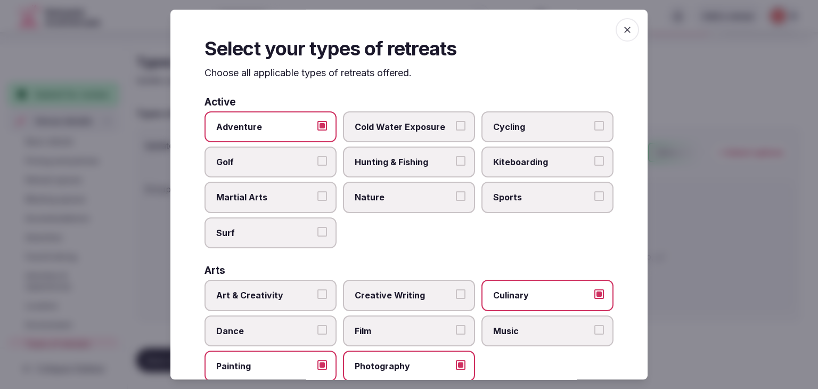
click at [625, 37] on span "button" at bounding box center [626, 29] width 23 height 23
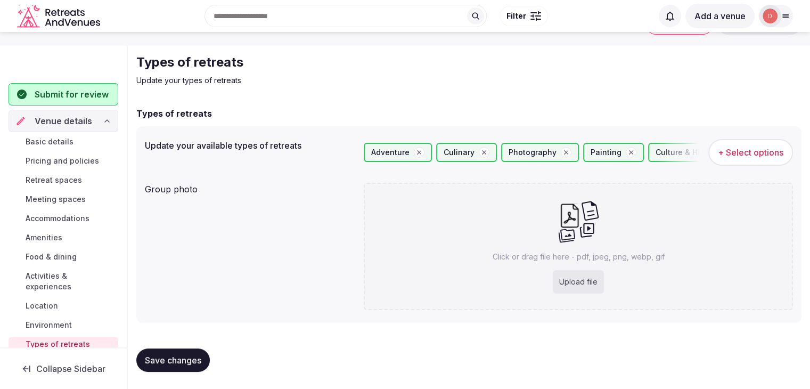
click at [172, 358] on span "Save changes" at bounding box center [173, 360] width 56 height 11
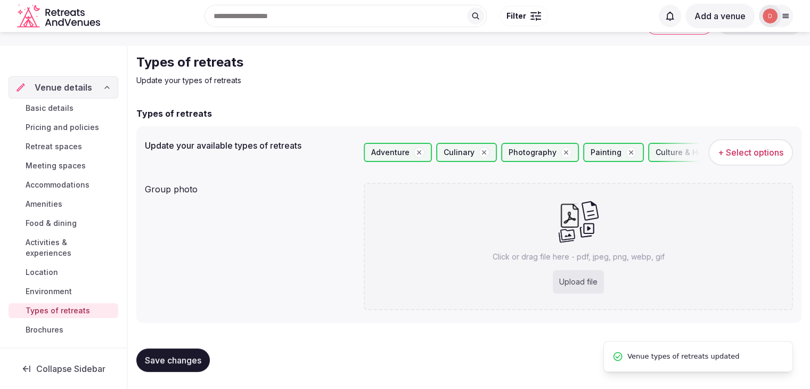
click at [68, 333] on link "Brochures" at bounding box center [64, 329] width 110 height 15
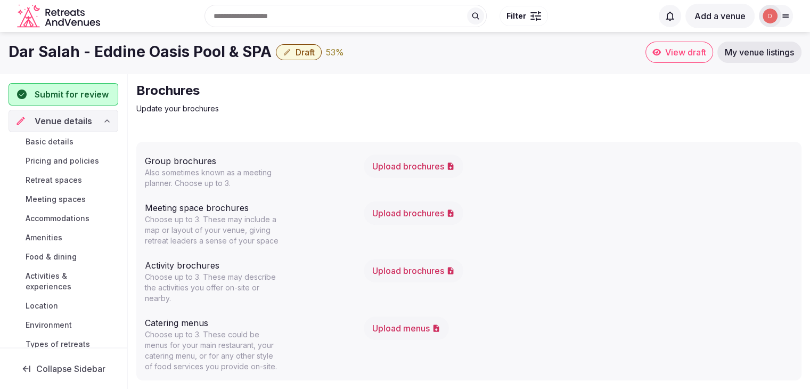
click at [683, 55] on span "View draft" at bounding box center [685, 52] width 41 height 11
click at [791, 15] on div at bounding box center [785, 16] width 15 height 9
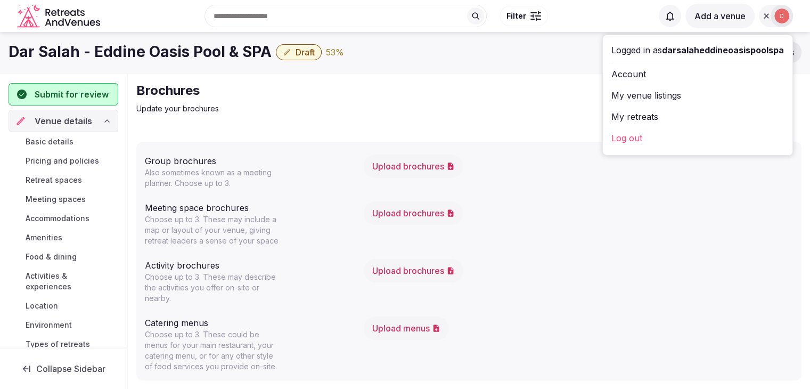
click at [665, 97] on link "My venue listings" at bounding box center [697, 95] width 172 height 17
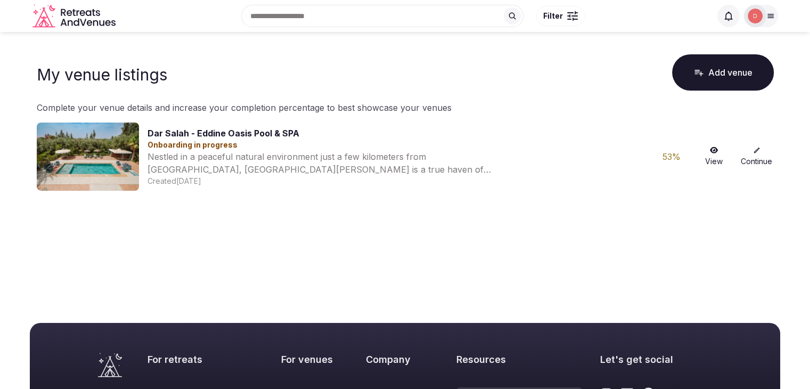
click at [758, 158] on link "Continue" at bounding box center [756, 156] width 34 height 20
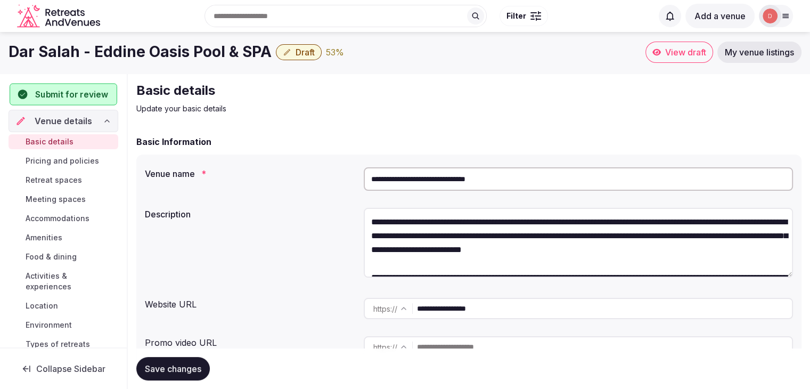
click at [48, 92] on span "Submit for review" at bounding box center [71, 94] width 72 height 13
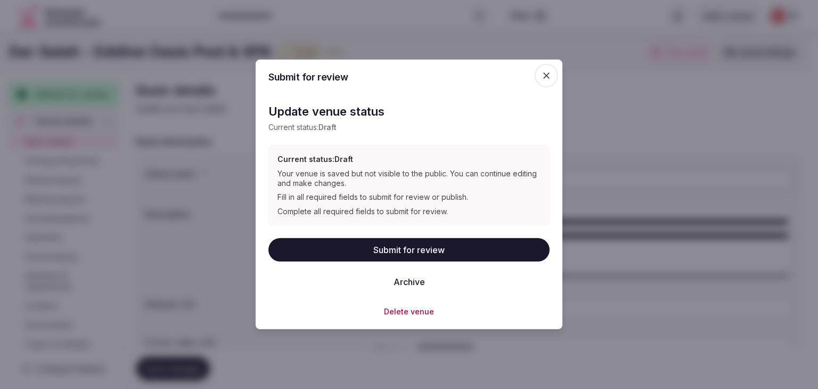
click at [413, 251] on button "Submit for review" at bounding box center [408, 249] width 281 height 23
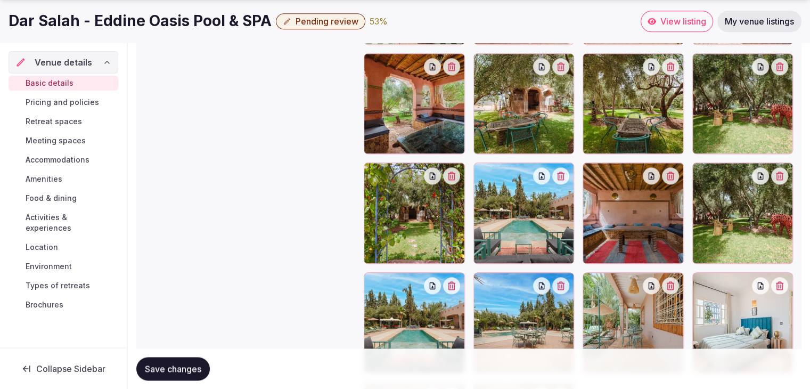
scroll to position [1484, 0]
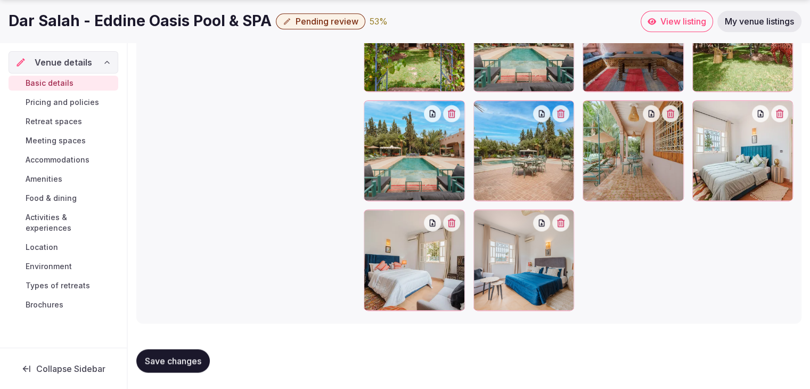
click at [39, 299] on span "Brochures" at bounding box center [45, 304] width 38 height 11
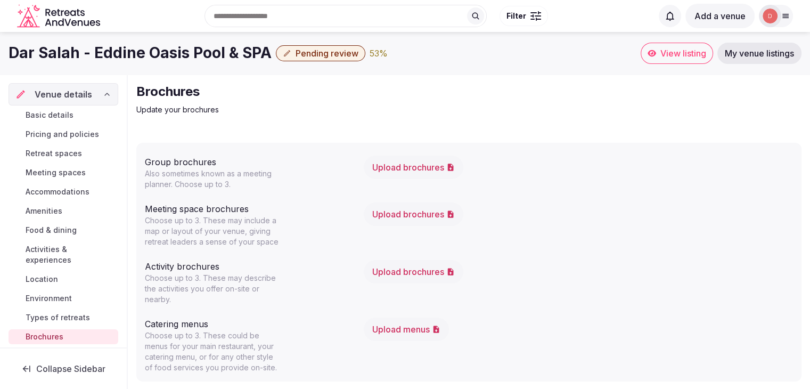
click at [791, 15] on div at bounding box center [785, 16] width 15 height 9
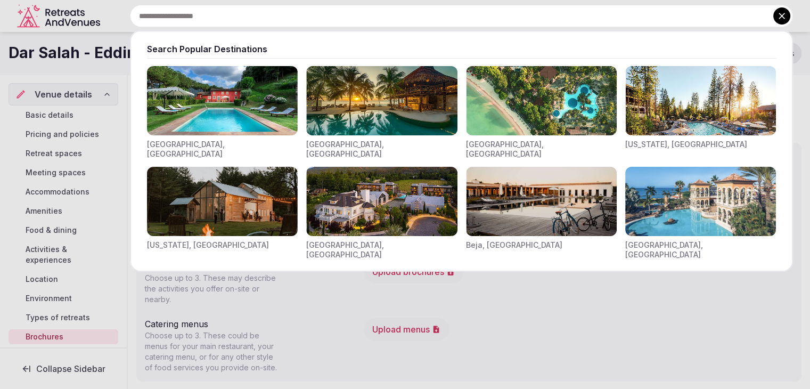
click at [327, 20] on input "text" at bounding box center [461, 16] width 663 height 22
click at [322, 20] on input "text" at bounding box center [461, 16] width 663 height 22
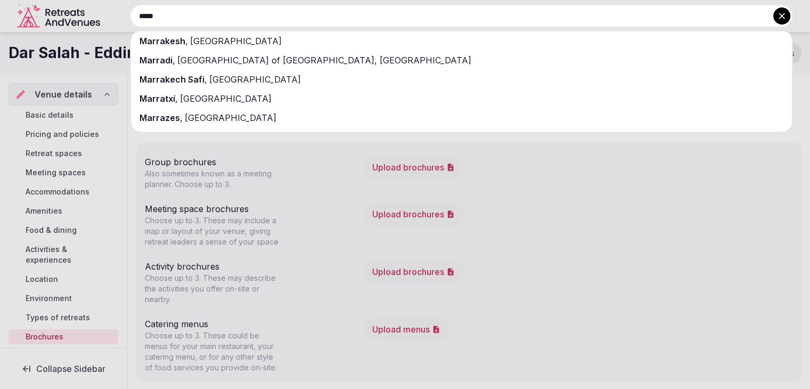
type input "*****"
click at [236, 32] on div "[GEOGRAPHIC_DATA] , [GEOGRAPHIC_DATA]" at bounding box center [461, 40] width 661 height 19
